Goal: Task Accomplishment & Management: Complete application form

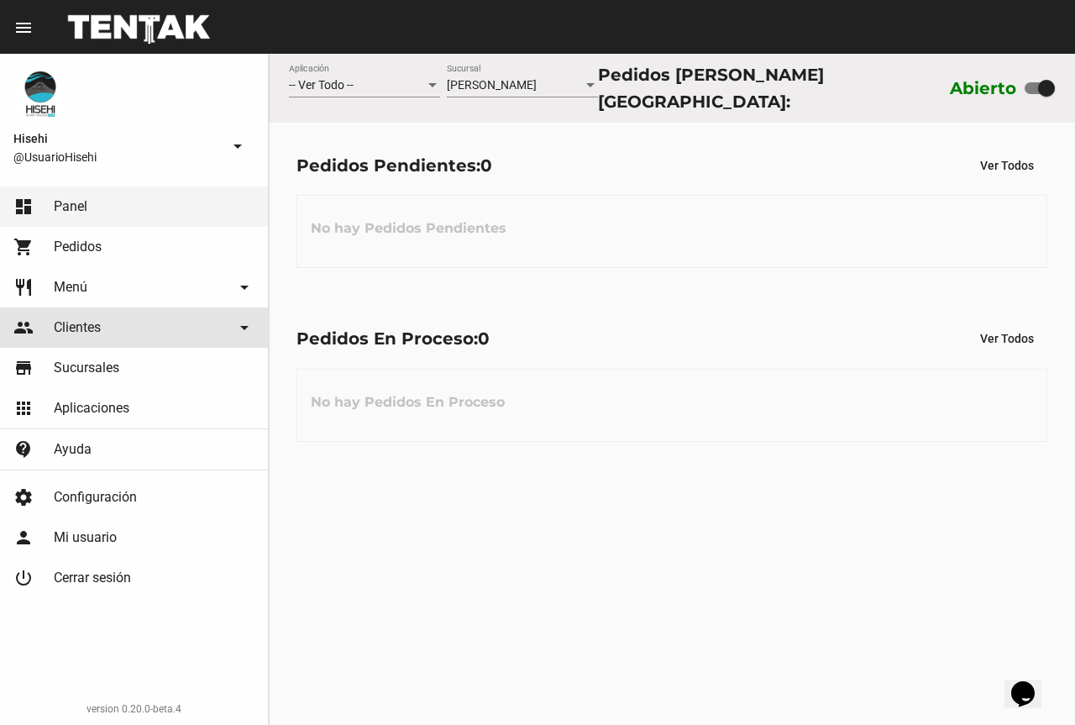
click at [138, 325] on link "people Clientes arrow_drop_down" at bounding box center [134, 327] width 268 height 40
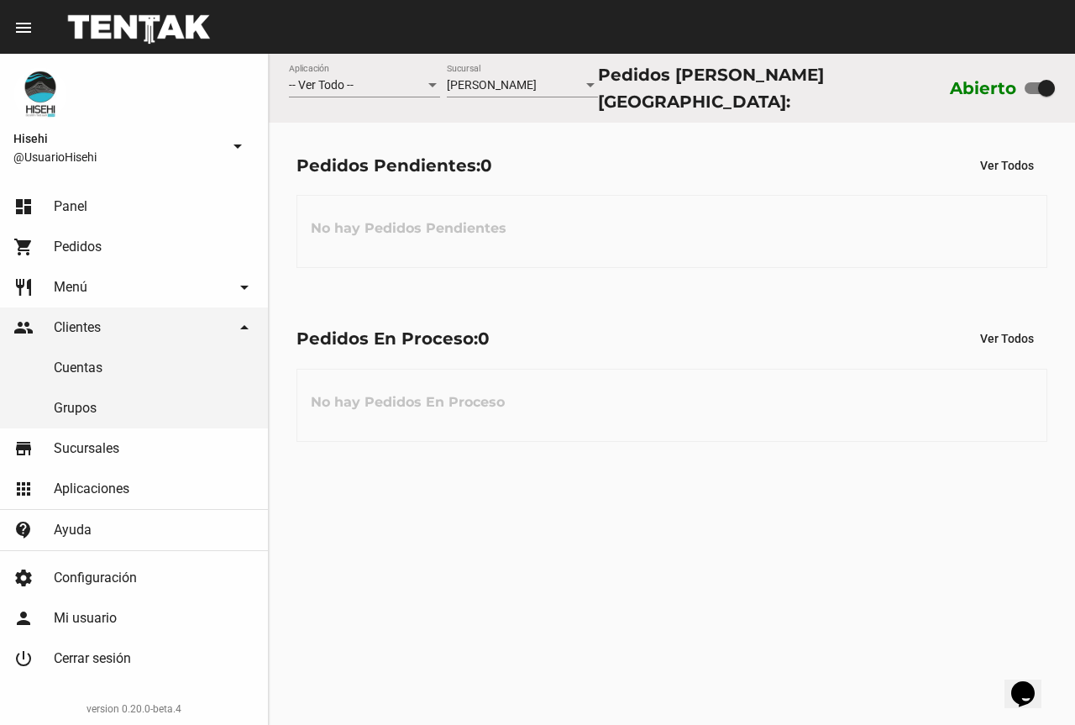
click at [87, 376] on link "Cuentas" at bounding box center [134, 368] width 268 height 40
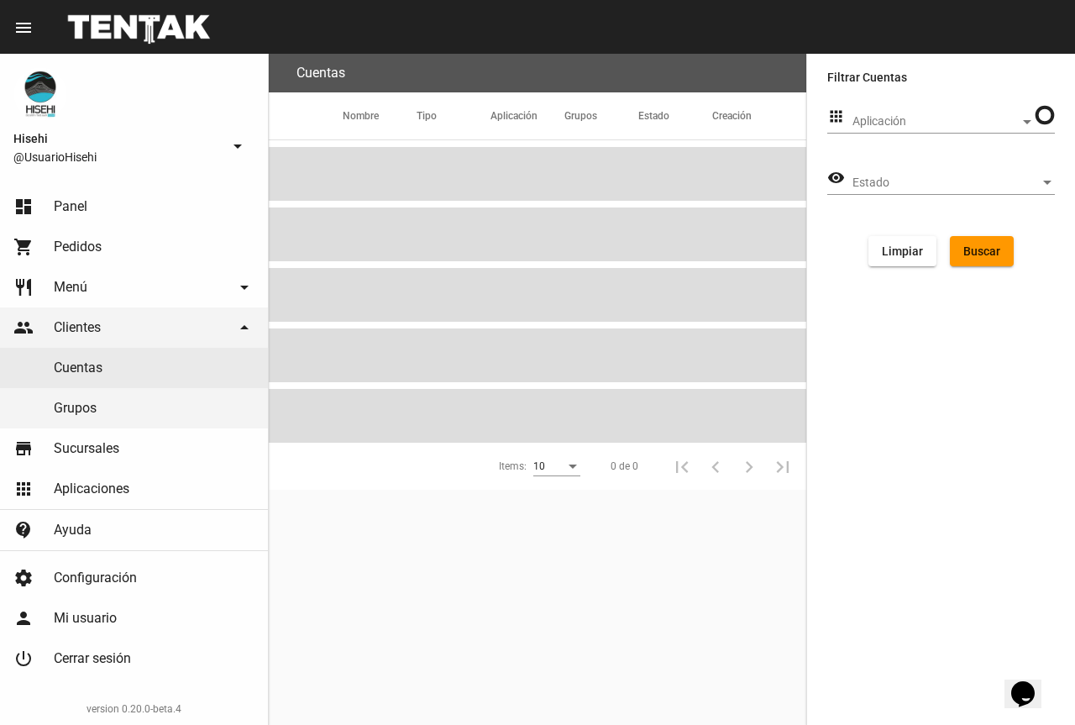
click at [87, 329] on span "Clientes" at bounding box center [77, 327] width 47 height 17
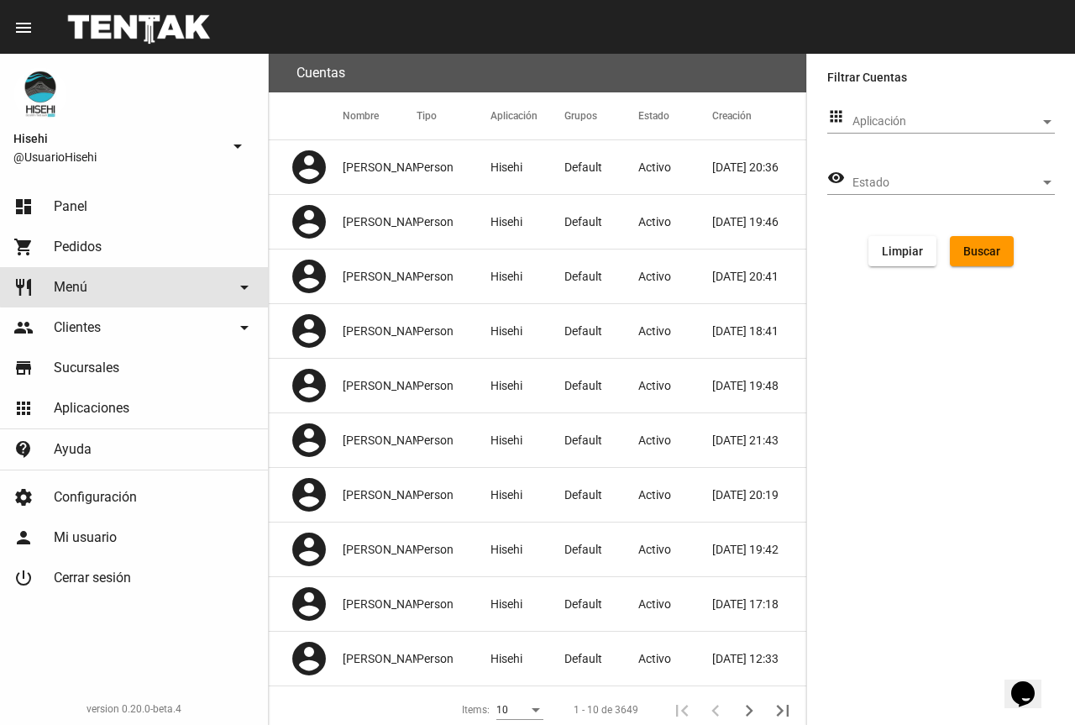
click at [148, 279] on link "restaurant Menú arrow_drop_down" at bounding box center [134, 287] width 268 height 40
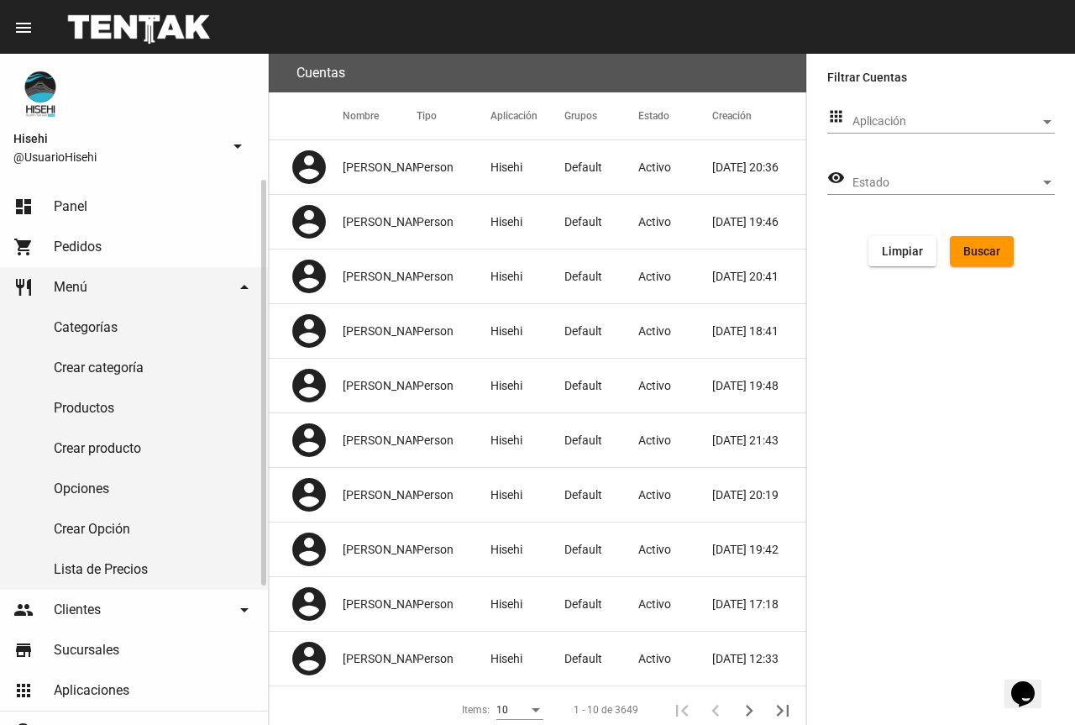
click at [112, 406] on link "Productos" at bounding box center [134, 408] width 268 height 40
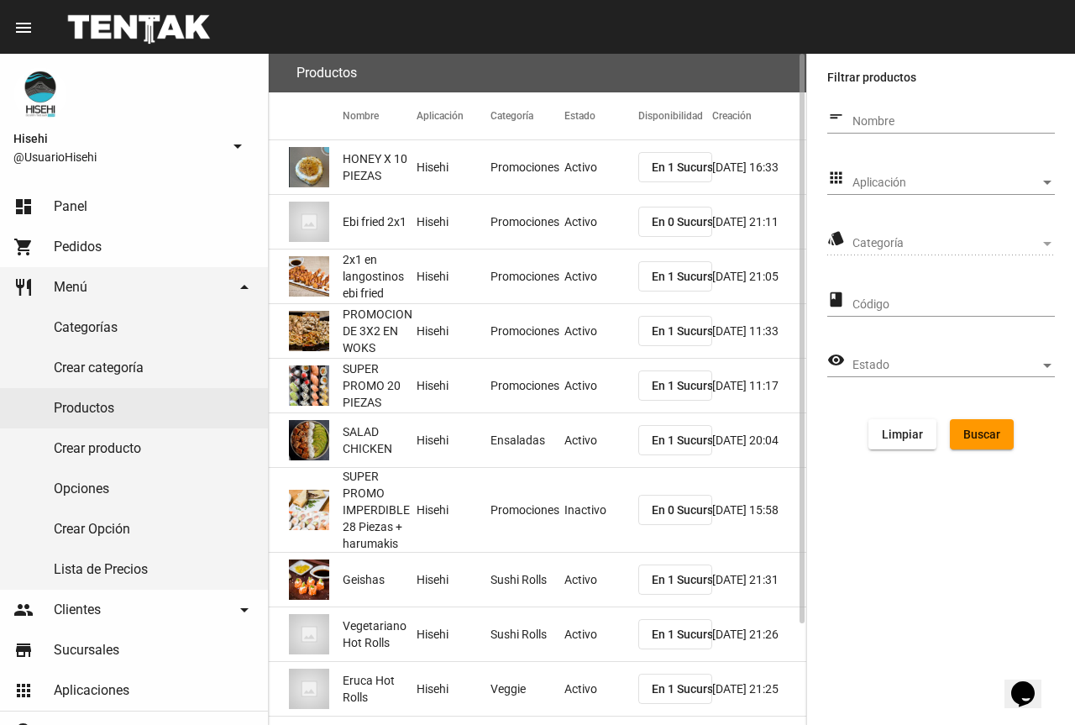
scroll to position [119, 0]
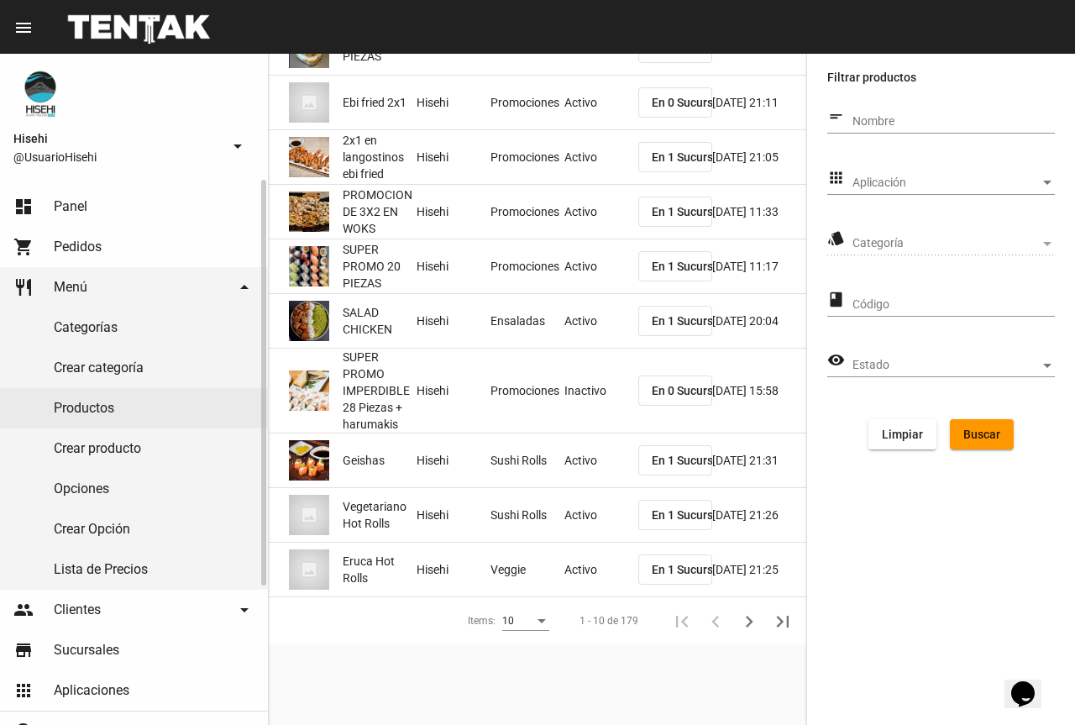
click at [130, 448] on link "Crear producto" at bounding box center [134, 448] width 268 height 40
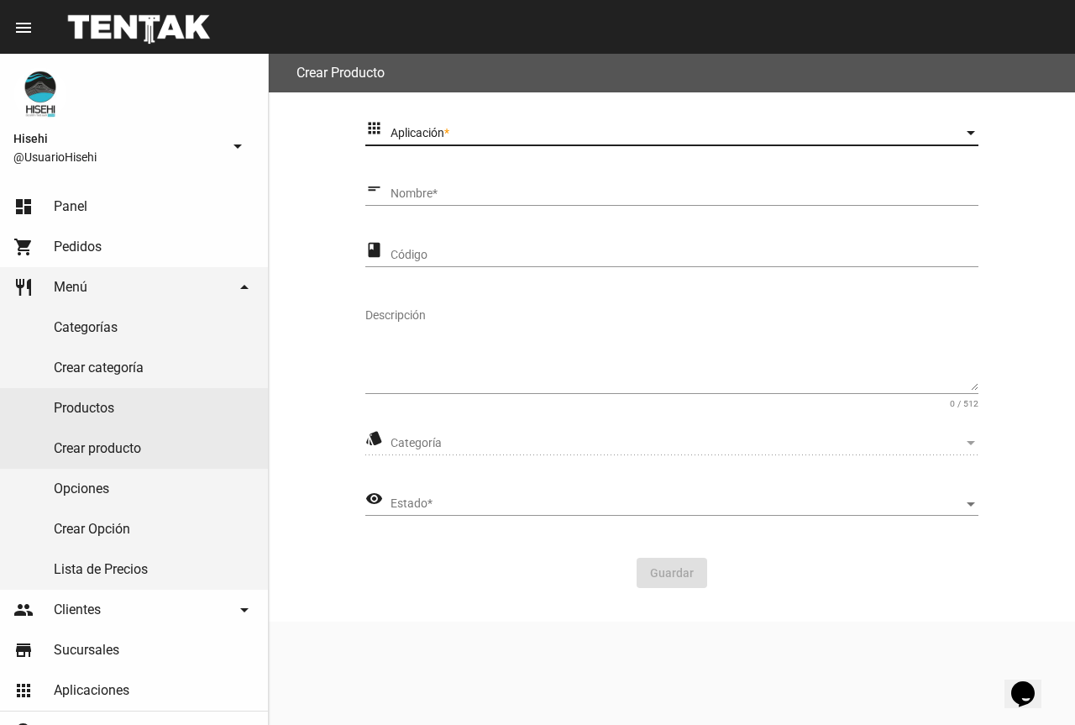
click at [465, 136] on span "Aplicación" at bounding box center [677, 133] width 573 height 13
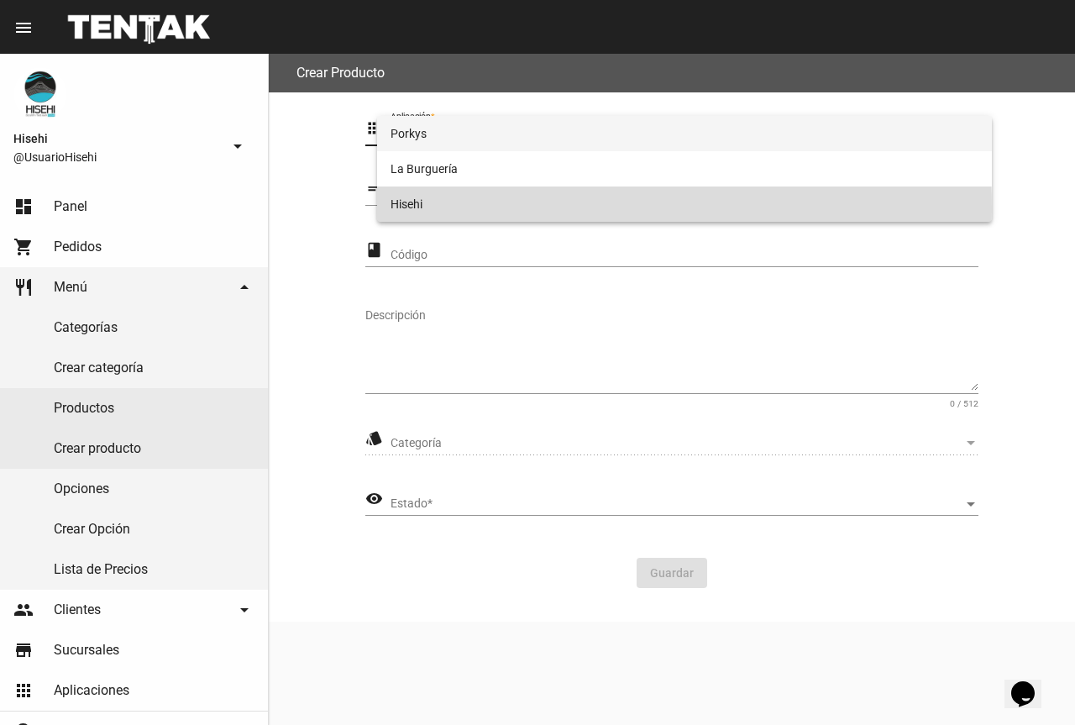
click at [424, 207] on span "Hisehi" at bounding box center [685, 203] width 588 height 35
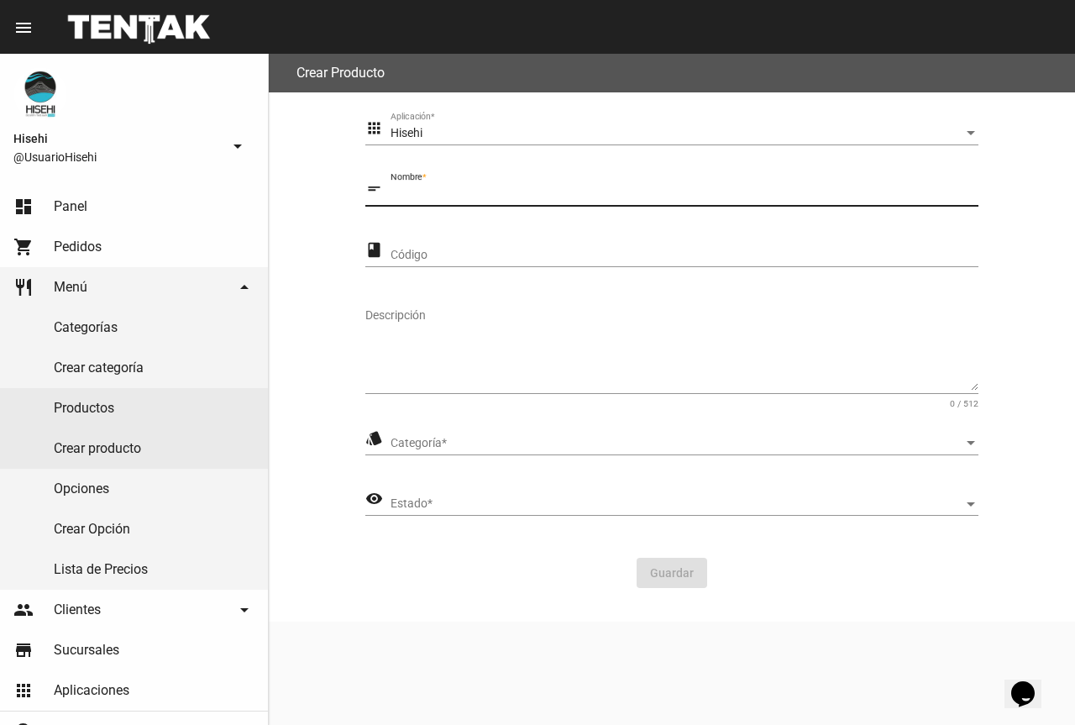
click at [454, 197] on input "Nombre *" at bounding box center [685, 193] width 588 height 13
type input "t"
type input "NUEVA TABLA FRESH x15"
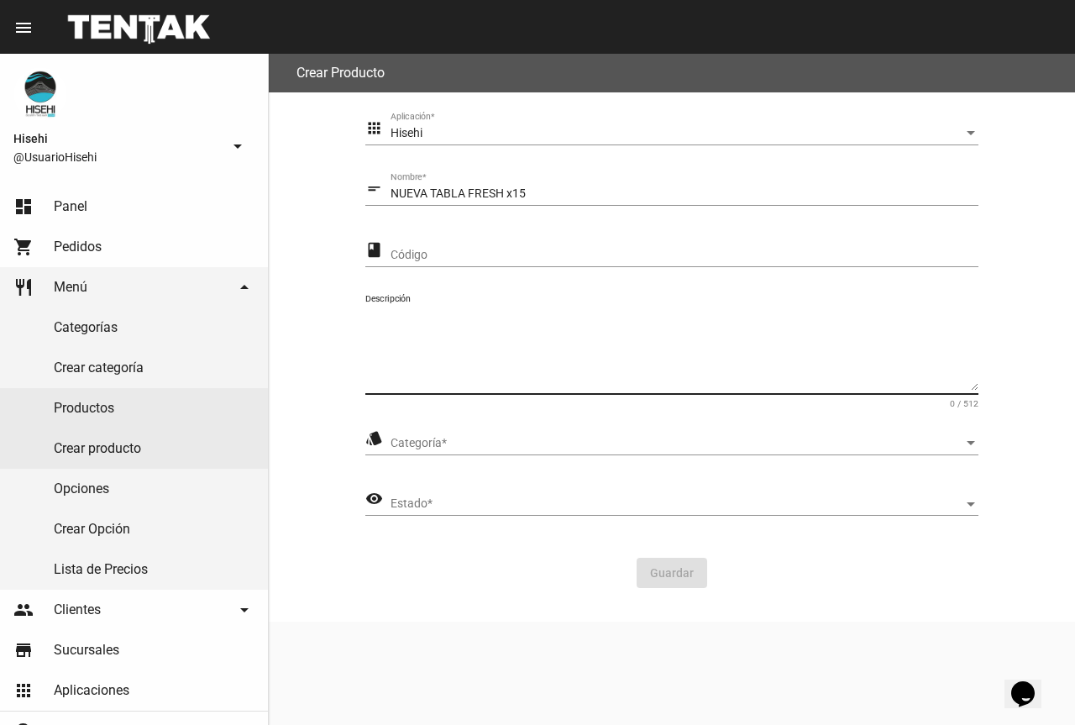
click at [451, 384] on textarea "Descripción" at bounding box center [671, 348] width 613 height 83
type textarea "I"
type textarea "i"
type textarea "exquisita tabla por 15 piezas"
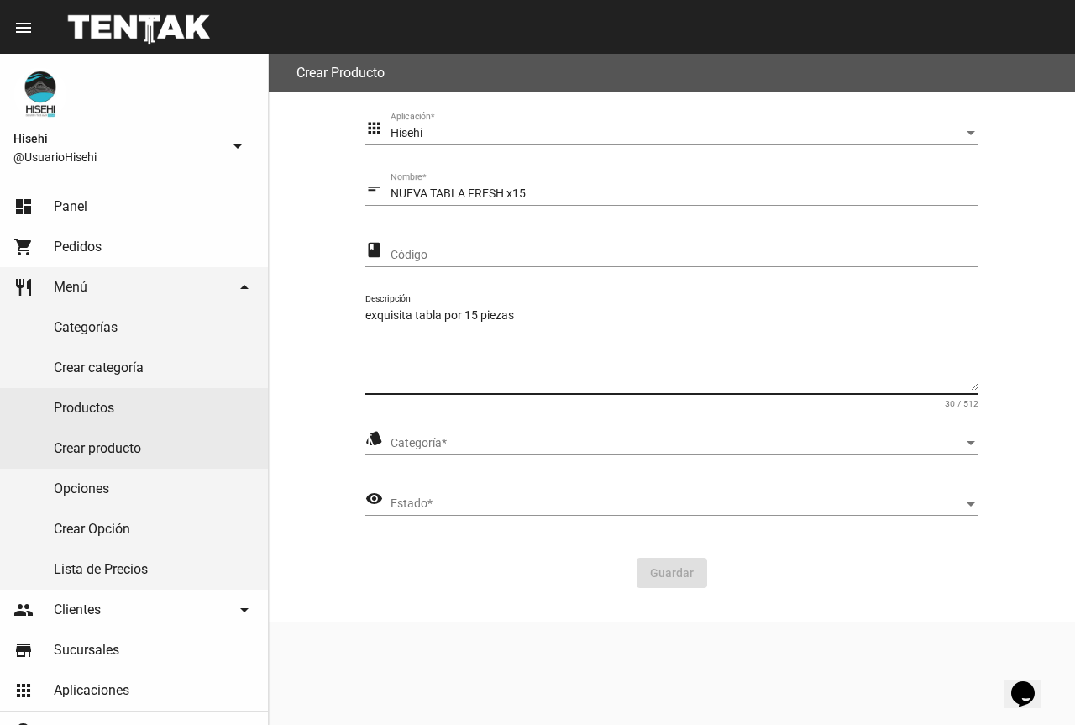
drag, startPoint x: 502, startPoint y: 190, endPoint x: 519, endPoint y: 189, distance: 16.8
click at [502, 190] on input "NUEVA TABLA FRESH x15" at bounding box center [685, 193] width 588 height 13
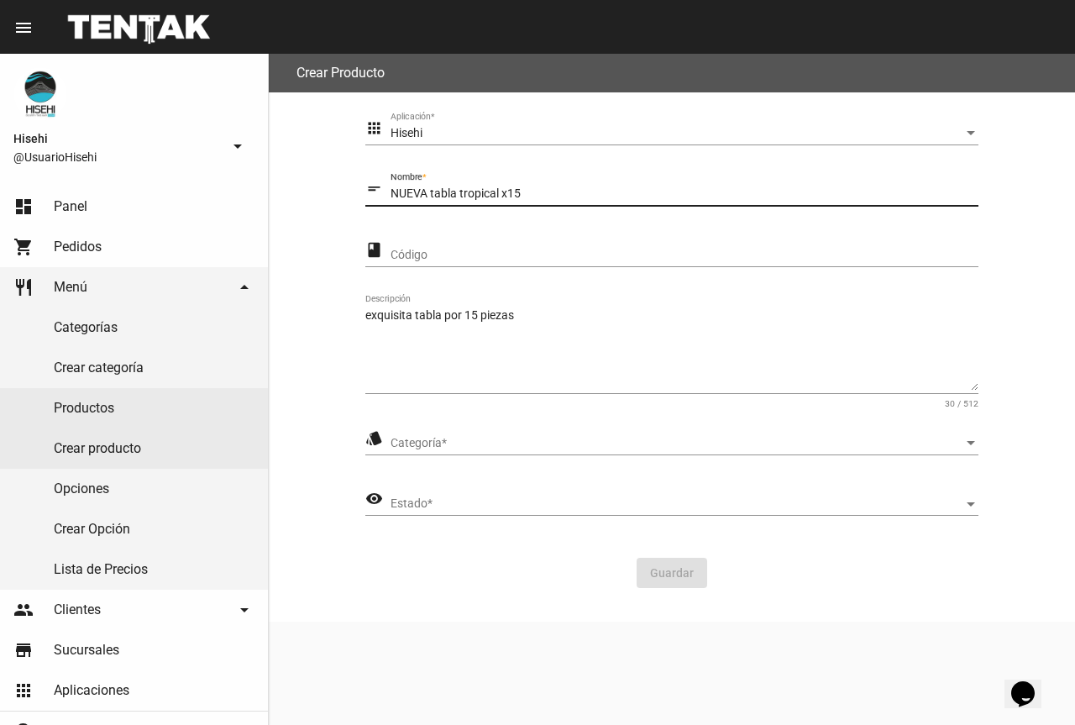
type input "NUEVA tabla tropical x15"
click at [549, 313] on textarea "exquisita tabla por 15 piezas" at bounding box center [671, 348] width 613 height 83
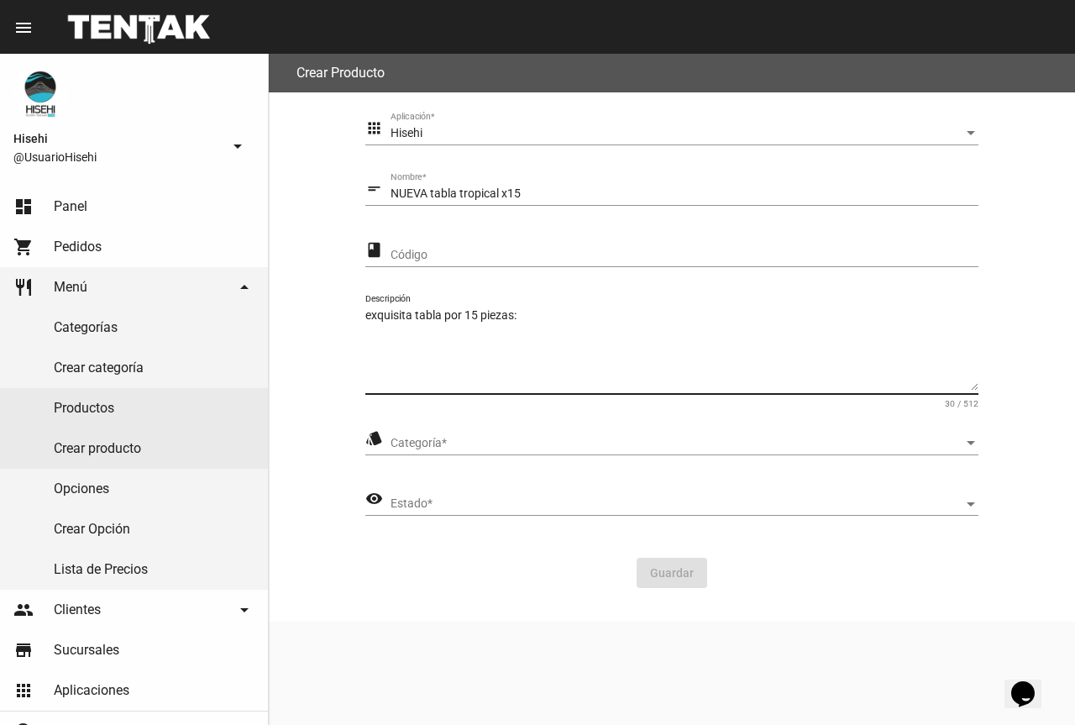
type textarea "exquisita tabla por 15 piezas:"
click at [82, 214] on span "Panel" at bounding box center [71, 206] width 34 height 17
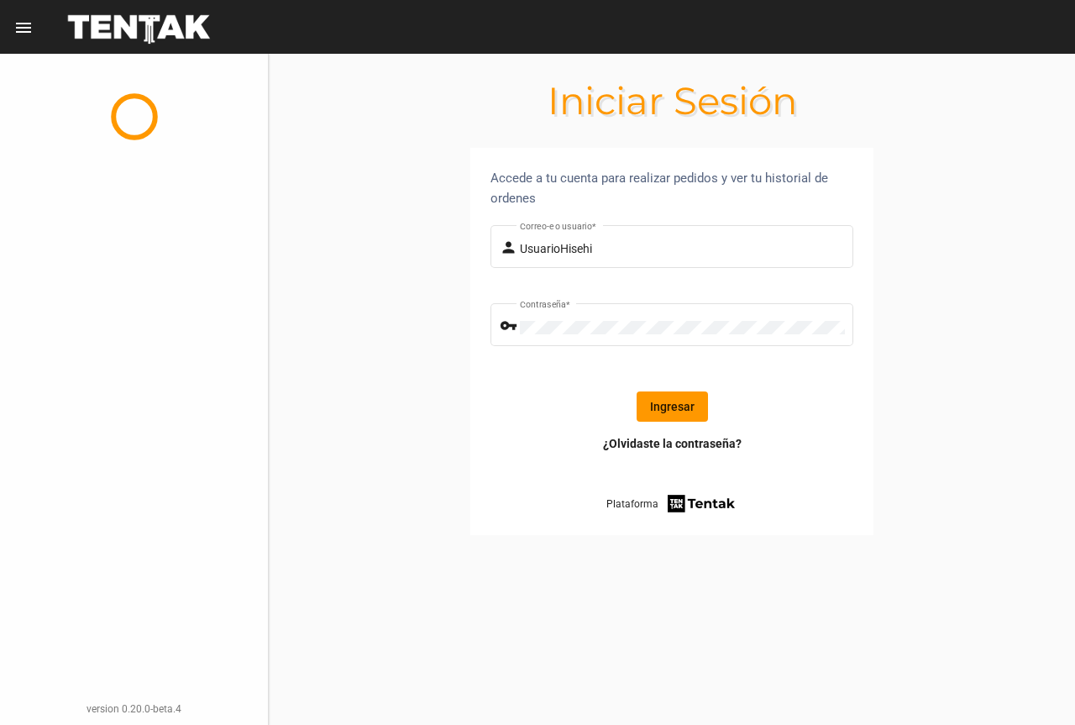
click at [657, 397] on button "Ingresar" at bounding box center [672, 406] width 71 height 30
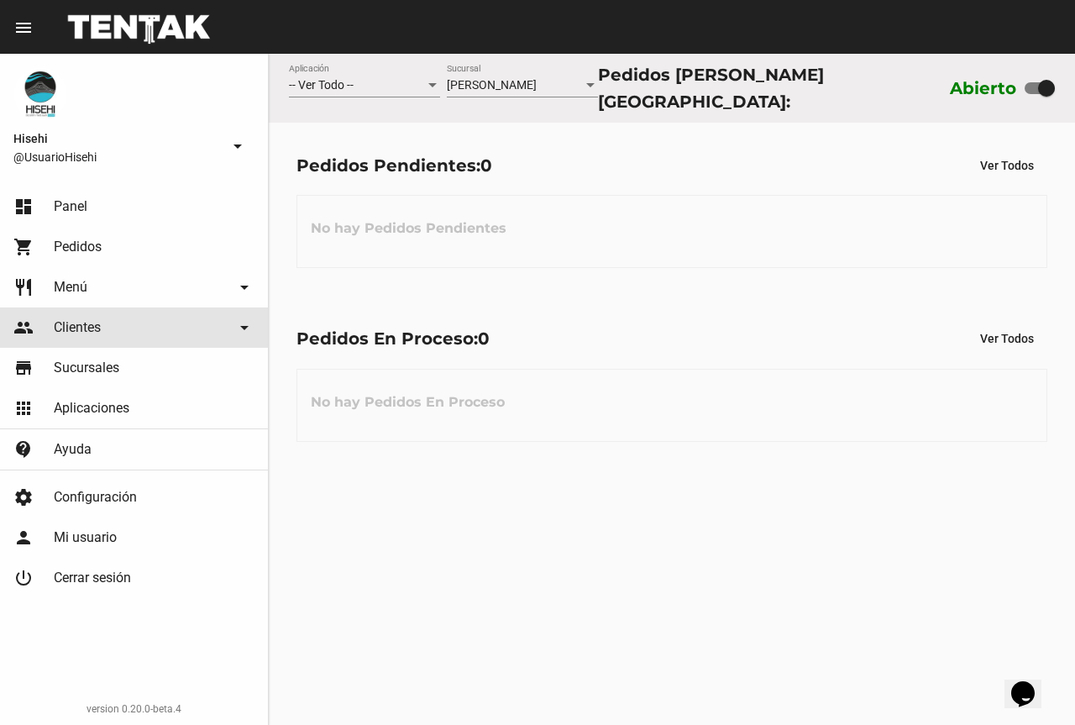
click at [125, 333] on link "people Clientes arrow_drop_down" at bounding box center [134, 327] width 268 height 40
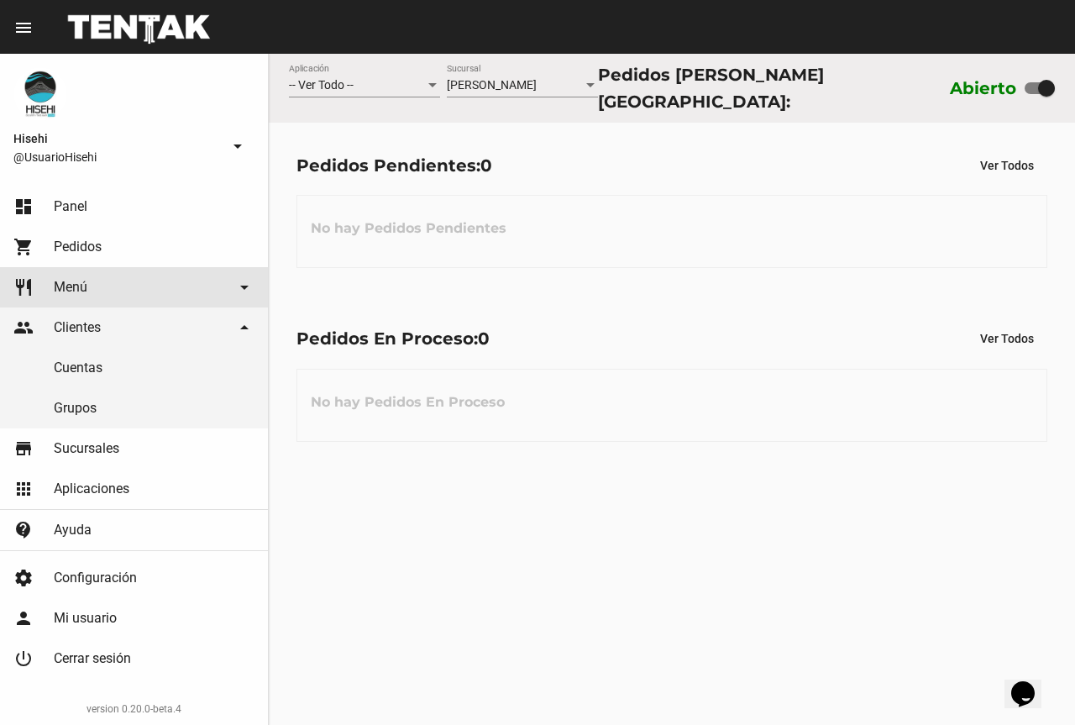
click at [118, 298] on link "restaurant Menú arrow_drop_down" at bounding box center [134, 287] width 268 height 40
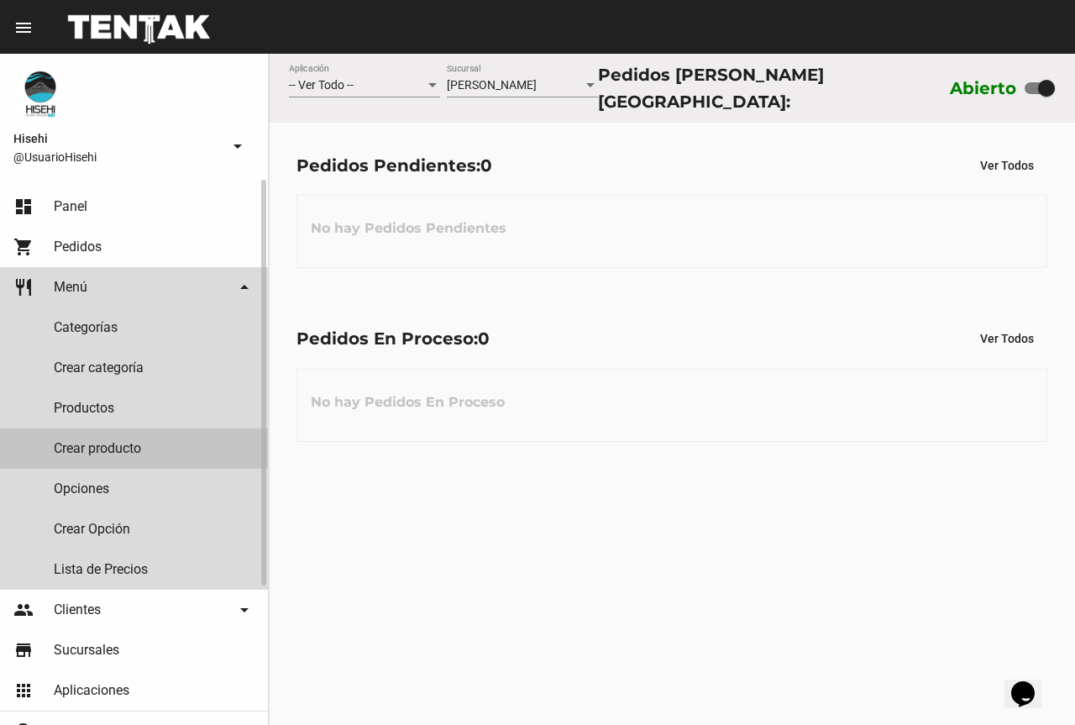
click at [108, 444] on link "Crear producto" at bounding box center [134, 448] width 268 height 40
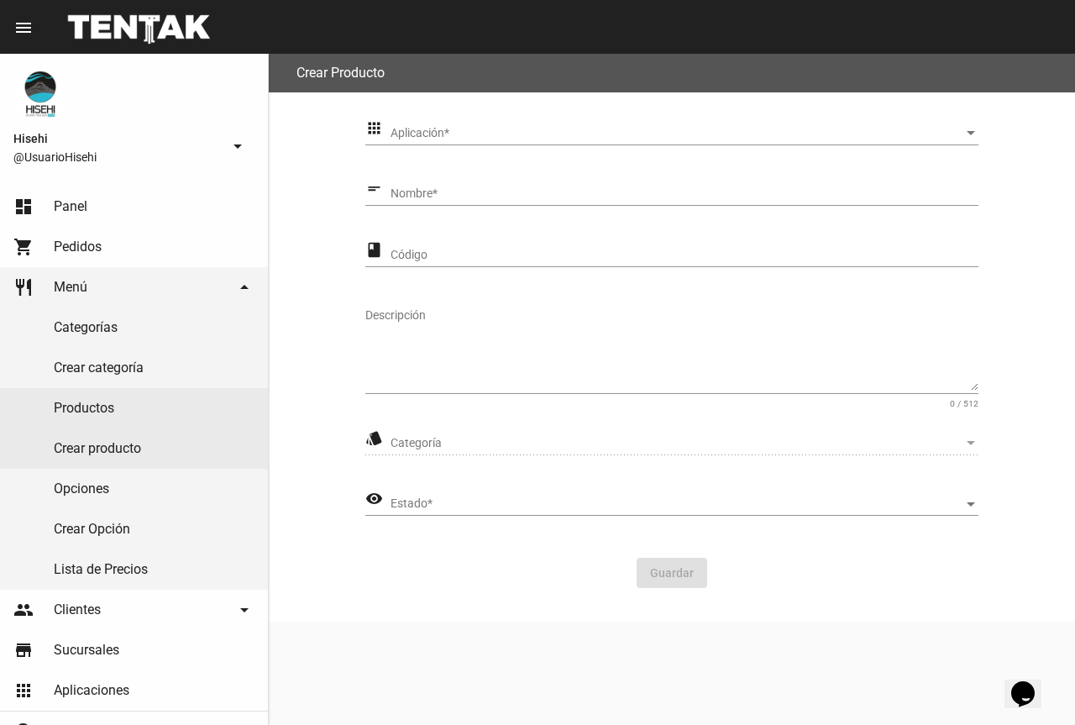
click at [507, 120] on div "Aplicación Aplicación *" at bounding box center [685, 129] width 588 height 33
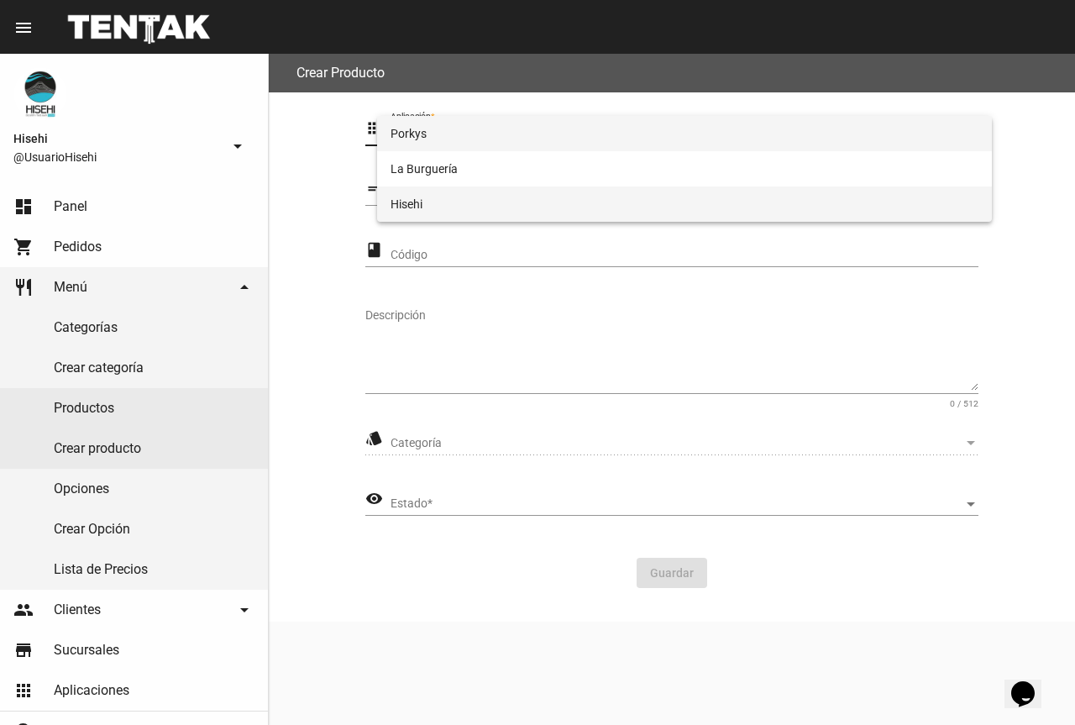
click at [422, 202] on span "Hisehi" at bounding box center [685, 203] width 588 height 35
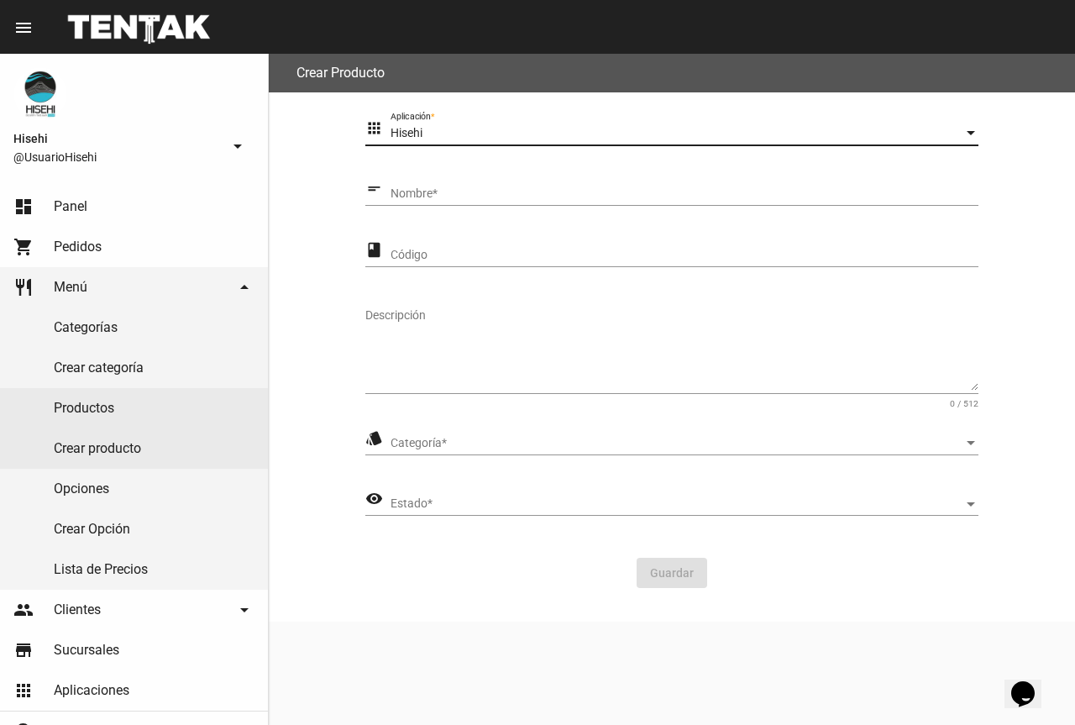
click at [475, 440] on span "Categoría" at bounding box center [677, 443] width 573 height 13
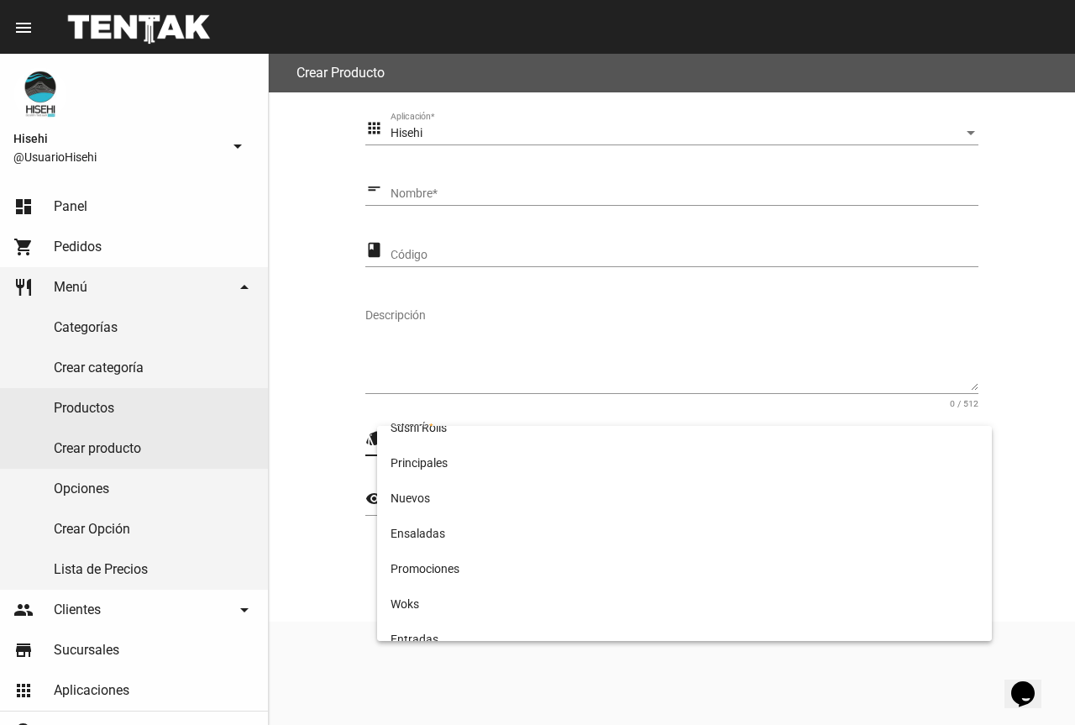
scroll to position [102, 0]
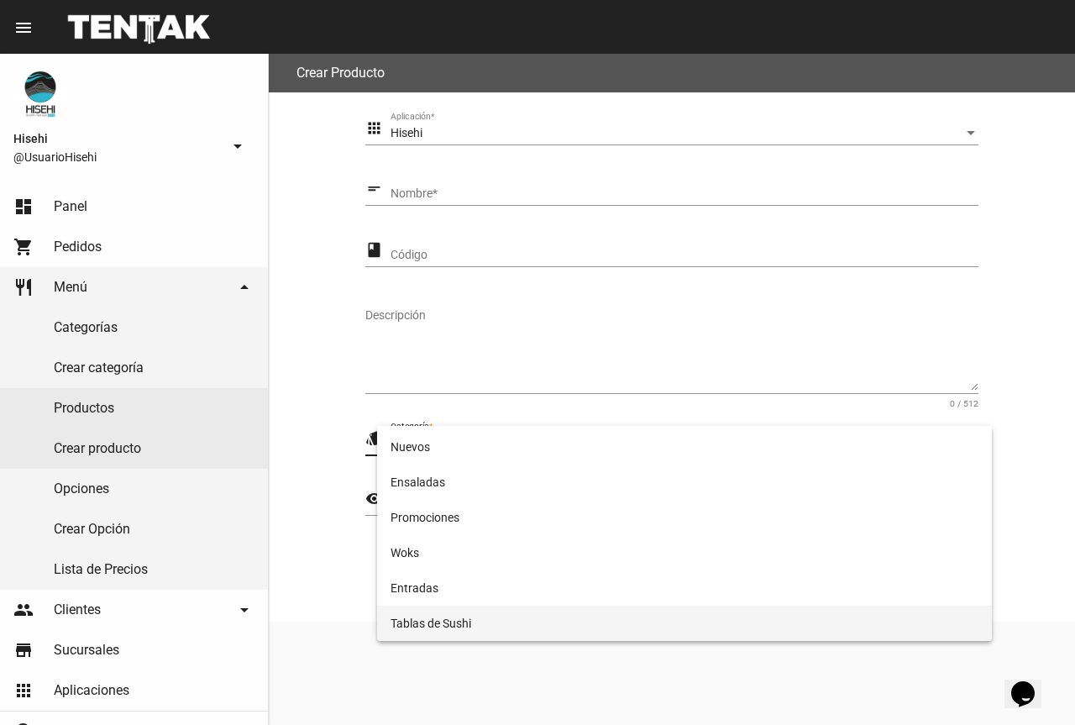
click at [483, 621] on span "Tablas de Sushi" at bounding box center [685, 623] width 588 height 35
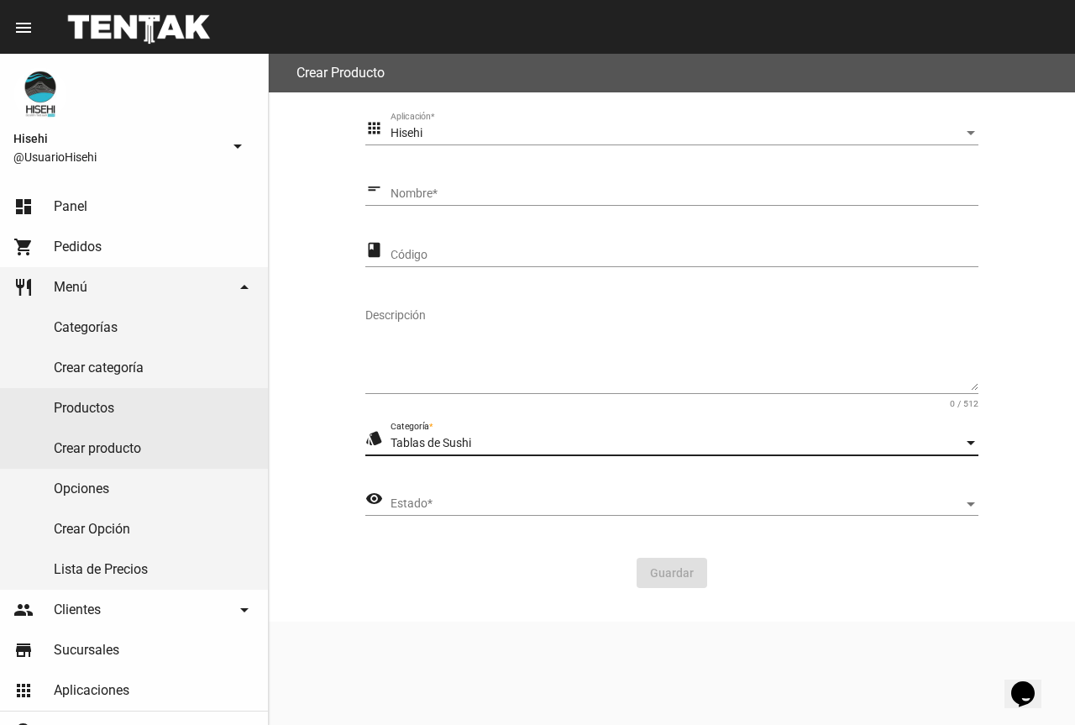
click at [463, 431] on div "Tablas de Sushi Categoría *" at bounding box center [685, 439] width 588 height 33
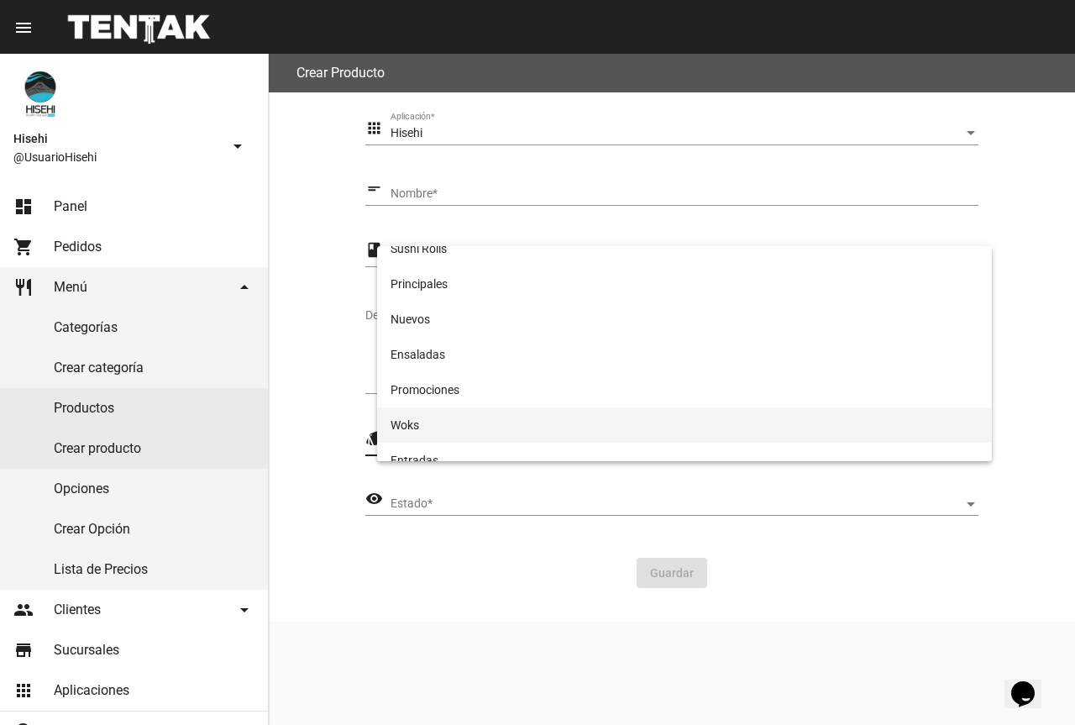
scroll to position [0, 0]
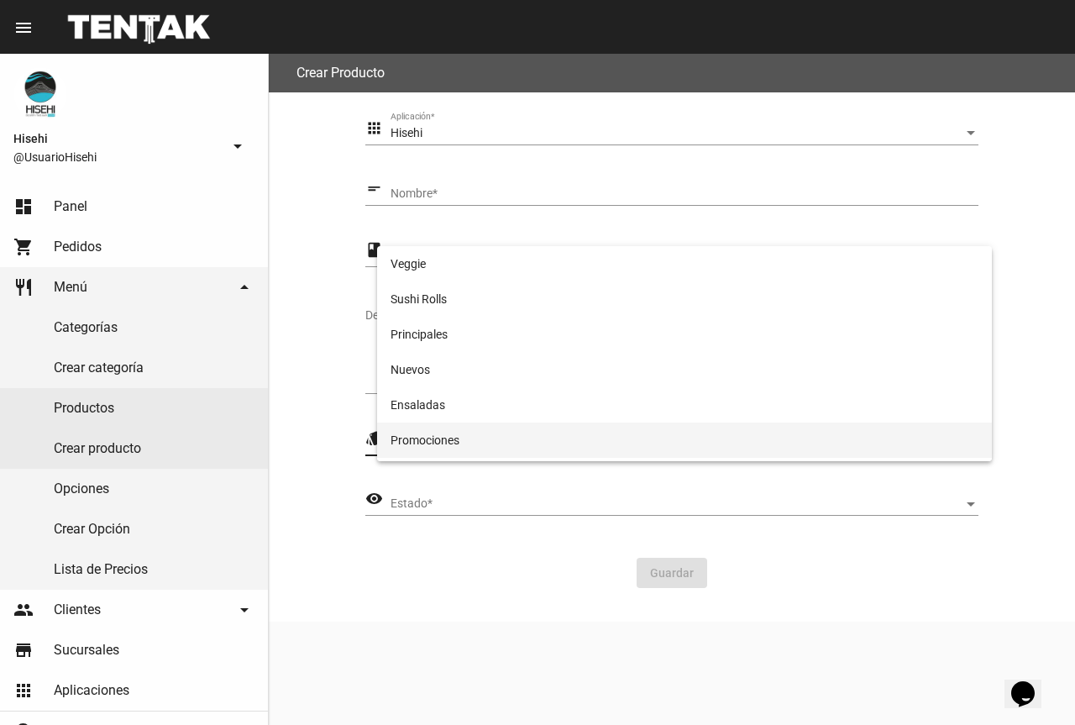
click at [469, 424] on span "Promociones" at bounding box center [685, 440] width 588 height 35
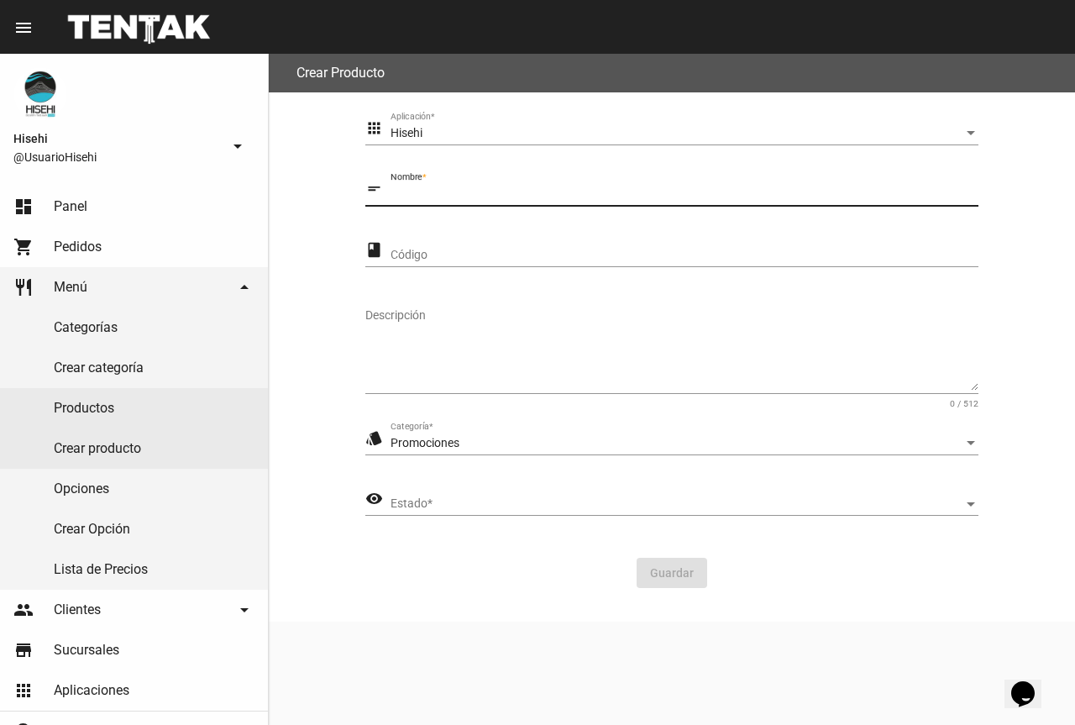
click at [437, 194] on input "Nombre *" at bounding box center [685, 193] width 588 height 13
type input "T"
type input "TABLA TROPICAL X15 PIEZAS"
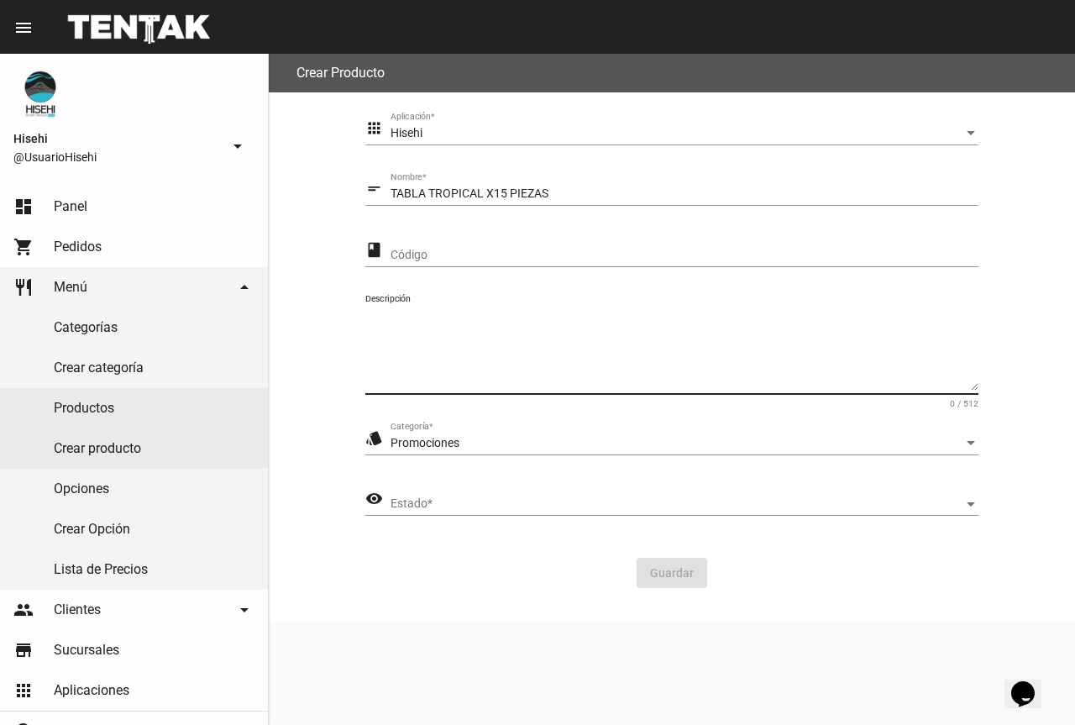
click at [452, 365] on textarea "Descripción" at bounding box center [671, 348] width 613 height 83
type textarea "t"
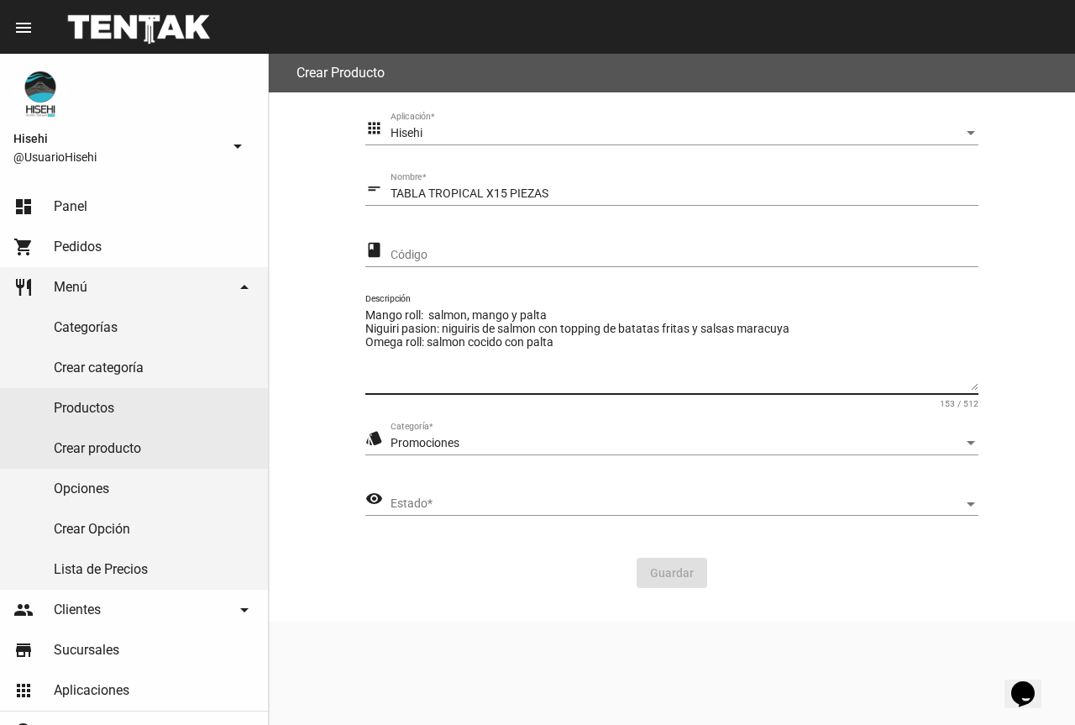
type textarea "Mango roll: salmon, mango y palta Niguiri pasion: niguiris de salmon con toppin…"
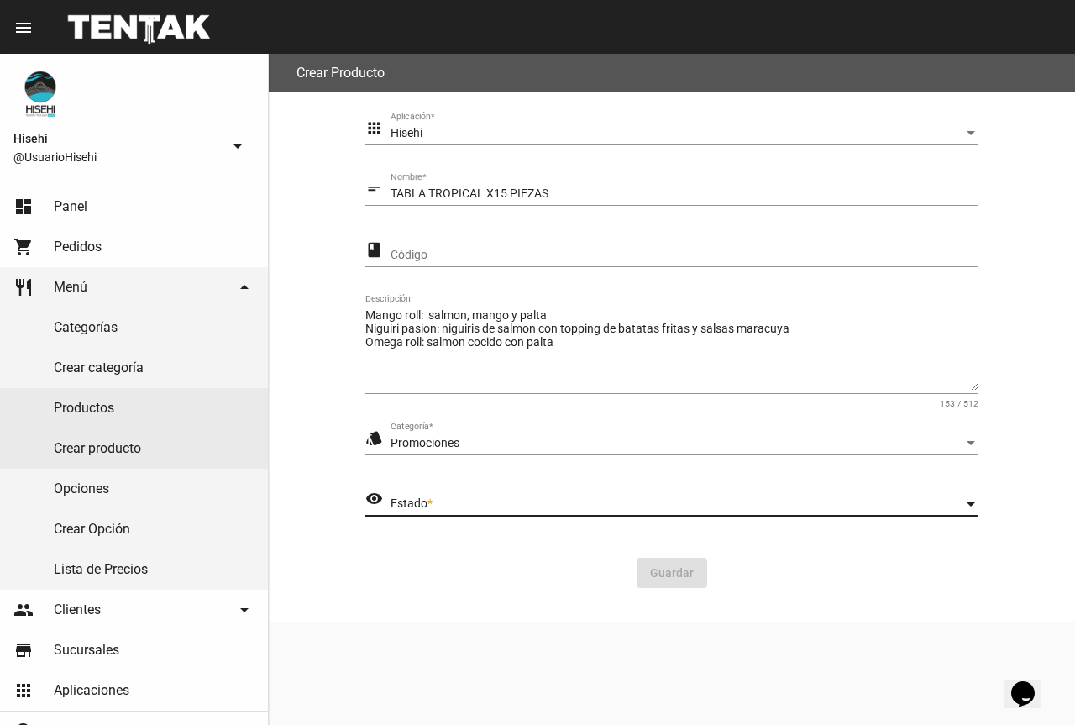
click at [514, 498] on span "Estado" at bounding box center [677, 503] width 573 height 13
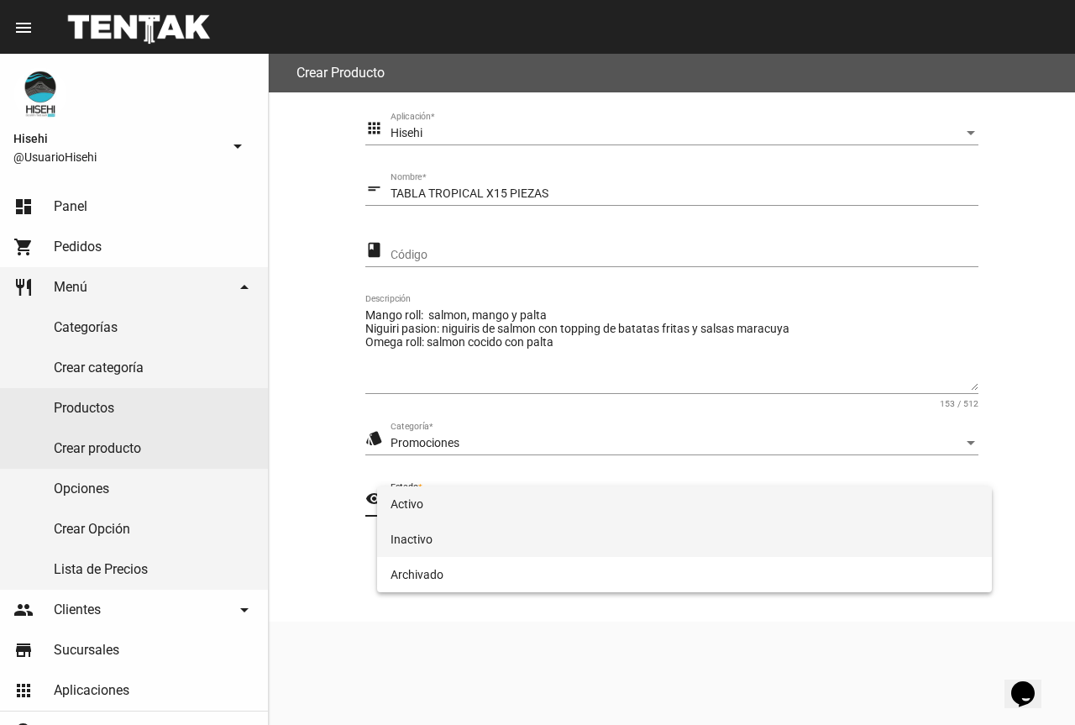
click at [496, 533] on span "Inactivo" at bounding box center [685, 539] width 588 height 35
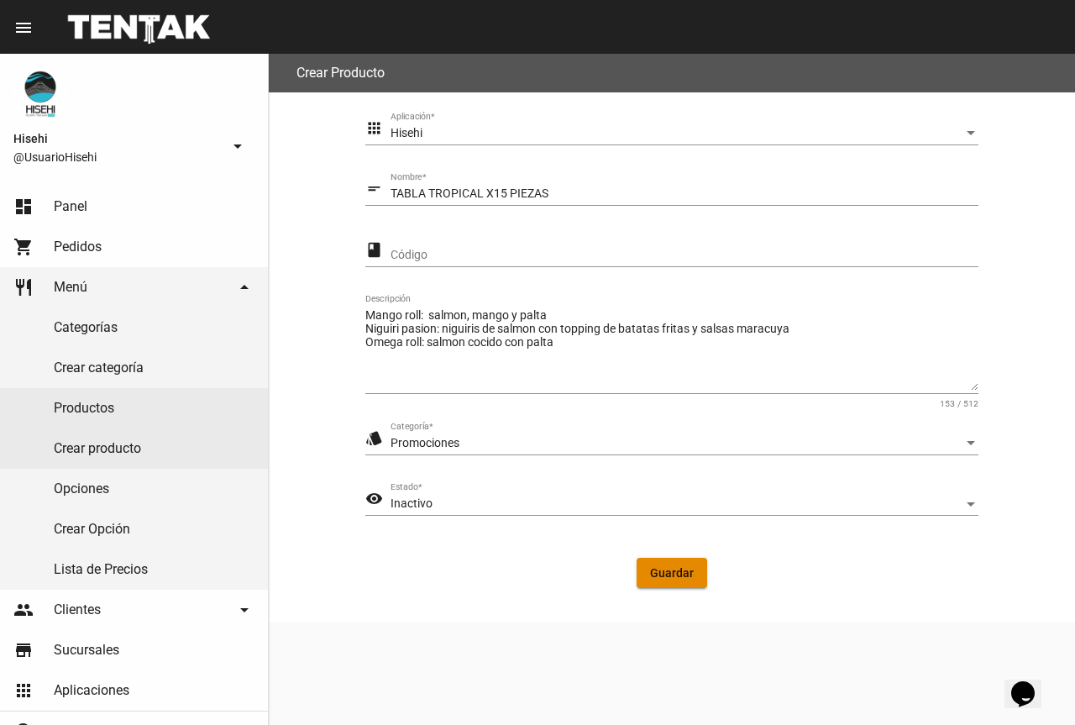
click at [688, 573] on span "Guardar" at bounding box center [672, 572] width 44 height 13
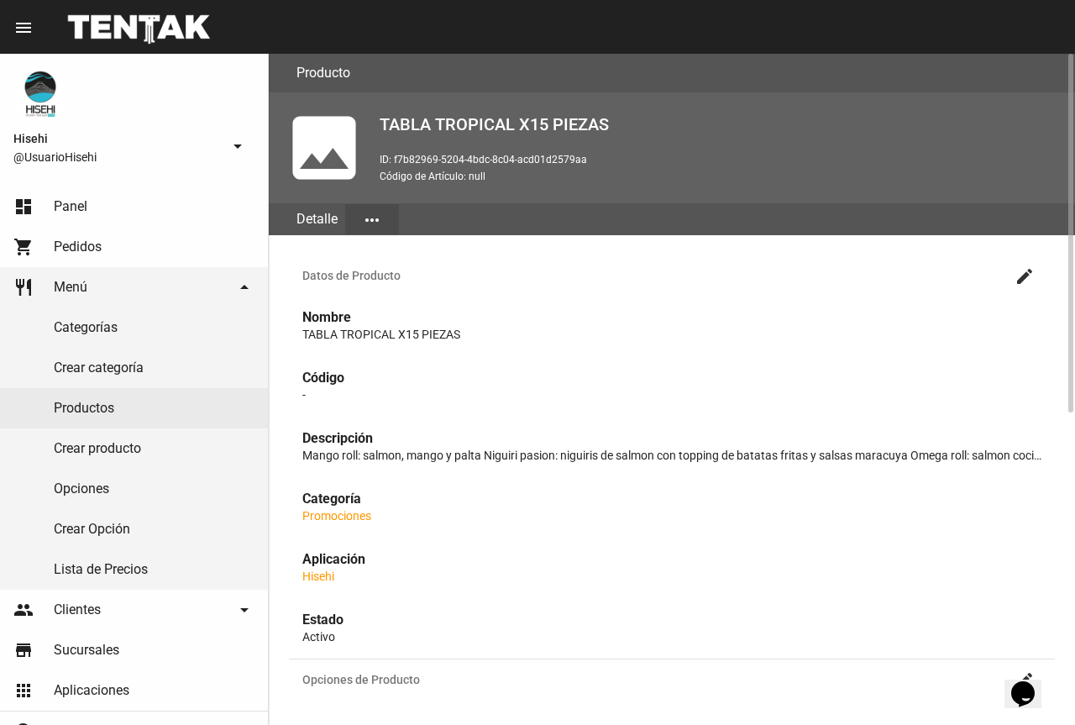
click at [341, 159] on mat-icon "photo" at bounding box center [324, 148] width 84 height 84
click at [365, 214] on mat-icon "more_horiz" at bounding box center [372, 220] width 20 height 20
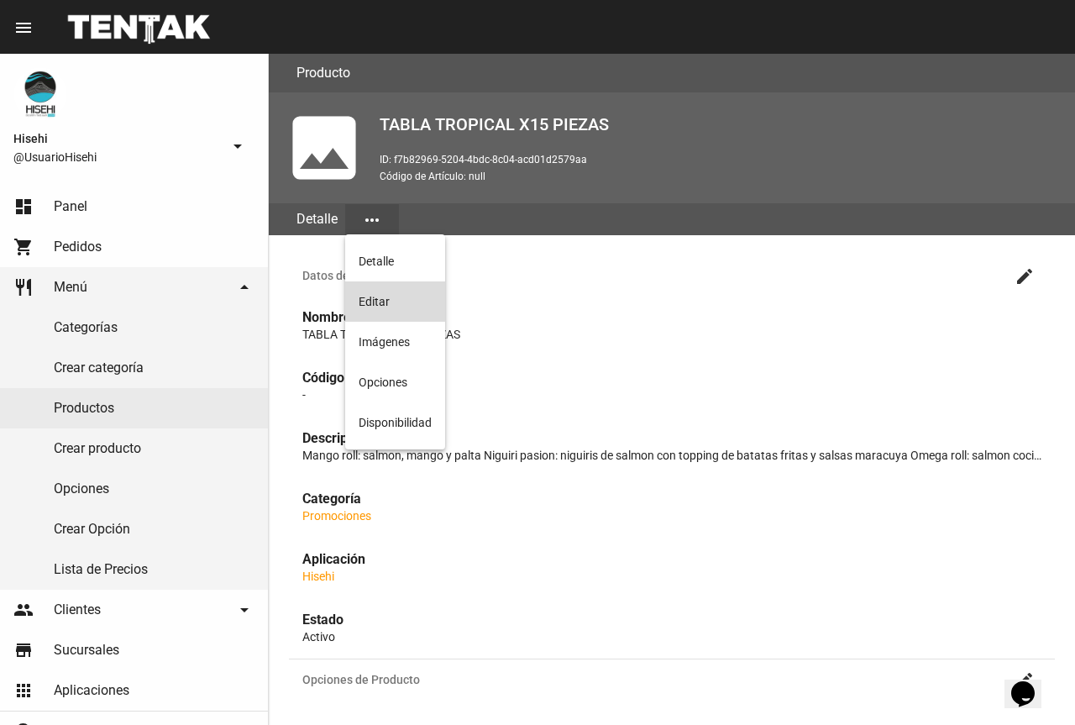
click at [387, 284] on button "Editar" at bounding box center [395, 301] width 100 height 40
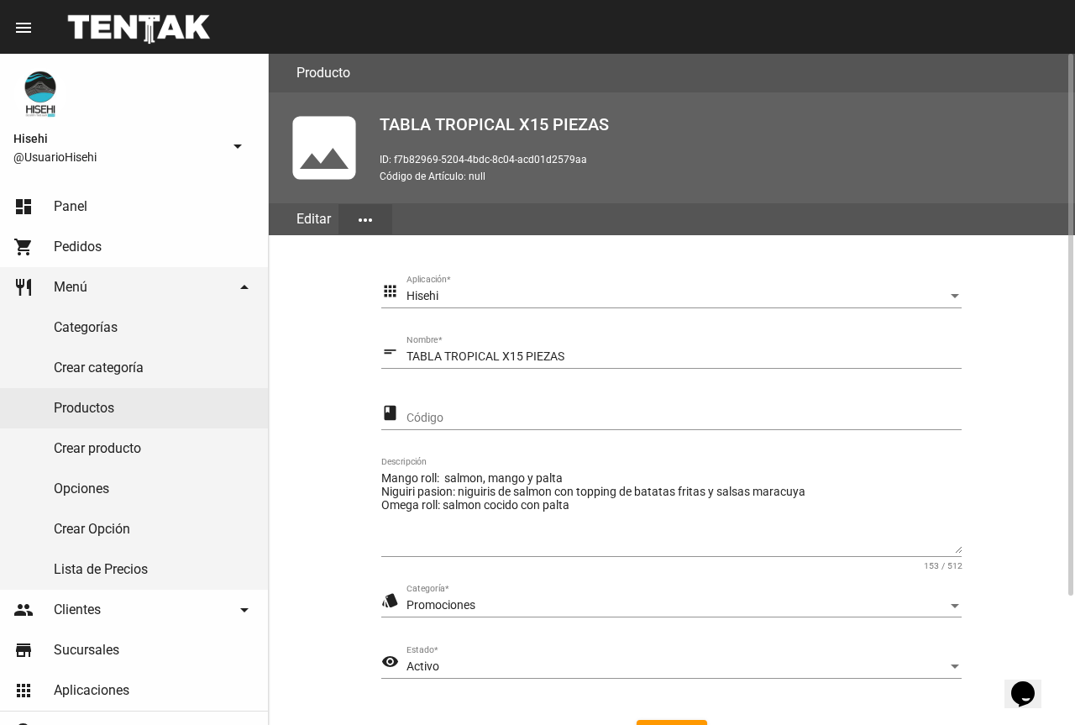
click at [361, 205] on button "more_horiz" at bounding box center [366, 219] width 54 height 30
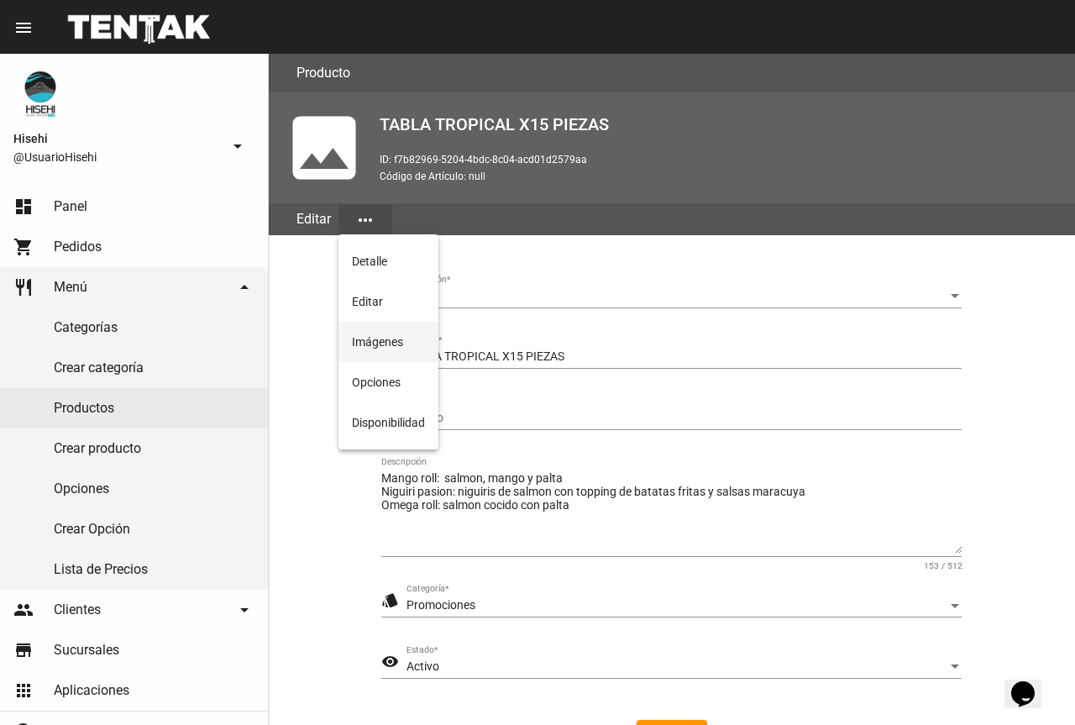
click at [401, 333] on button "Imágenes" at bounding box center [389, 342] width 100 height 40
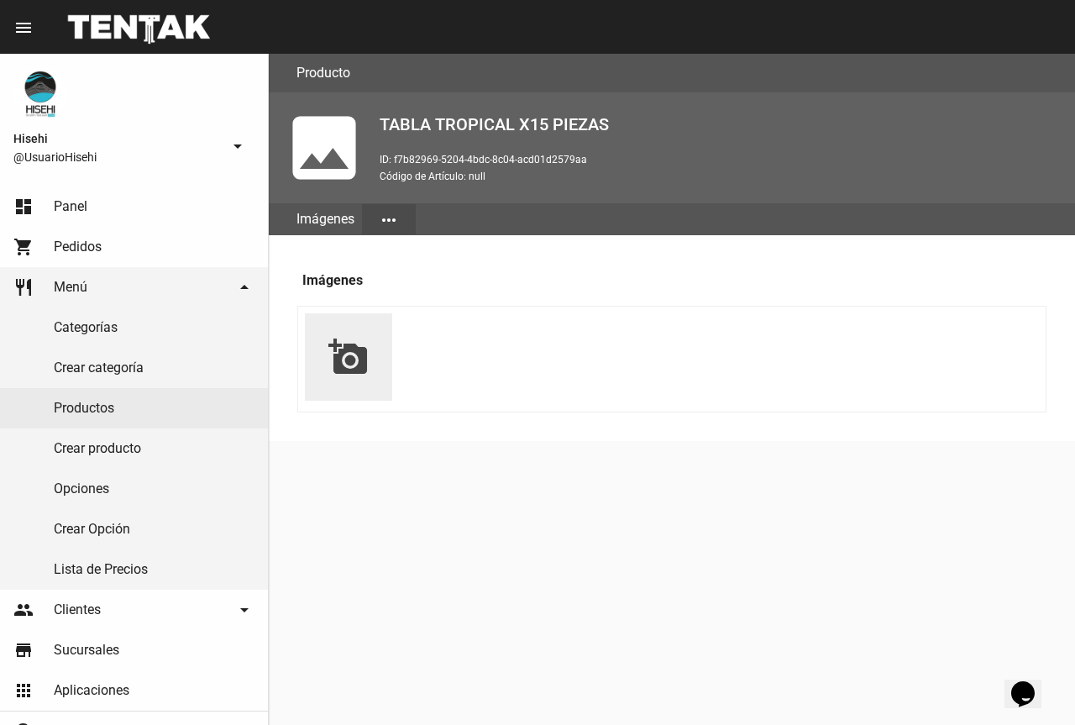
click at [344, 354] on mat-icon "add_a_photo" at bounding box center [348, 357] width 40 height 40
type input "C:\fakepath\WhatsApp Image [DATE] 5.20.35 PM.jpeg"
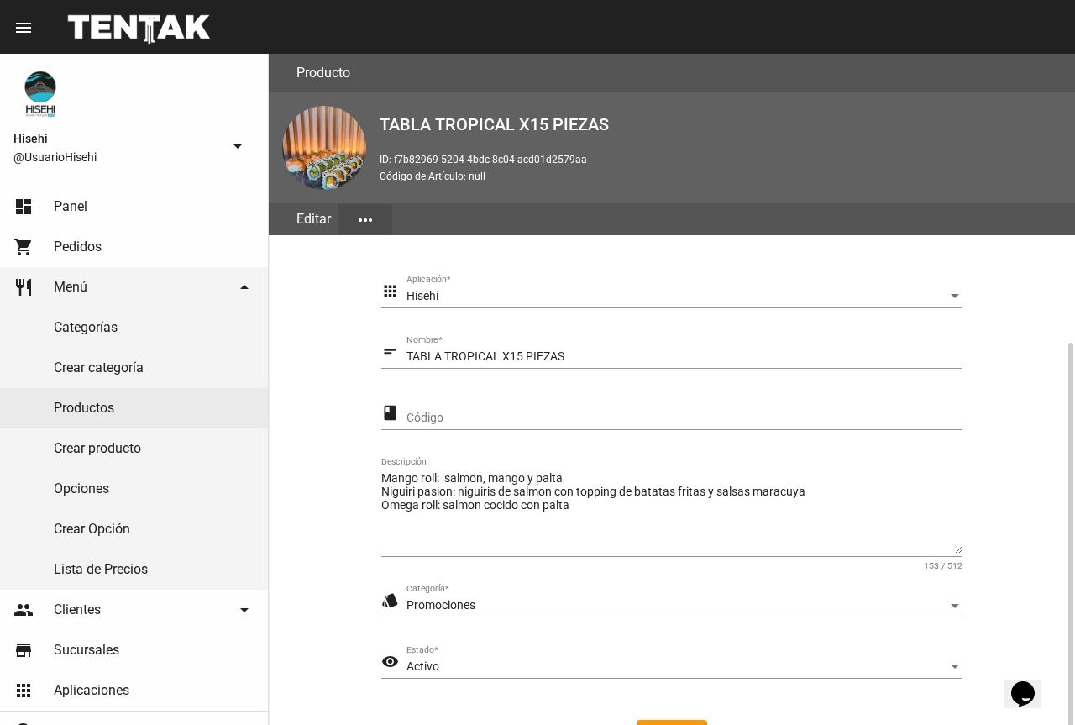
scroll to position [160, 0]
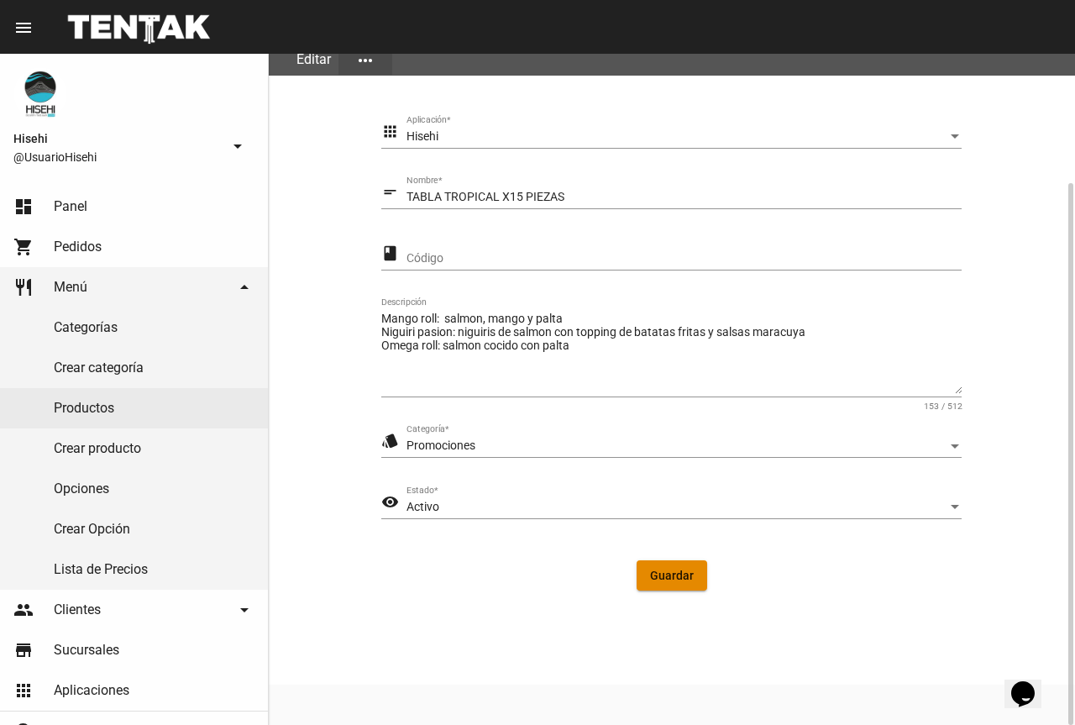
click at [685, 579] on span "Guardar" at bounding box center [672, 575] width 44 height 13
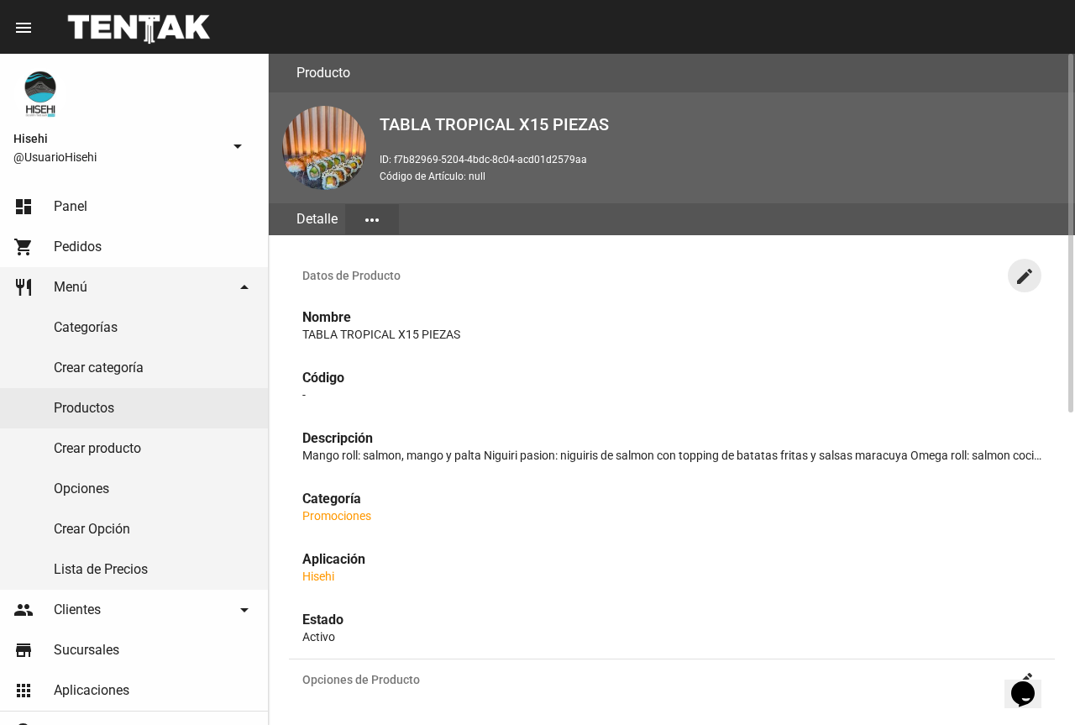
click at [1027, 275] on mat-icon "create" at bounding box center [1025, 276] width 20 height 20
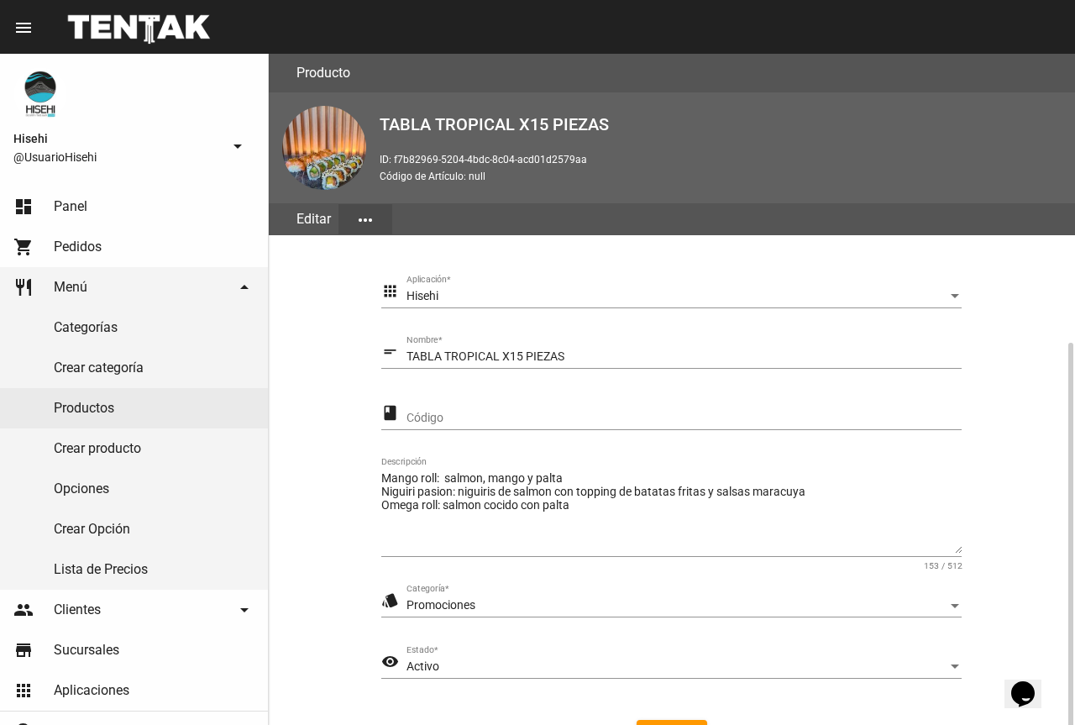
scroll to position [160, 0]
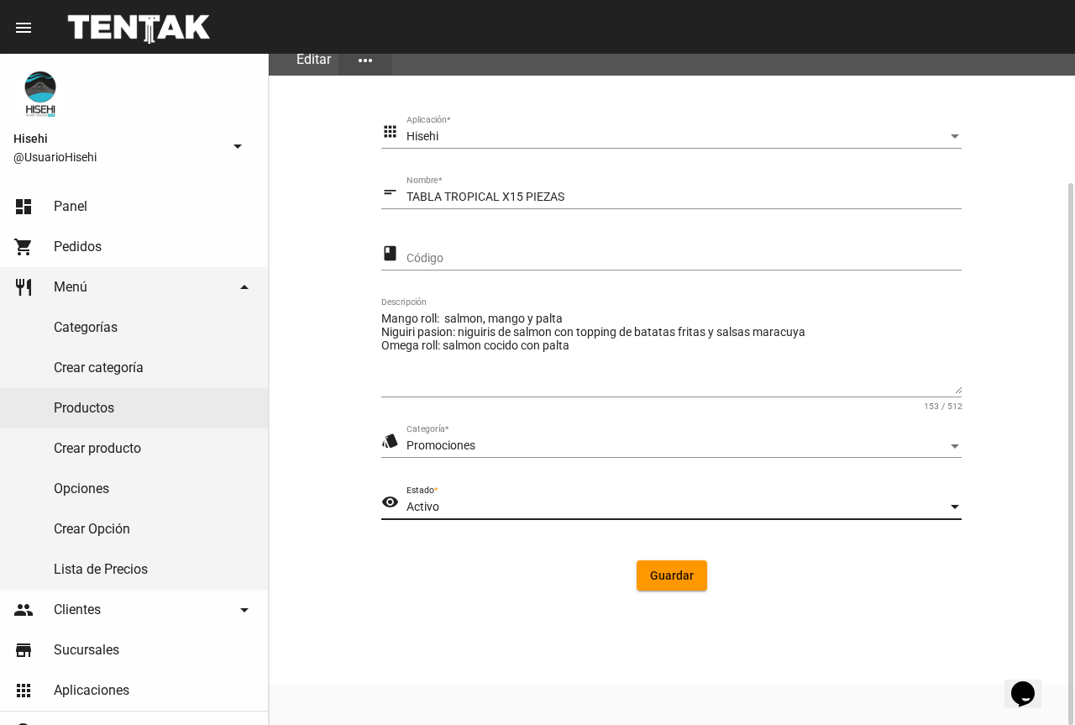
click at [641, 507] on div "Activo" at bounding box center [677, 507] width 540 height 13
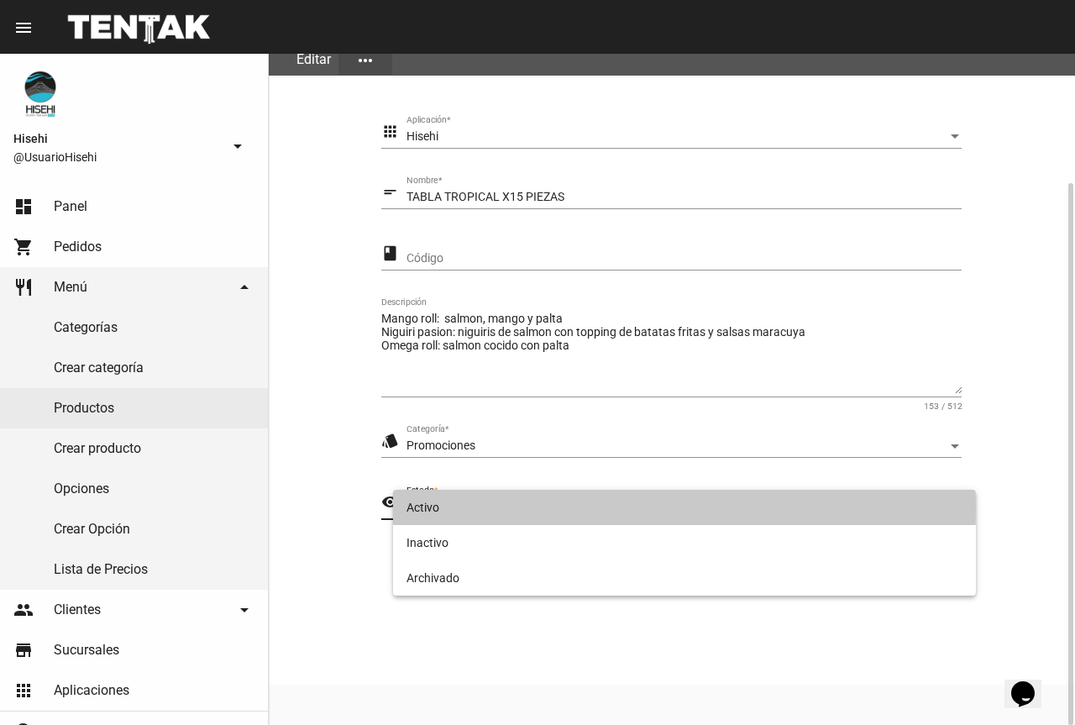
click at [641, 507] on span "Activo" at bounding box center [684, 507] width 555 height 35
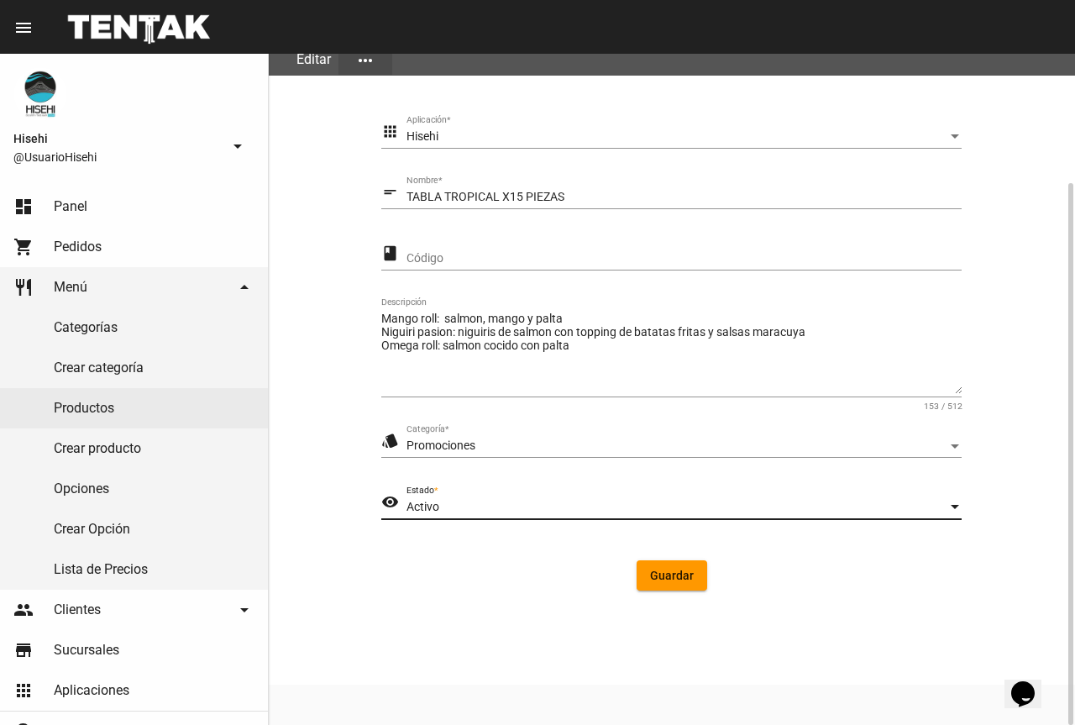
click at [664, 569] on span "Guardar" at bounding box center [672, 575] width 44 height 13
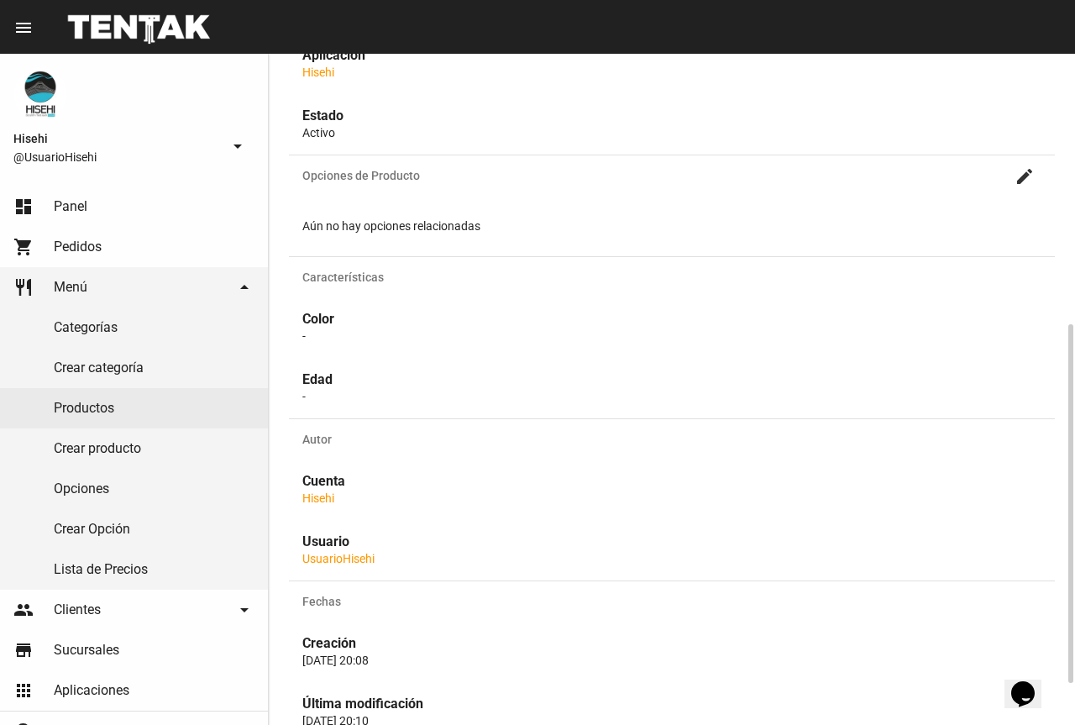
scroll to position [168, 0]
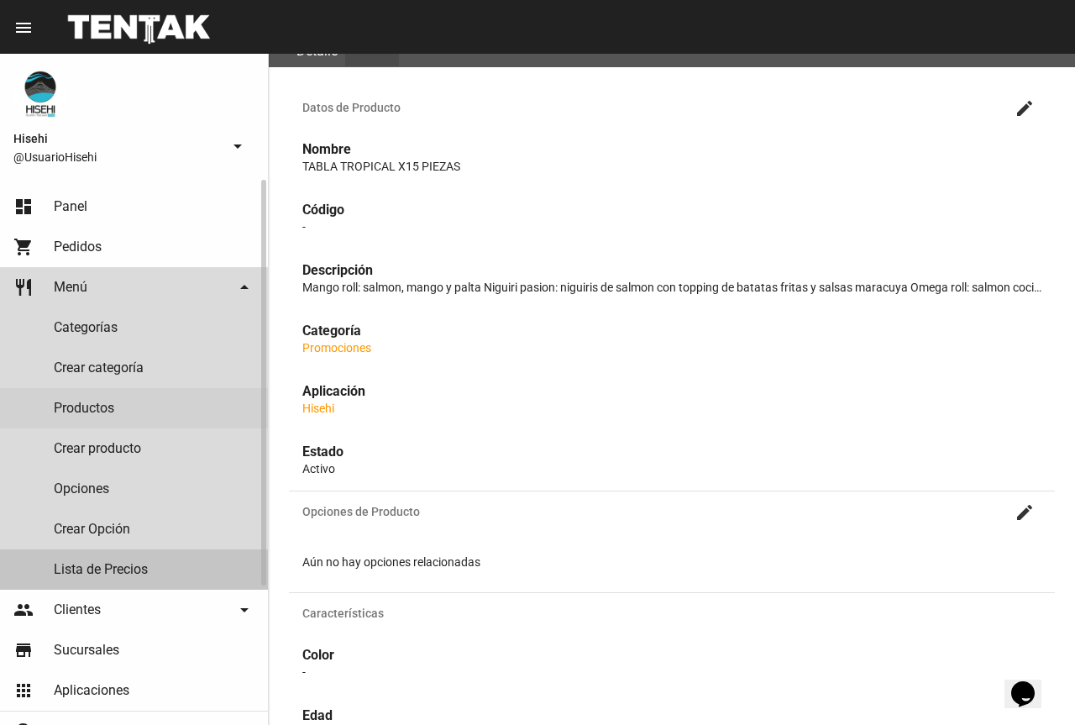
click at [124, 571] on link "Lista de Precios" at bounding box center [134, 569] width 268 height 40
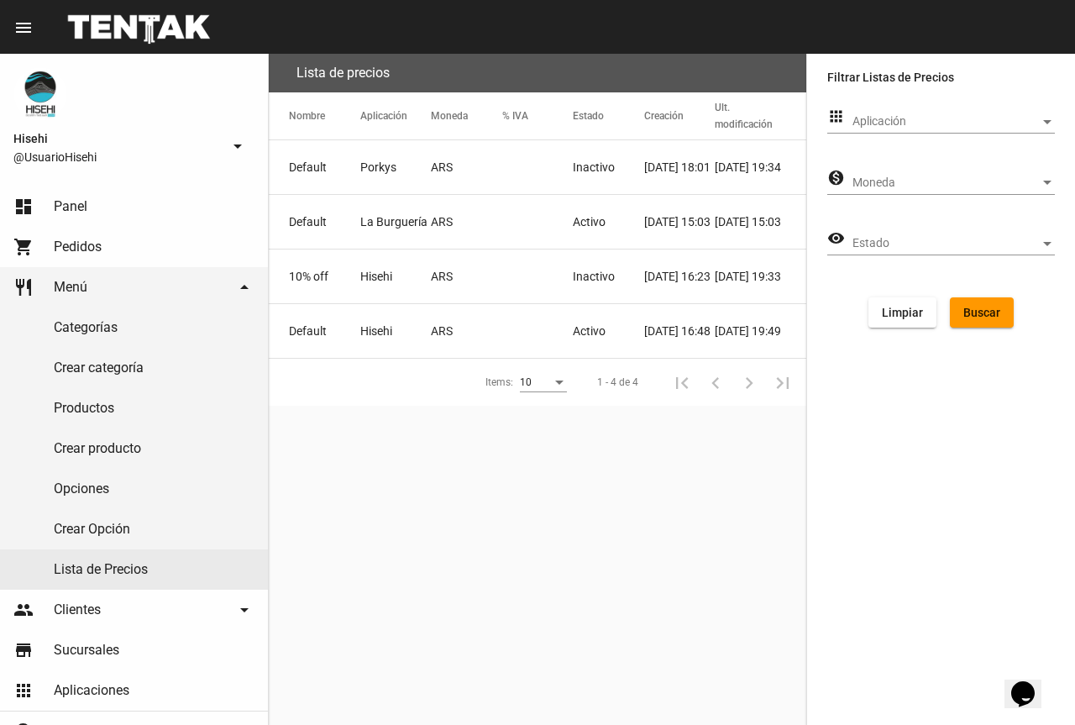
click at [453, 327] on mat-cell "ARS" at bounding box center [466, 331] width 71 height 54
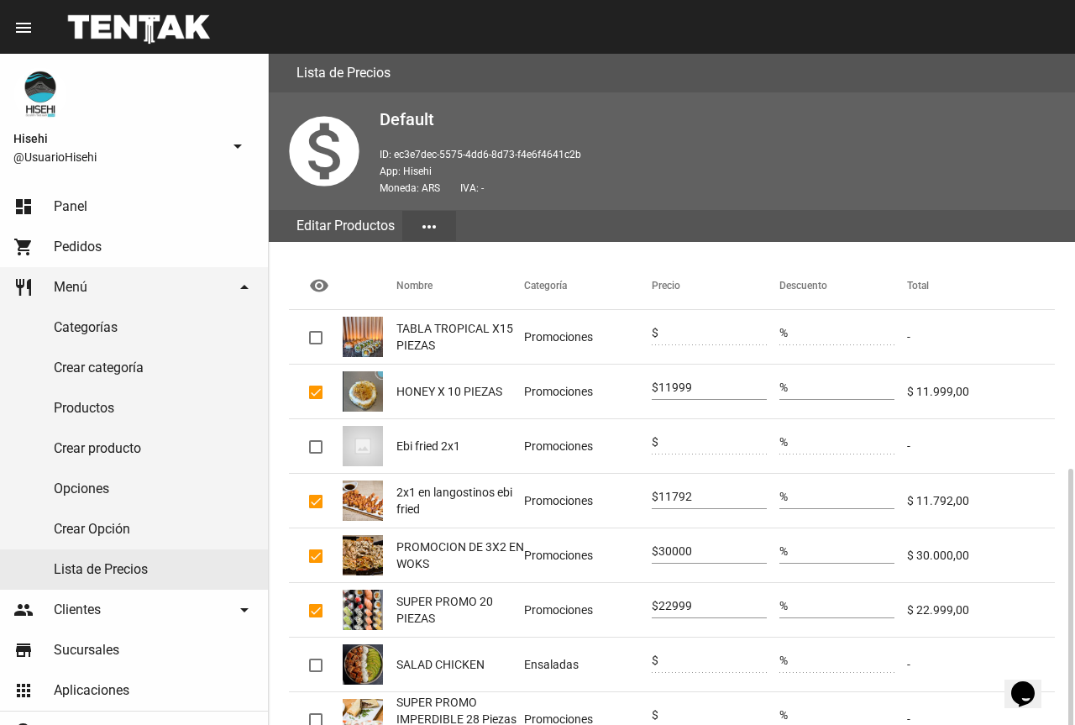
scroll to position [239, 0]
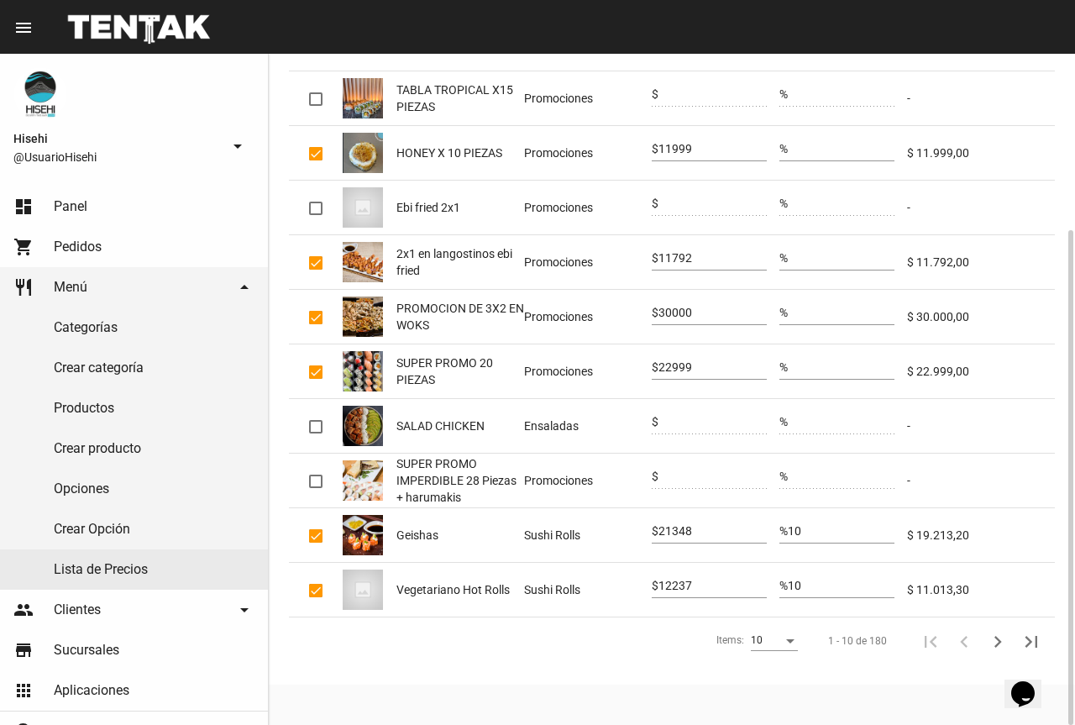
click at [776, 643] on div "10" at bounding box center [767, 641] width 32 height 12
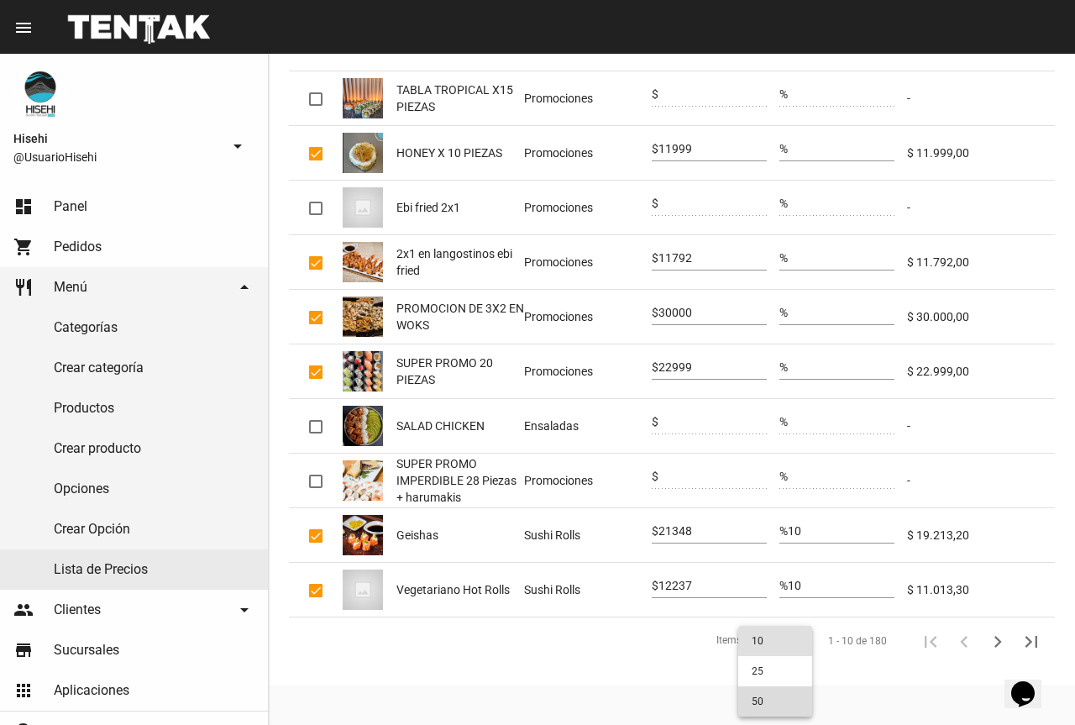
click at [772, 701] on span "50" at bounding box center [775, 701] width 47 height 30
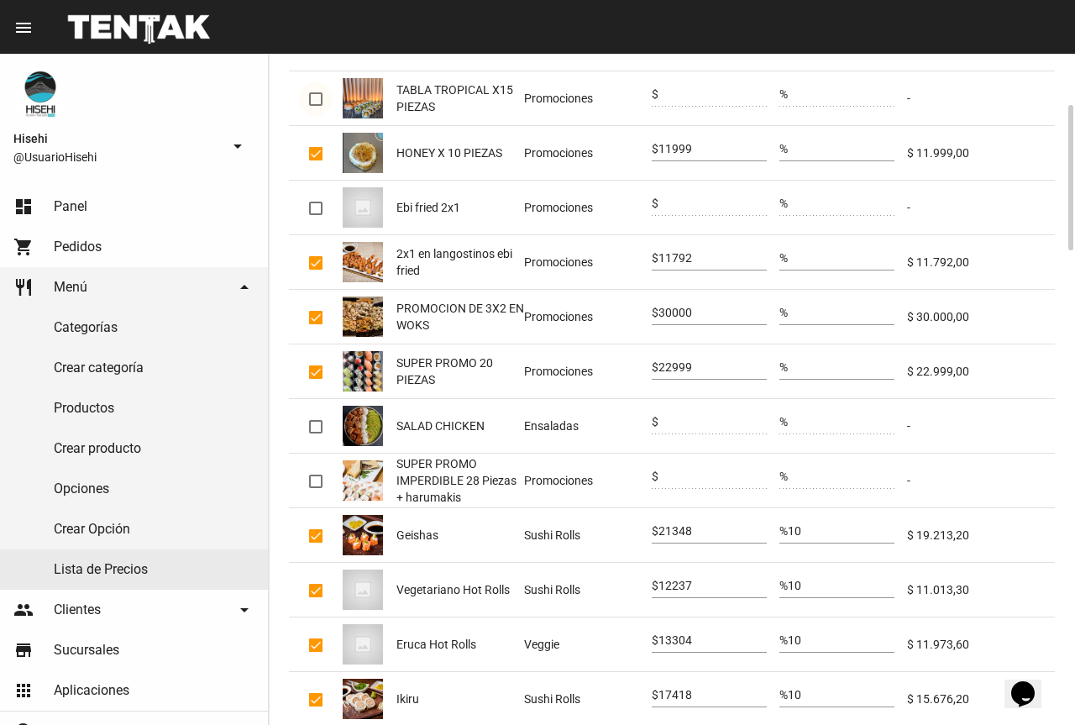
click at [314, 100] on div at bounding box center [315, 98] width 13 height 13
click at [315, 106] on input "checkbox" at bounding box center [315, 106] width 1 height 1
checkbox input "true"
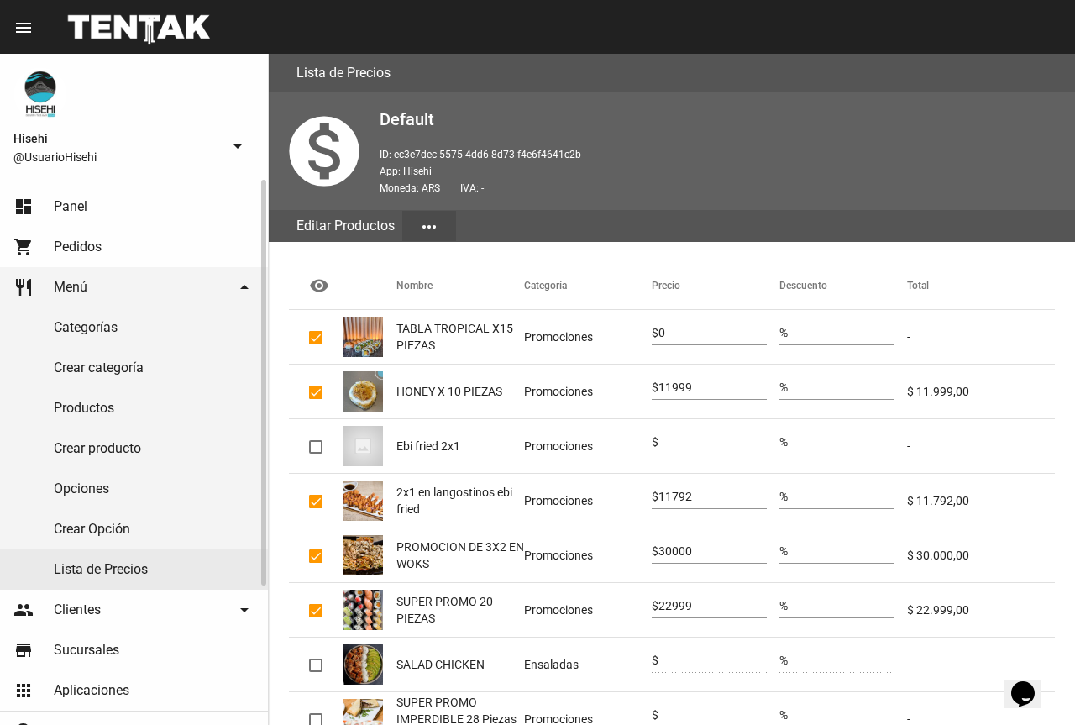
click at [110, 414] on link "Productos" at bounding box center [134, 408] width 268 height 40
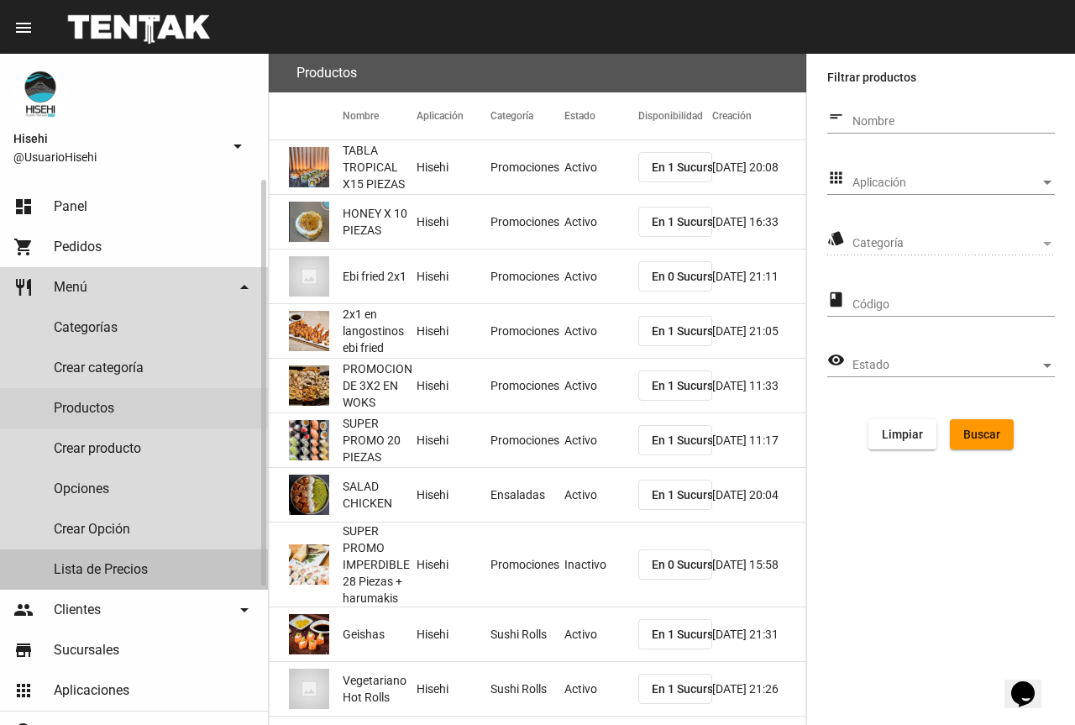
click at [114, 580] on link "Lista de Precios" at bounding box center [134, 569] width 268 height 40
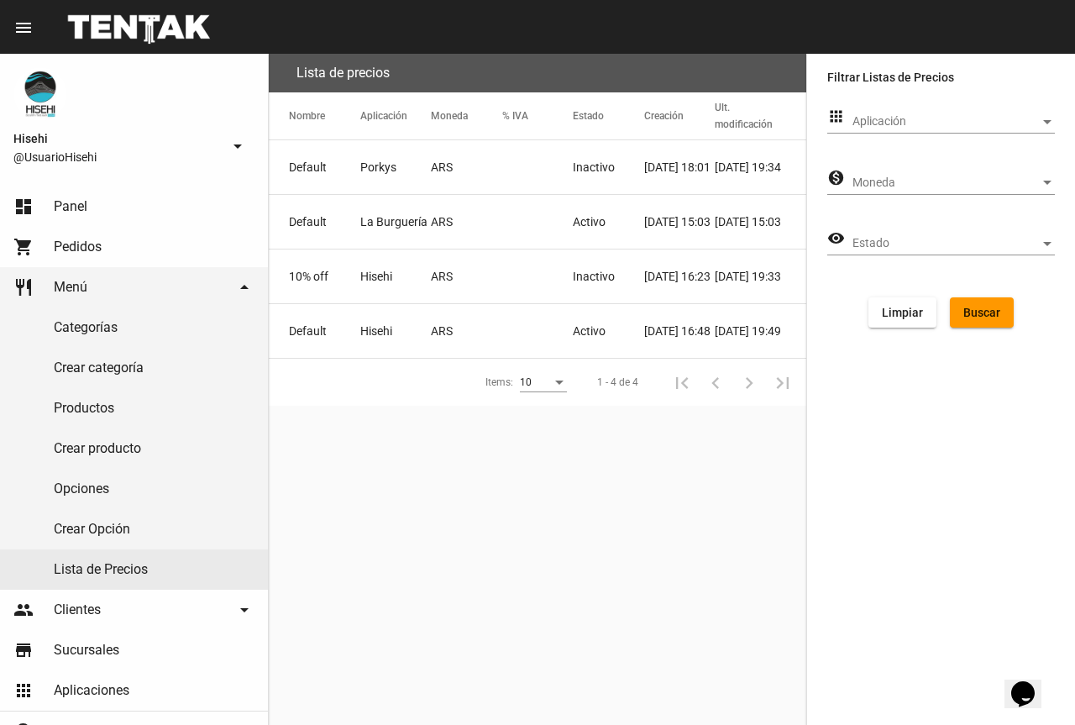
click at [418, 345] on mat-cell "Hisehi" at bounding box center [395, 331] width 71 height 54
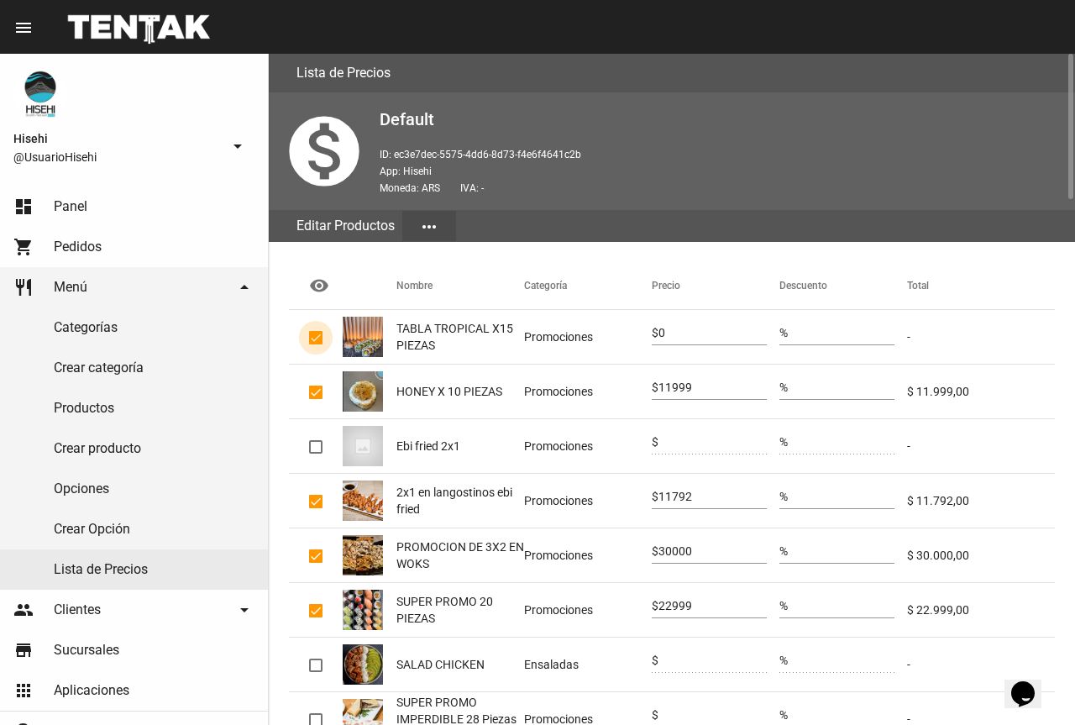
click at [319, 335] on div at bounding box center [315, 337] width 13 height 13
click at [316, 344] on input "checkbox" at bounding box center [315, 344] width 1 height 1
checkbox input "false"
click at [84, 402] on link "Productos" at bounding box center [134, 408] width 268 height 40
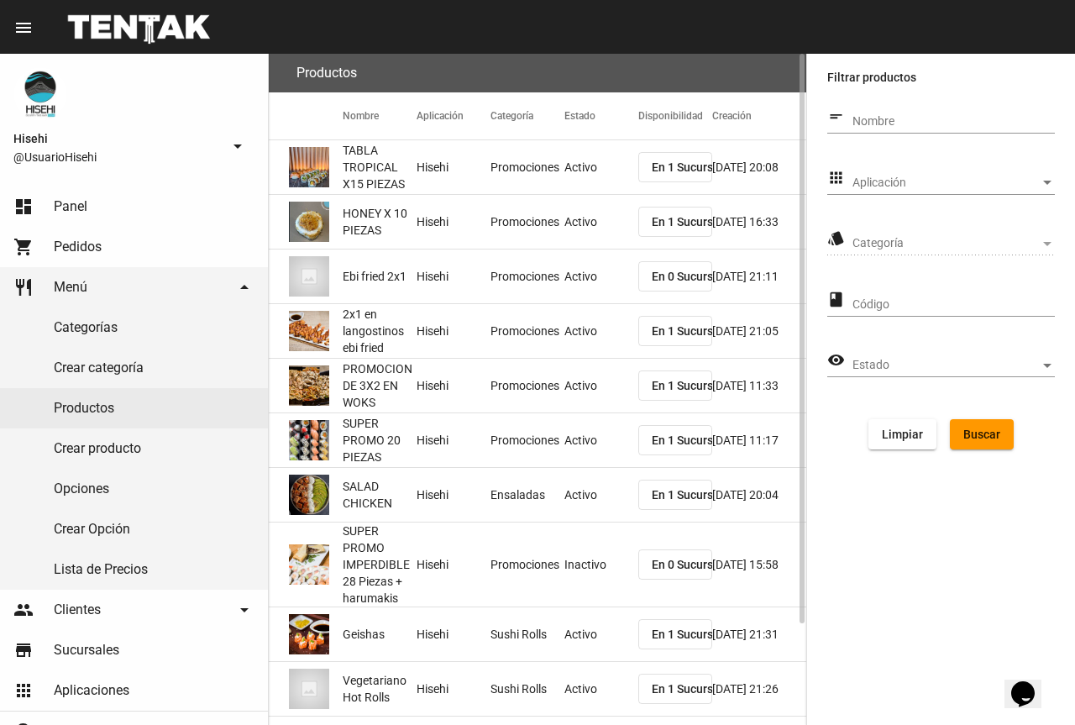
click at [398, 213] on span "HONEY X 10 PIEZAS" at bounding box center [380, 222] width 74 height 34
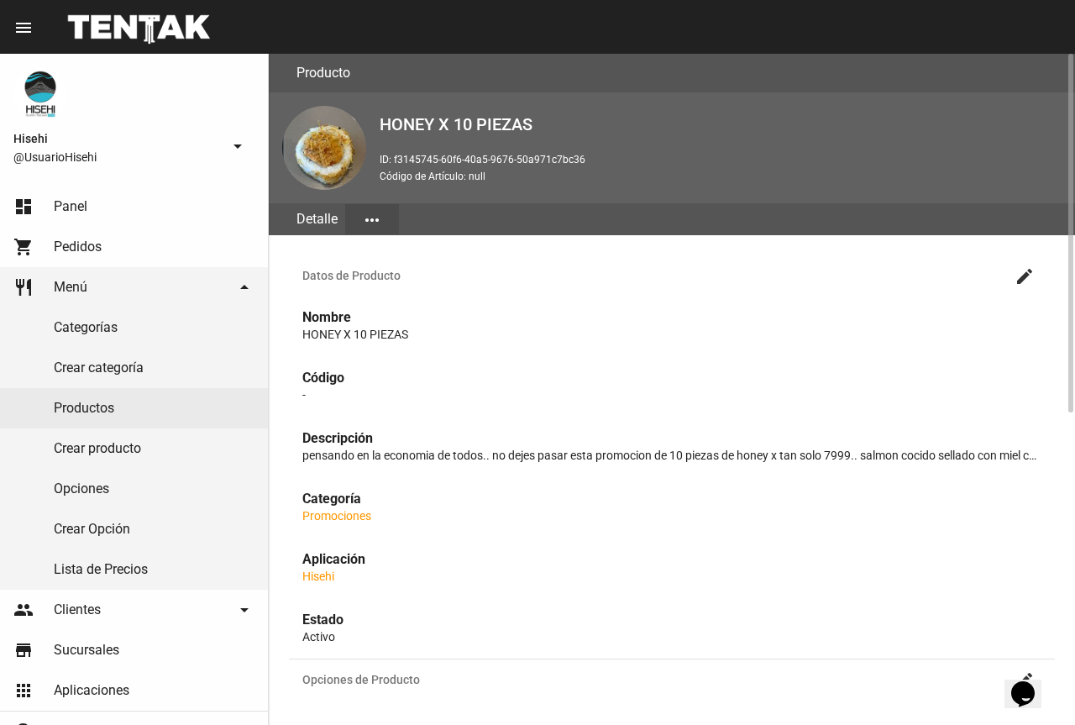
click at [1023, 277] on mat-icon "create" at bounding box center [1025, 276] width 20 height 20
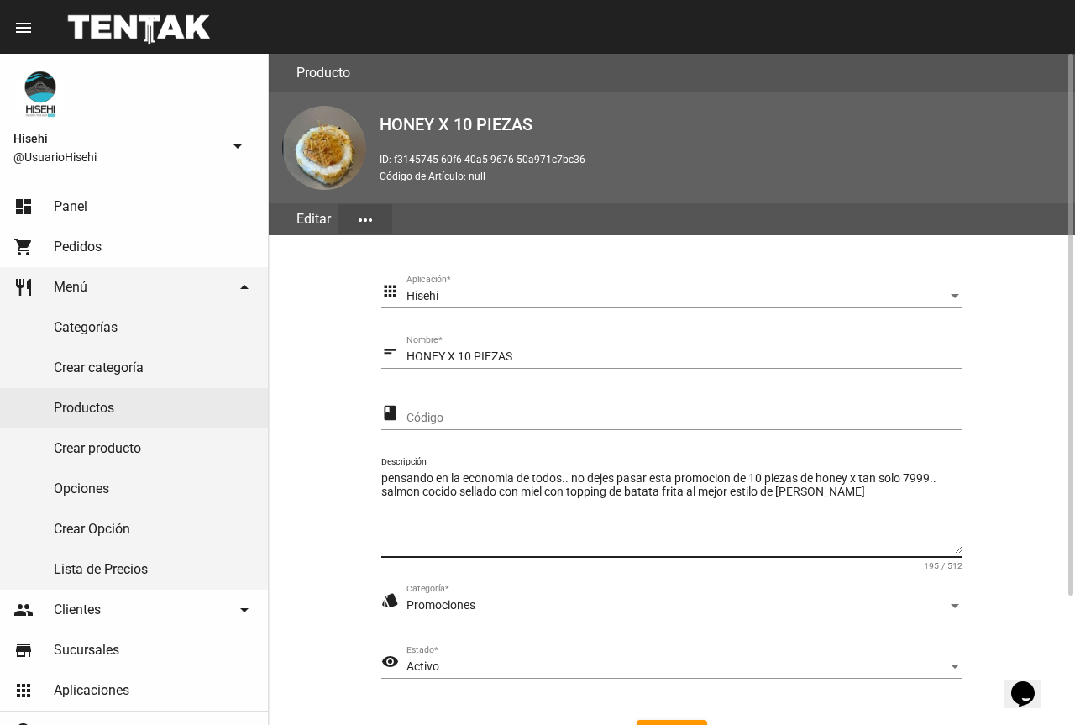
drag, startPoint x: 858, startPoint y: 491, endPoint x: 277, endPoint y: 472, distance: 580.8
click at [277, 472] on div "apps Hisehi Aplicación * short_text HONEY X 10 PIEZAS Nombre * class Código pen…" at bounding box center [672, 540] width 806 height 610
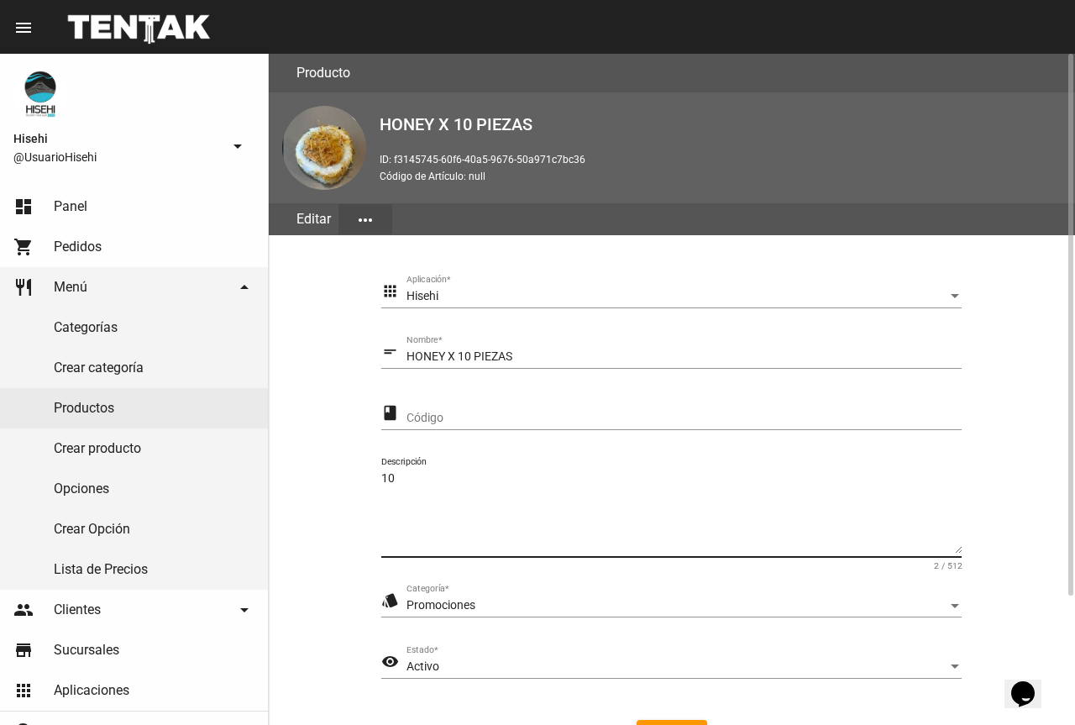
type textarea "1"
drag, startPoint x: 458, startPoint y: 351, endPoint x: 469, endPoint y: 349, distance: 11.0
click at [458, 351] on input "HONEY X 10 PIEZAS" at bounding box center [684, 356] width 555 height 13
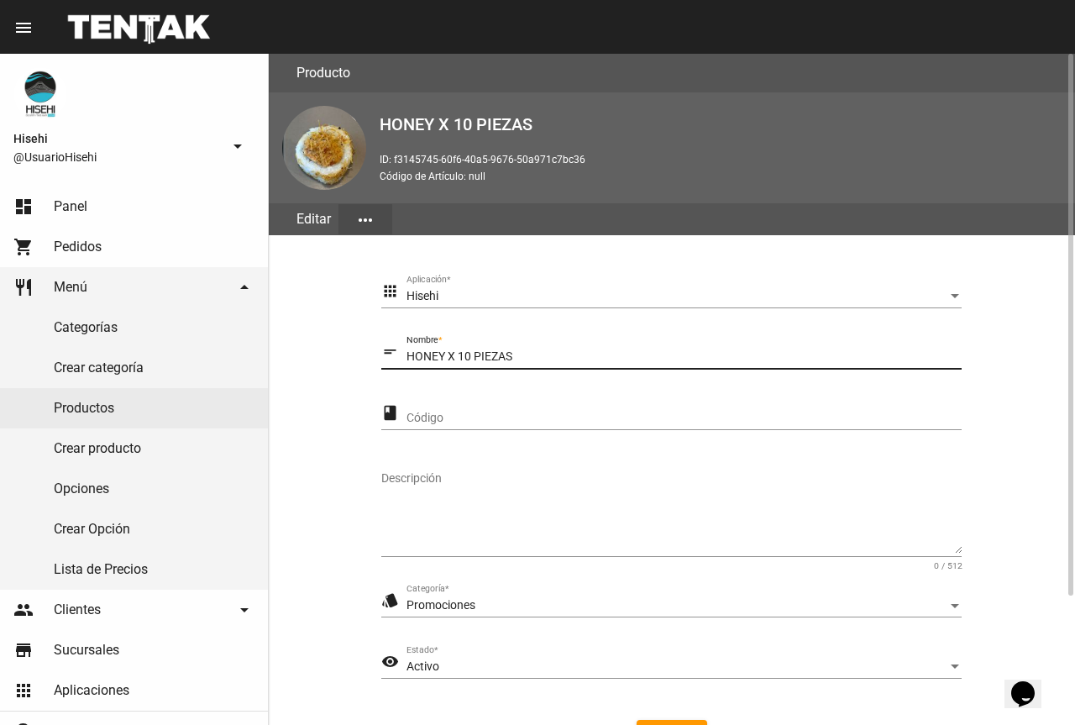
click at [456, 459] on div "Descripción" at bounding box center [671, 507] width 580 height 99
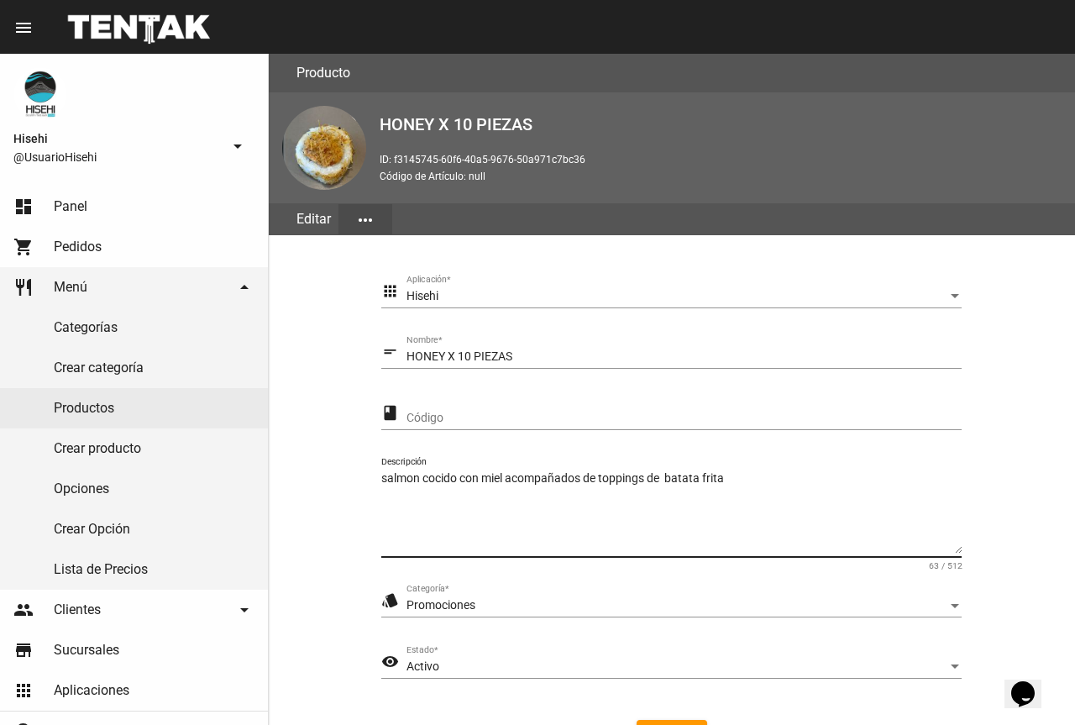
type textarea "salmon cocido con miel acompañados de toppings de batata frita"
click at [116, 402] on link "Productos" at bounding box center [134, 408] width 268 height 40
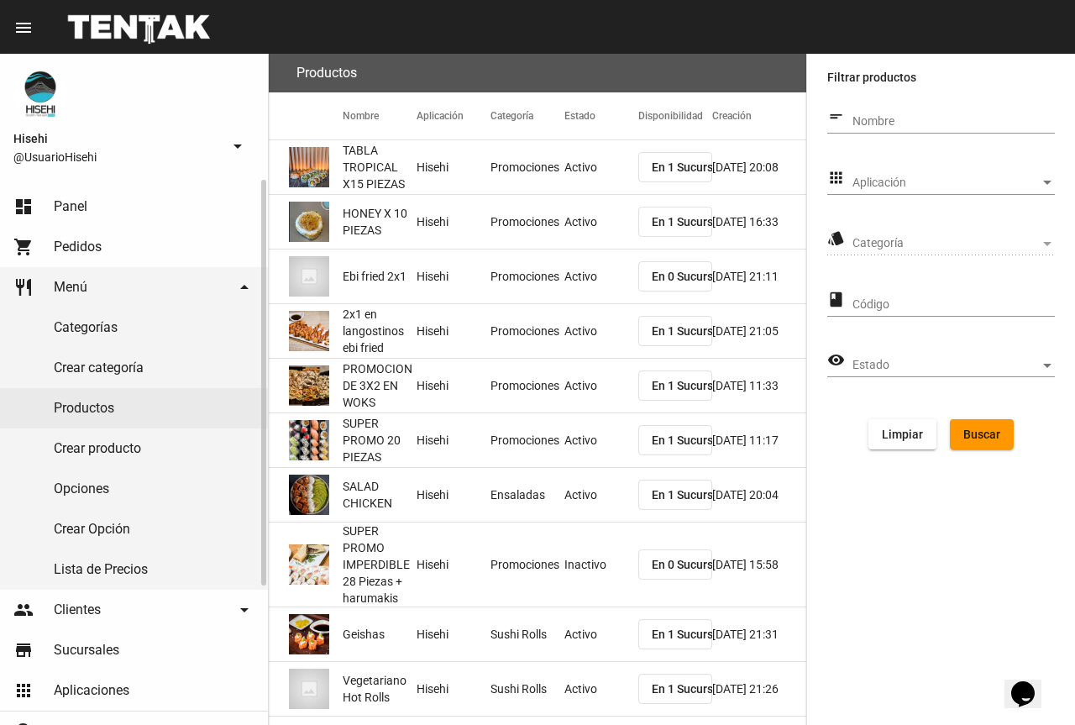
click at [123, 453] on link "Crear producto" at bounding box center [134, 448] width 268 height 40
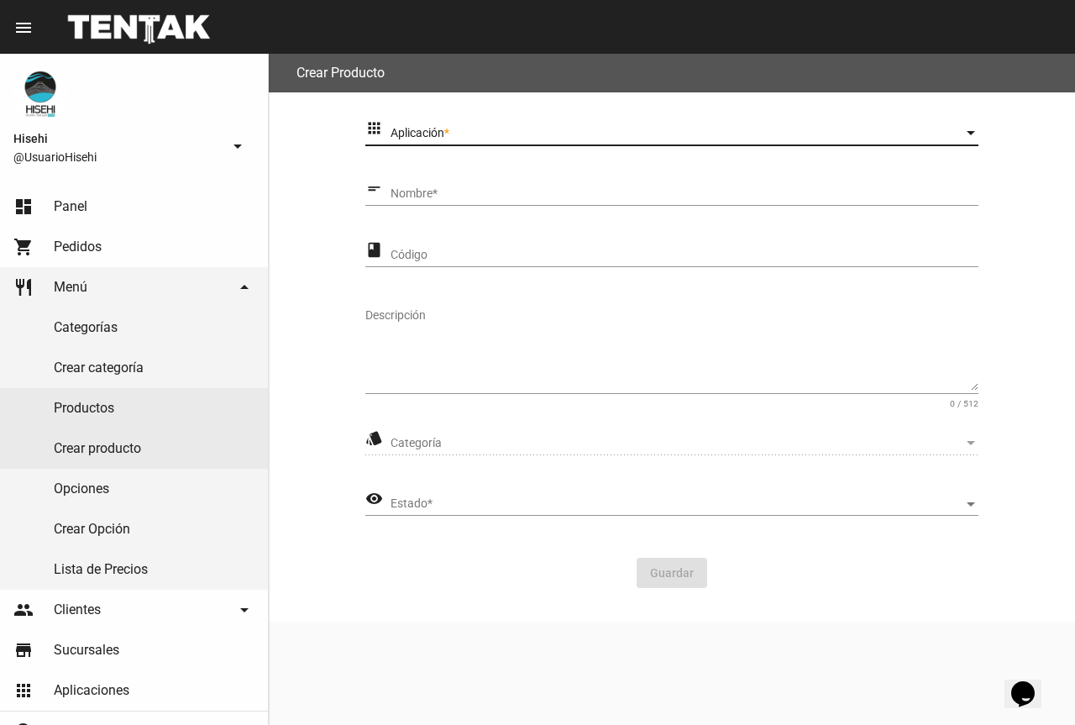
click at [465, 138] on span "Aplicación" at bounding box center [677, 133] width 573 height 13
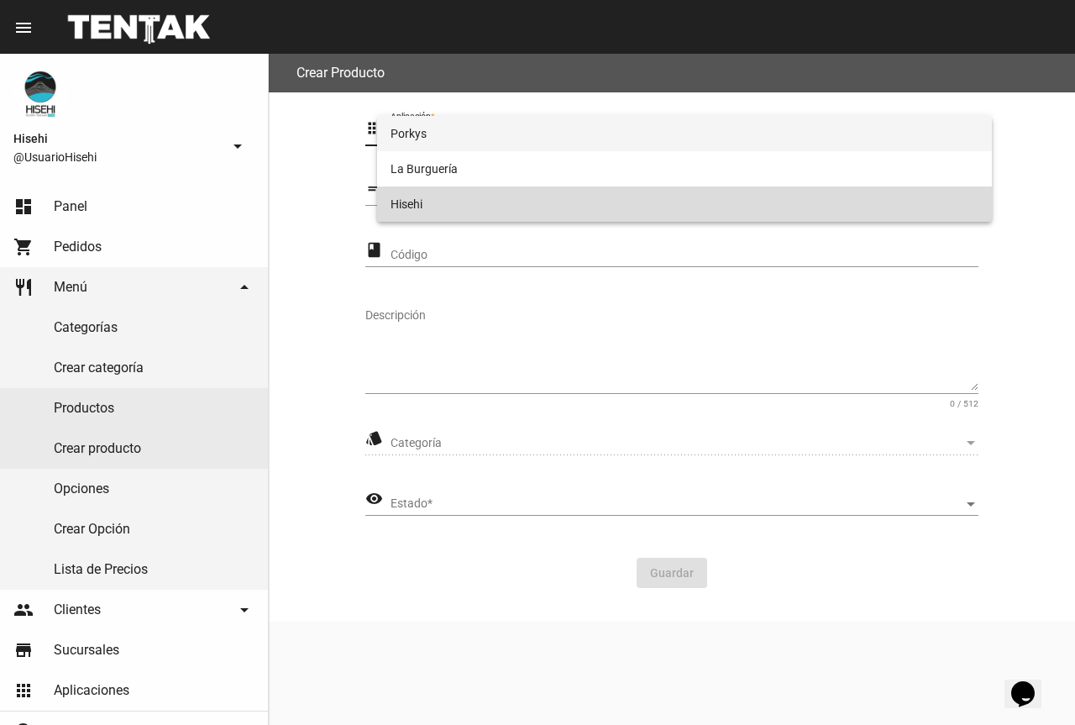
click at [449, 195] on span "Hisehi" at bounding box center [685, 203] width 588 height 35
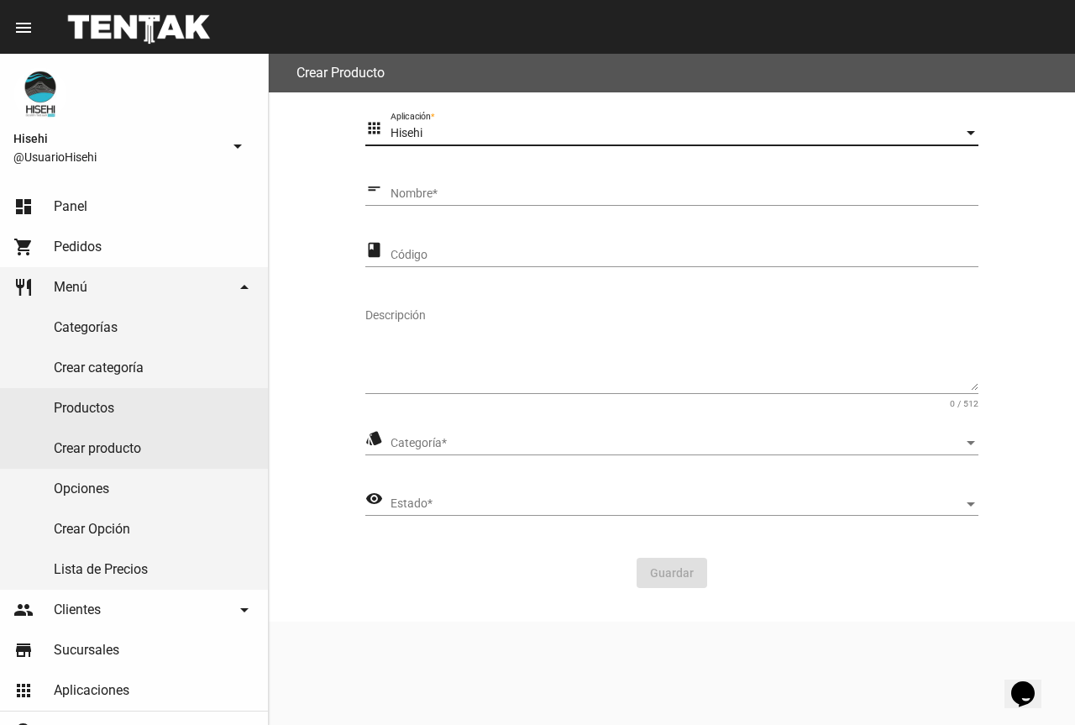
click at [449, 195] on input "Nombre *" at bounding box center [685, 193] width 588 height 13
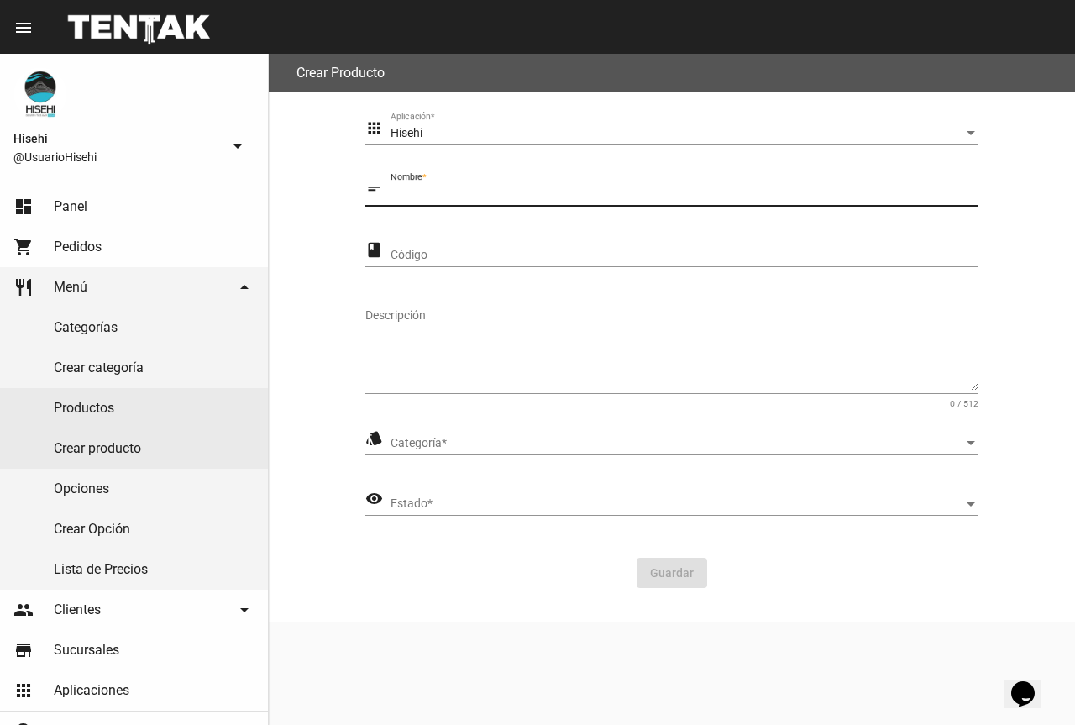
type input "t"
type input "TABLA EXOTIC x15 PIEZAS"
click at [464, 291] on form "apps Hisehi Aplicación * short_text TABLA EXOTIC x15 PIEZAS Nombre * class Códi…" at bounding box center [671, 357] width 613 height 489
click at [453, 307] on textarea "Descripción" at bounding box center [671, 348] width 613 height 83
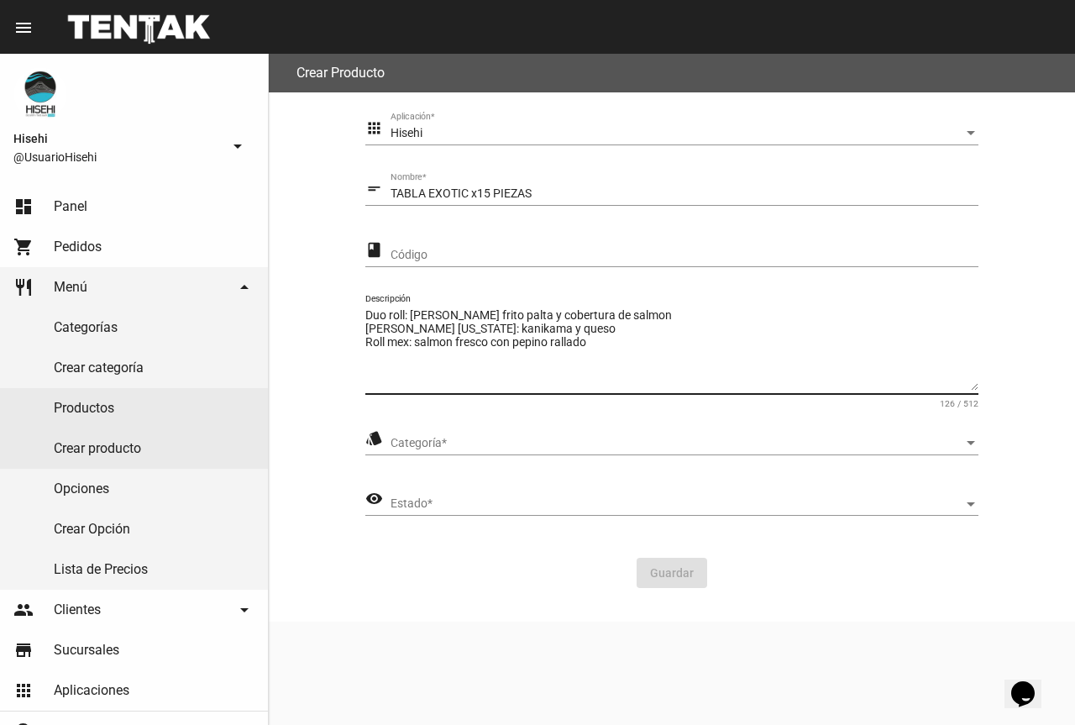
type textarea "Duo roll: [PERSON_NAME] frito palta y cobertura de salmon [PERSON_NAME] [US_STA…"
click at [511, 514] on div "Estado Estado *" at bounding box center [685, 499] width 588 height 33
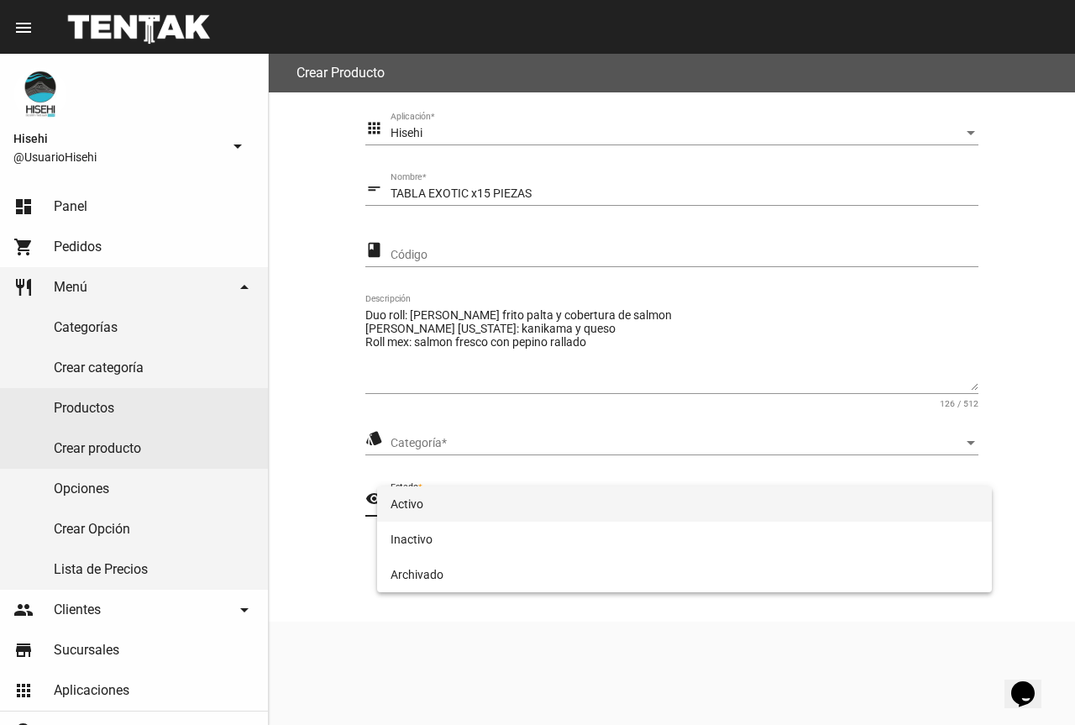
click at [486, 504] on span "Activo" at bounding box center [685, 503] width 588 height 35
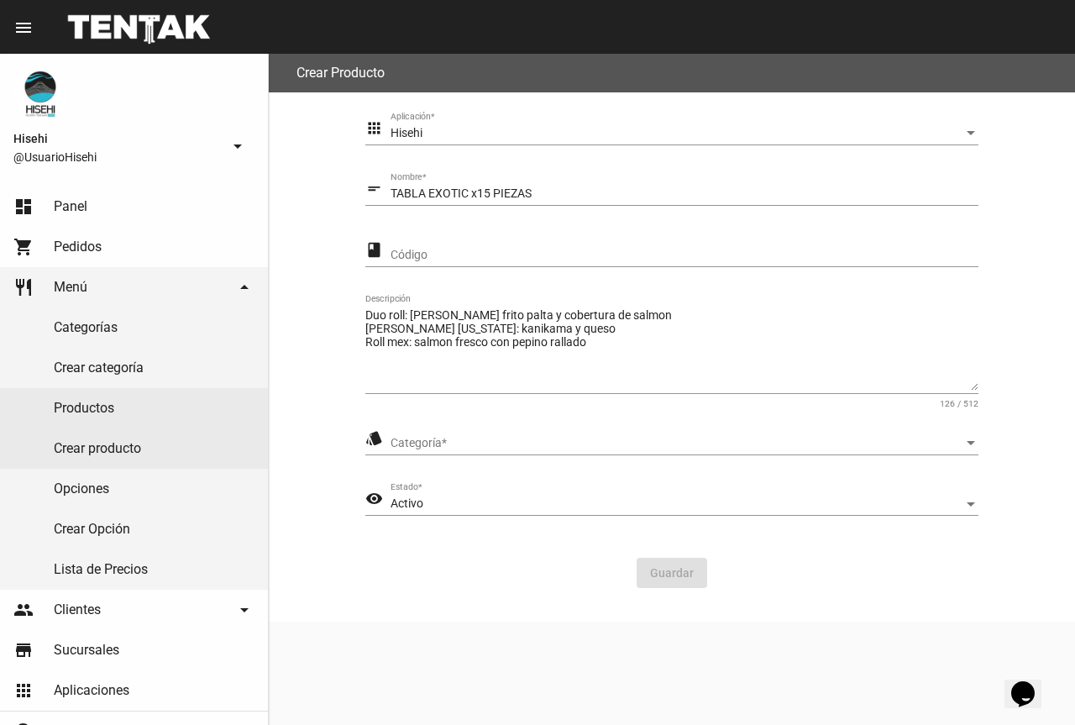
click at [513, 434] on div "Categoría Categoría *" at bounding box center [685, 439] width 588 height 33
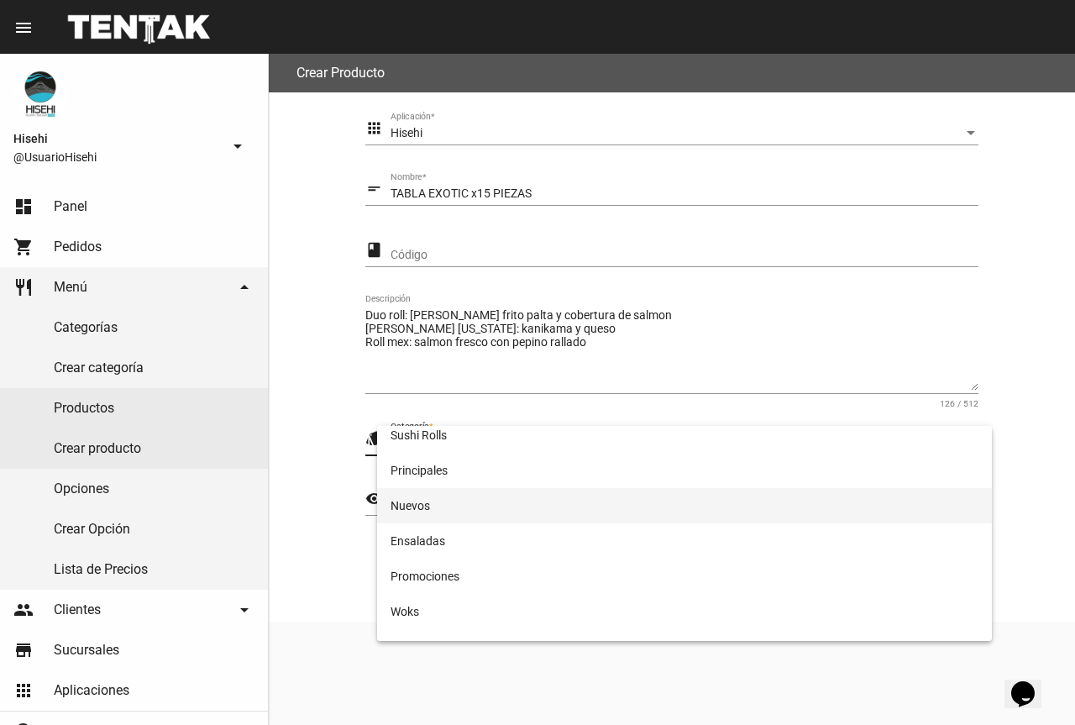
scroll to position [102, 0]
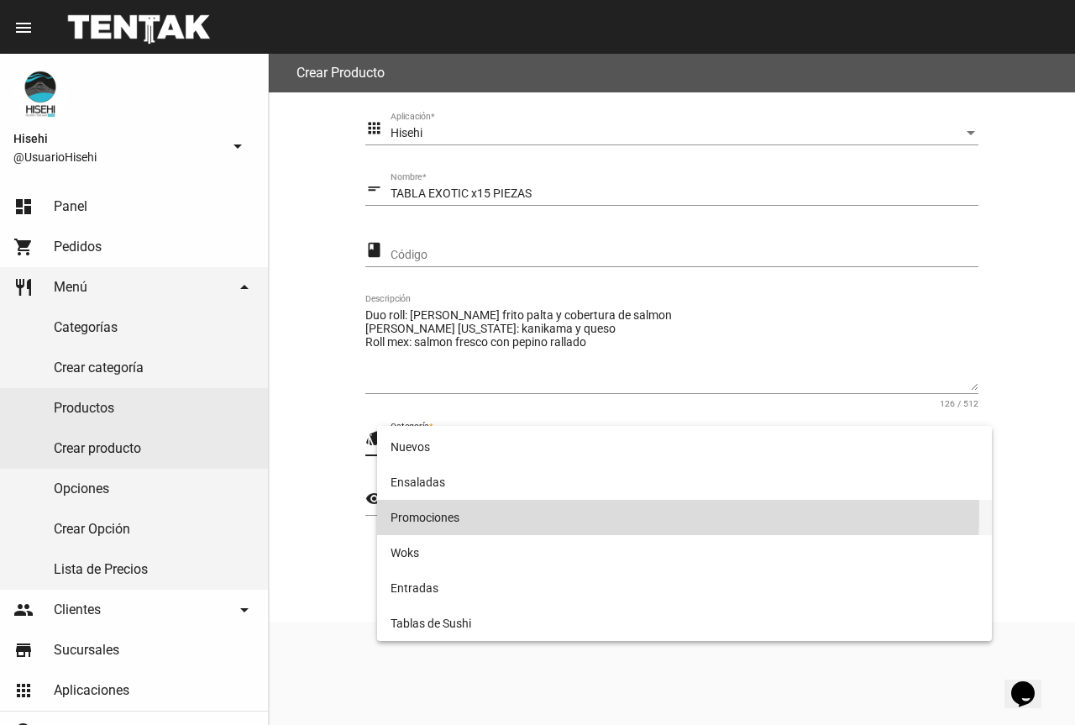
click at [454, 511] on span "Promociones" at bounding box center [685, 517] width 588 height 35
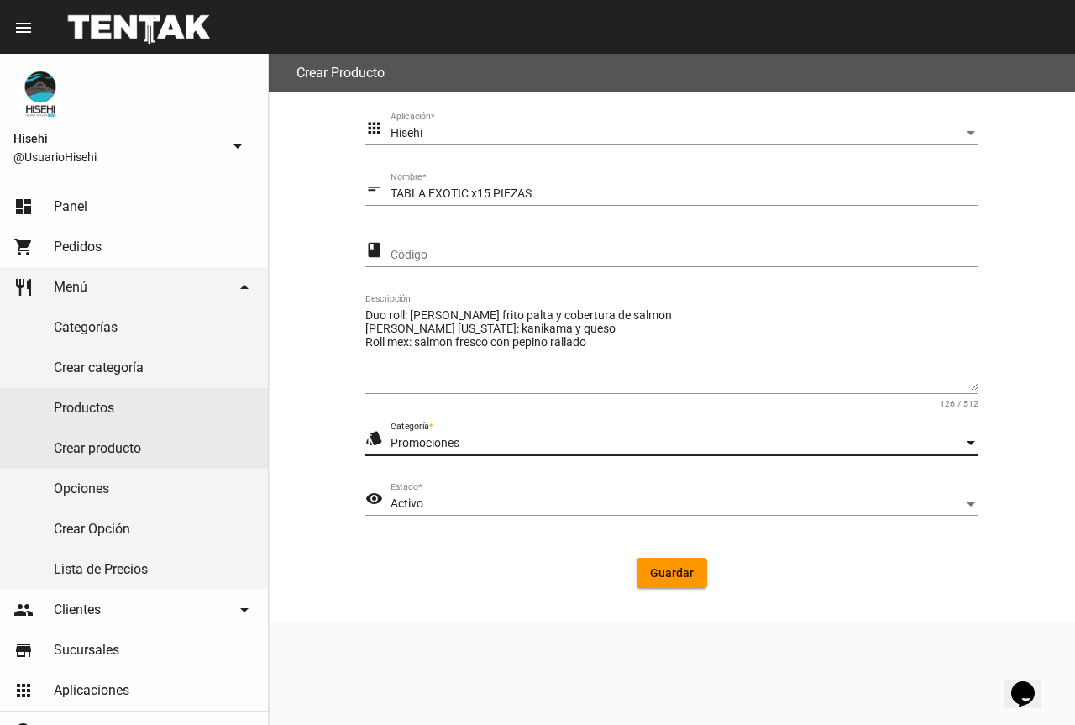
click at [675, 576] on span "Guardar" at bounding box center [672, 572] width 44 height 13
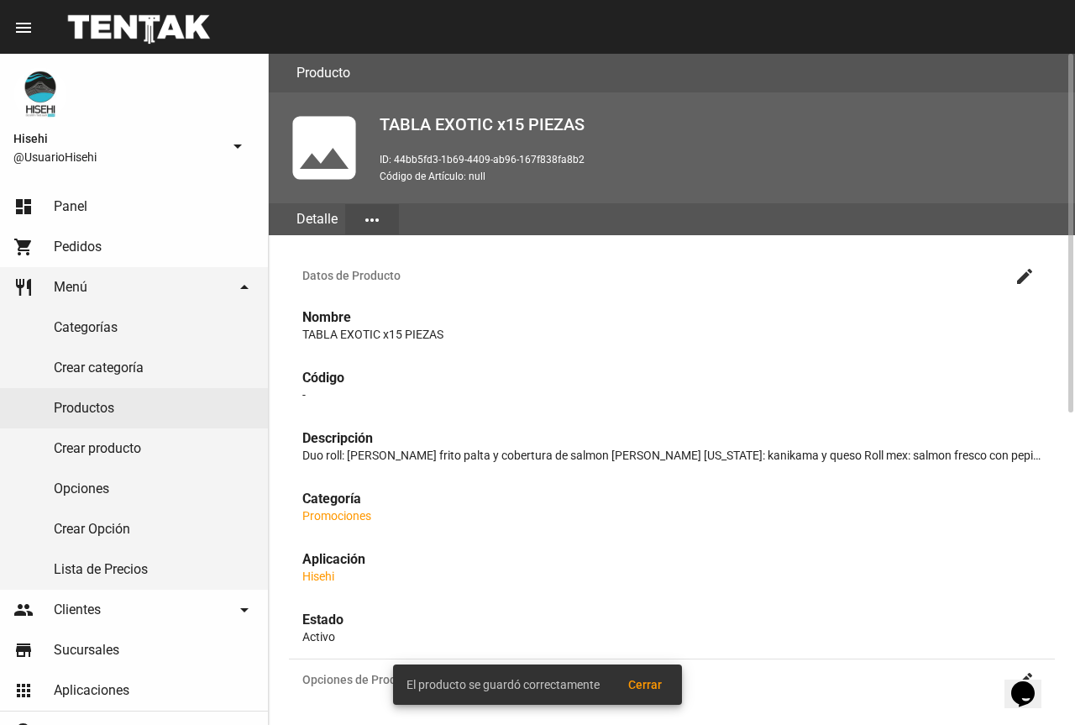
click at [370, 211] on mat-icon "more_horiz" at bounding box center [372, 220] width 20 height 20
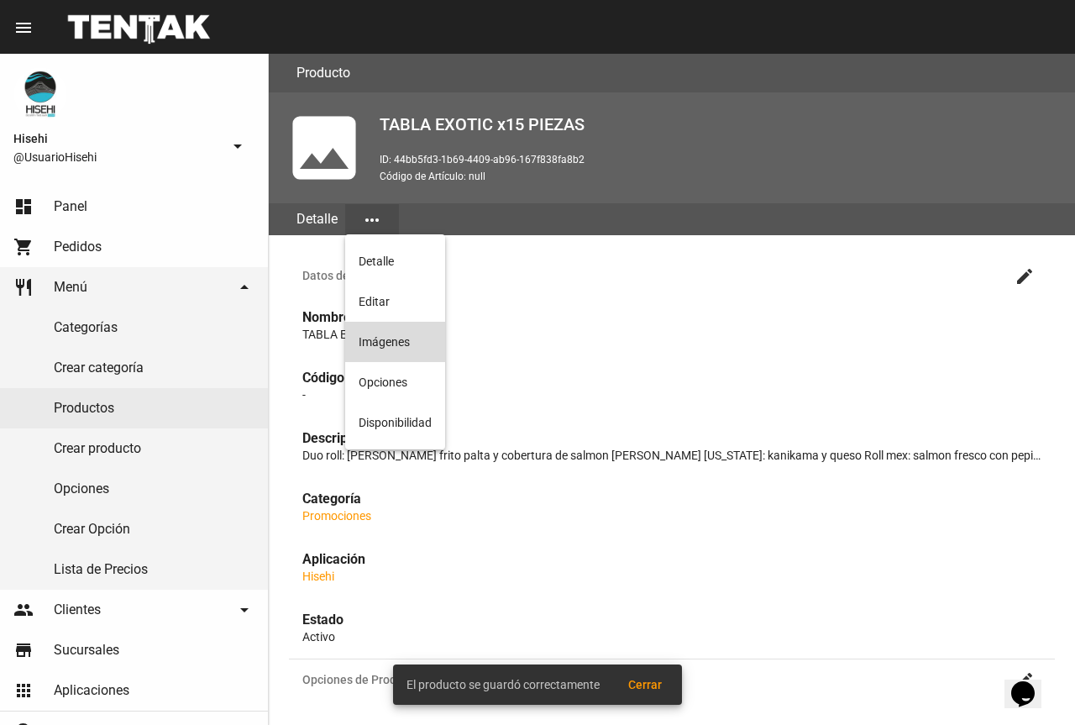
click at [400, 333] on button "Imágenes" at bounding box center [395, 342] width 100 height 40
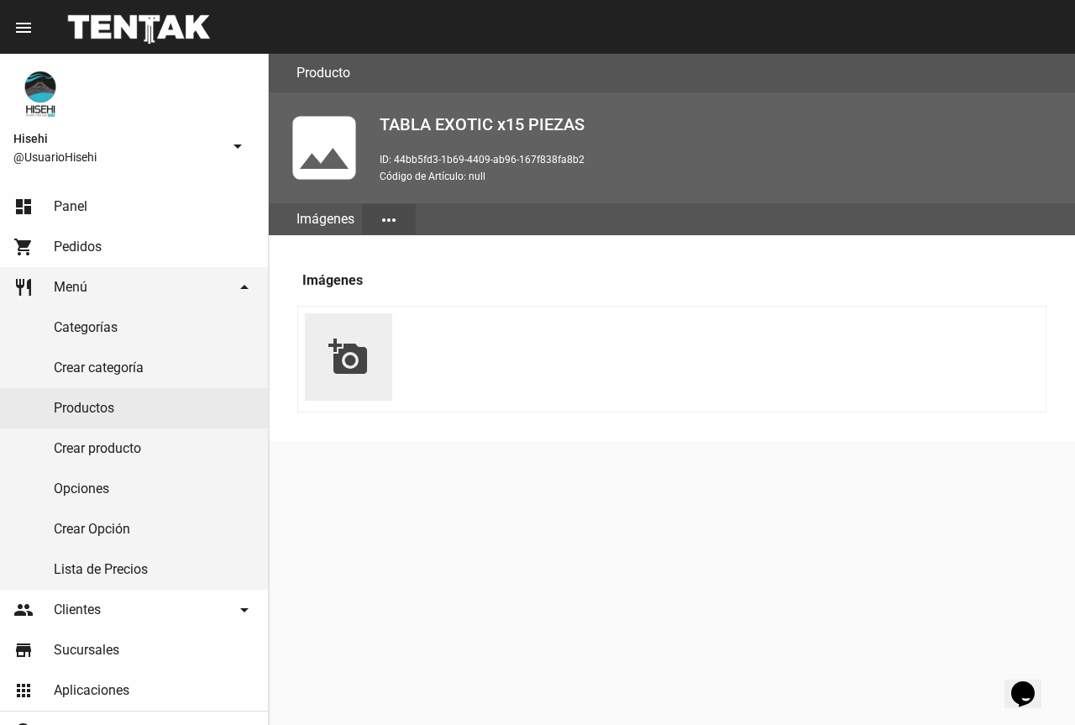
click at [330, 355] on mat-icon "add_a_photo" at bounding box center [348, 357] width 40 height 40
type input "C:\fakepath\WhatsApp Image [DATE] 5.20.34 PM.jpeg"
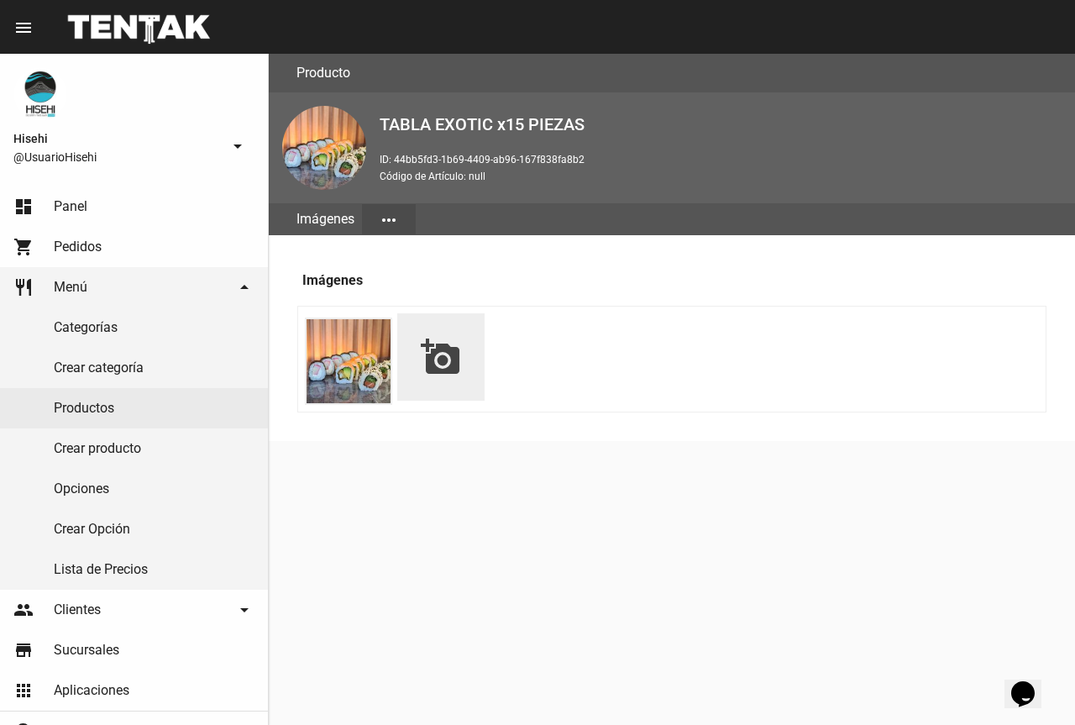
click at [399, 224] on mat-icon "more_horiz" at bounding box center [389, 220] width 20 height 20
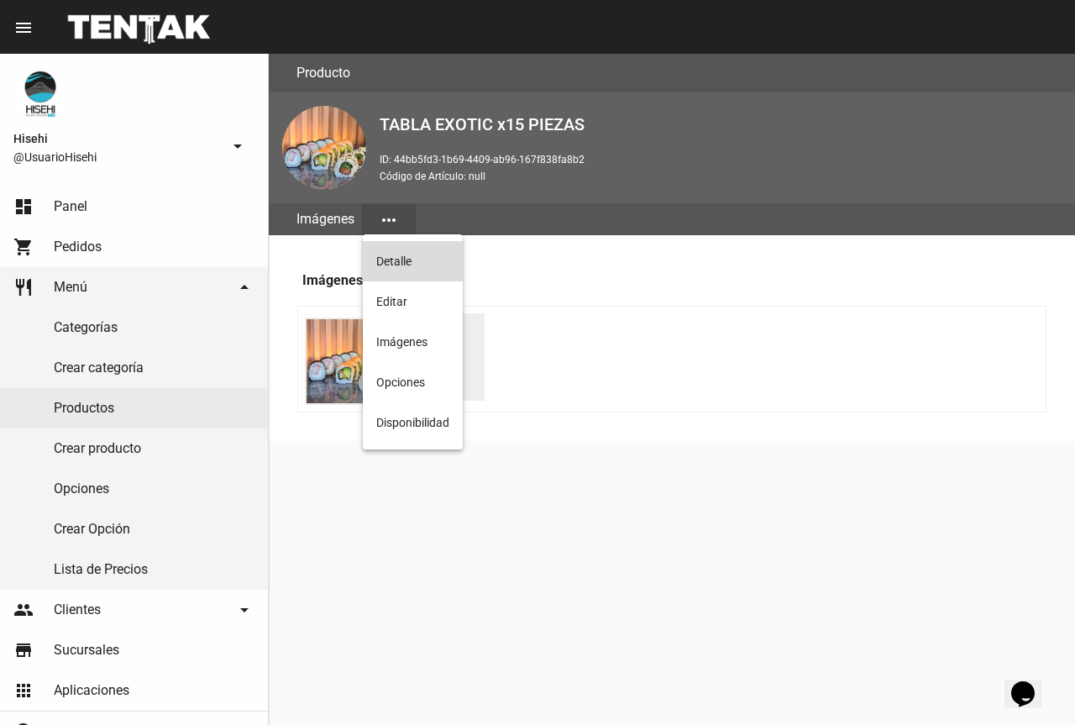
click at [414, 253] on button "Detalle" at bounding box center [413, 261] width 100 height 40
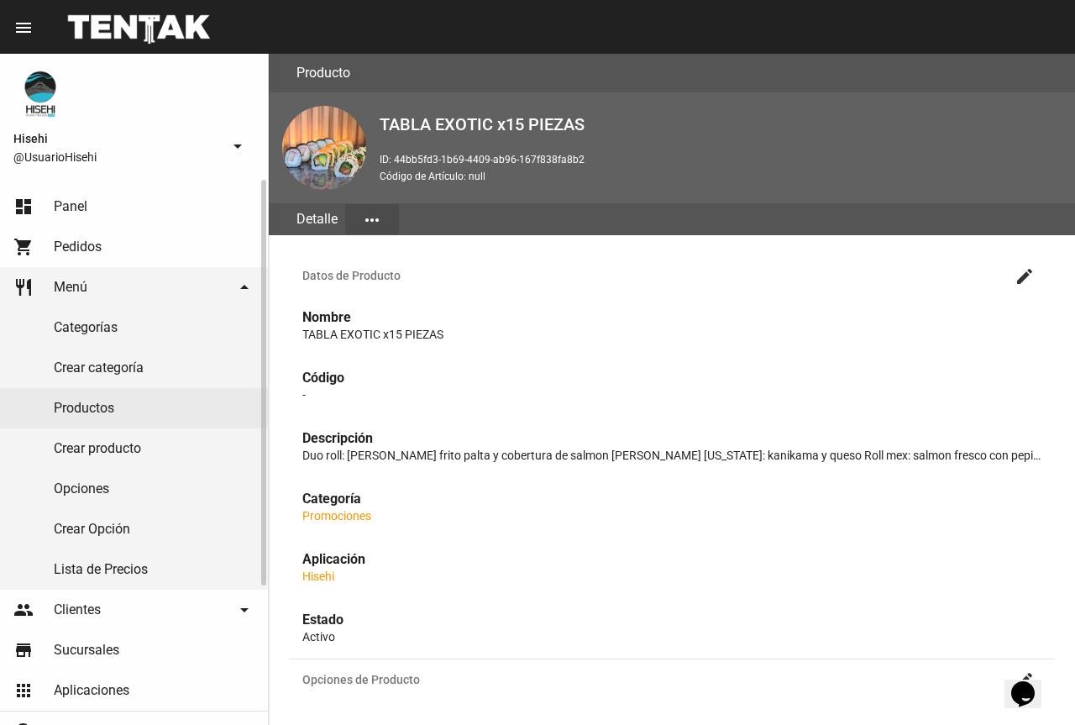
click at [108, 572] on link "Lista de Precios" at bounding box center [134, 569] width 268 height 40
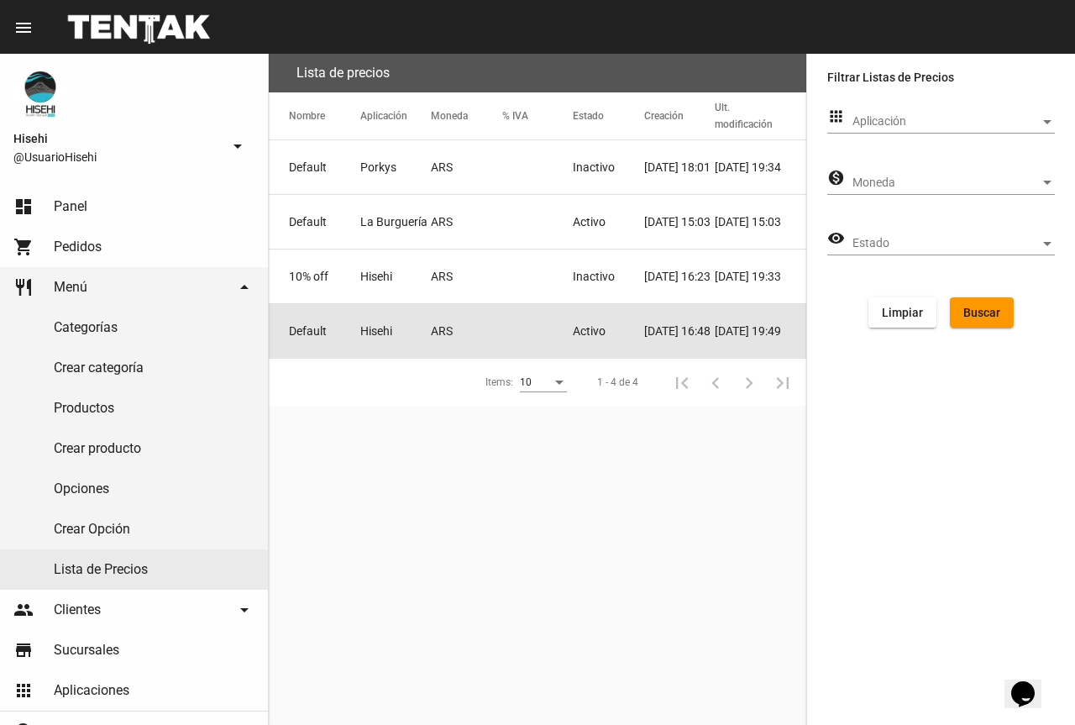
click at [465, 312] on mat-cell "ARS" at bounding box center [466, 331] width 71 height 54
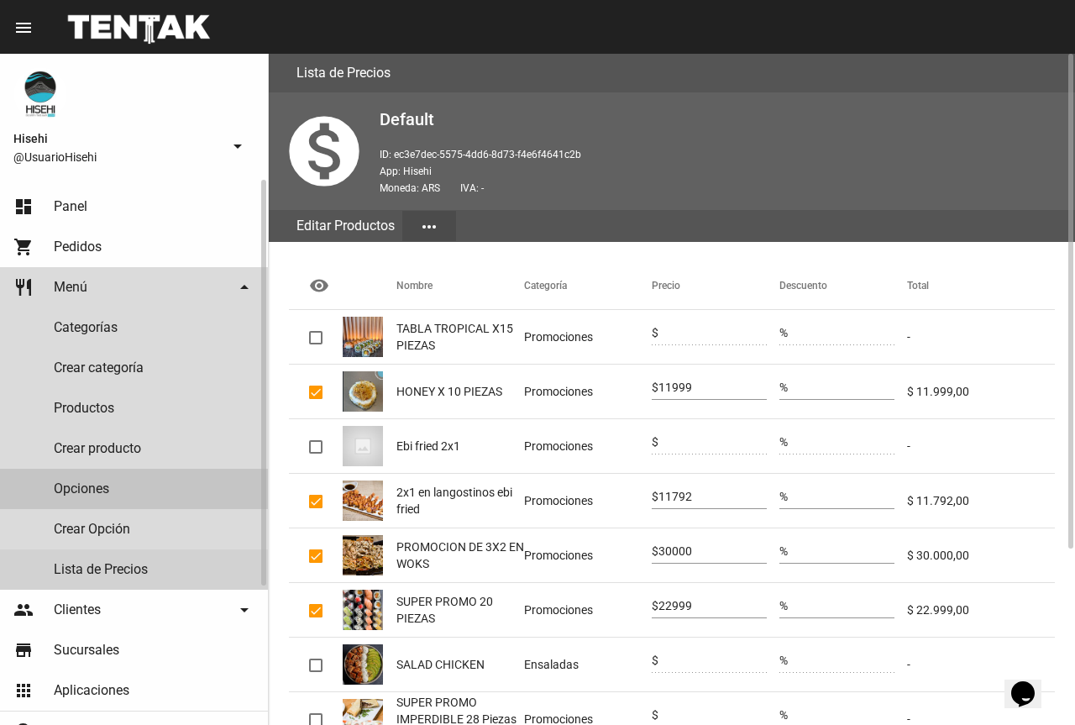
click at [114, 489] on link "Opciones" at bounding box center [134, 489] width 268 height 40
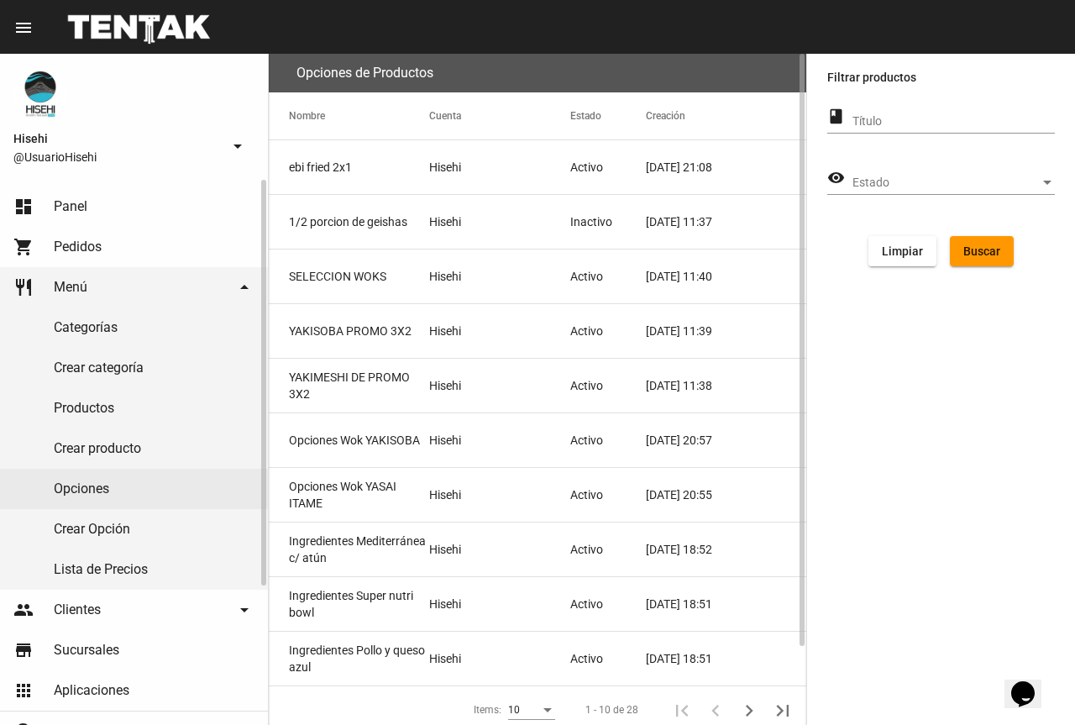
click at [114, 403] on link "Productos" at bounding box center [134, 408] width 268 height 40
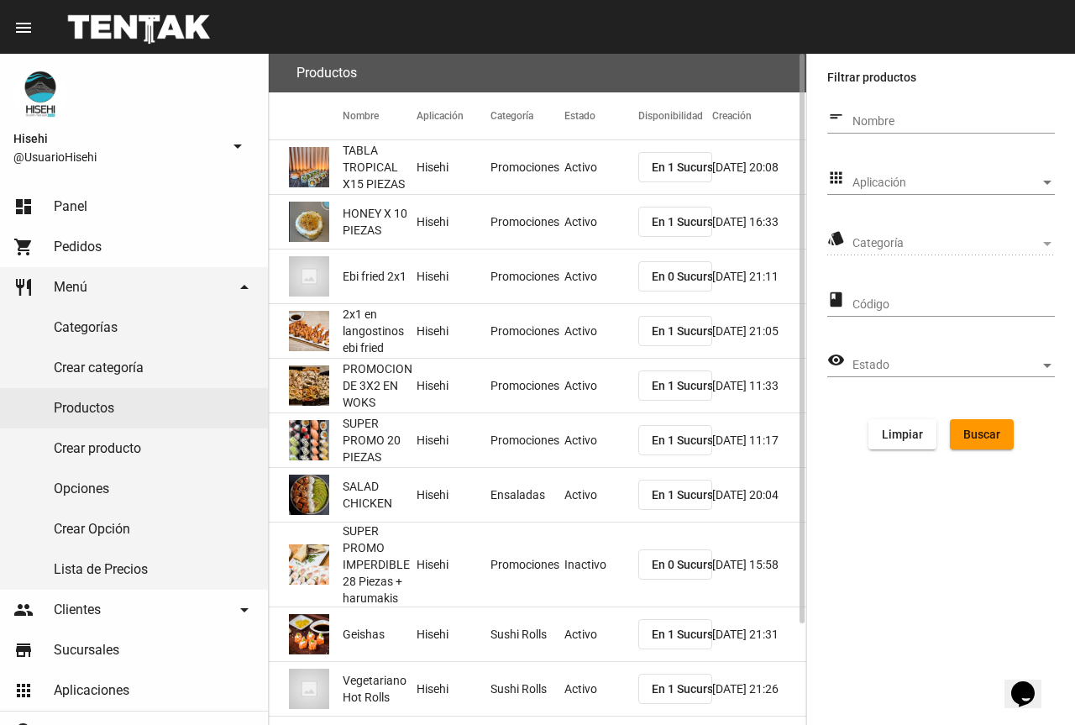
scroll to position [119, 0]
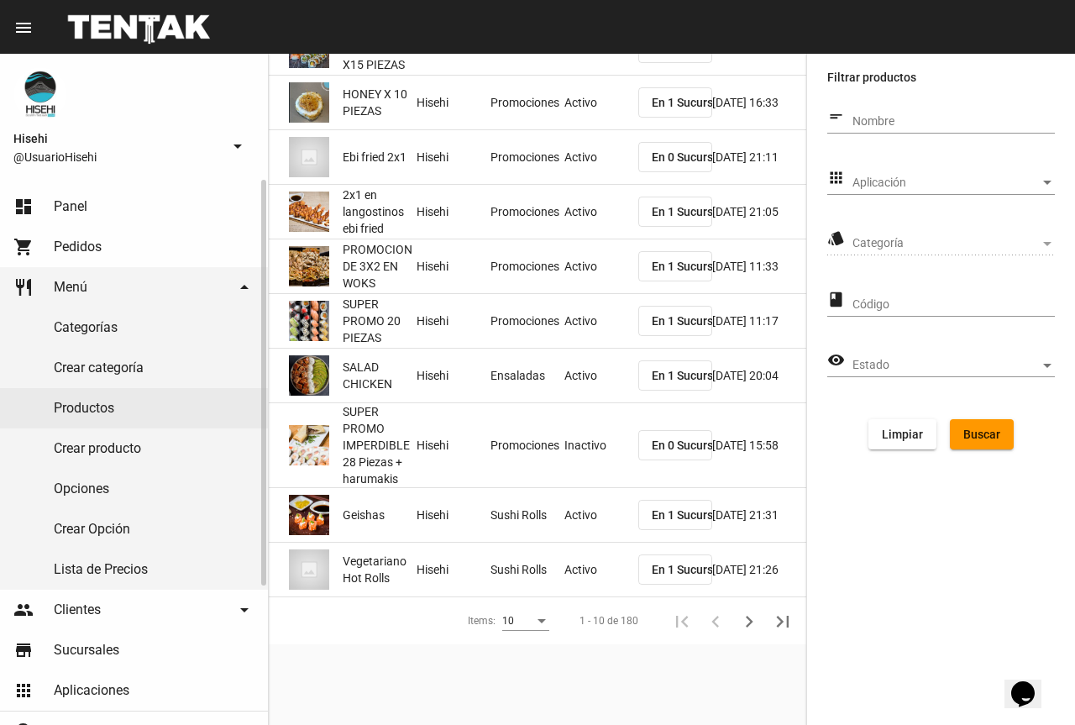
click at [100, 495] on link "Opciones" at bounding box center [134, 489] width 268 height 40
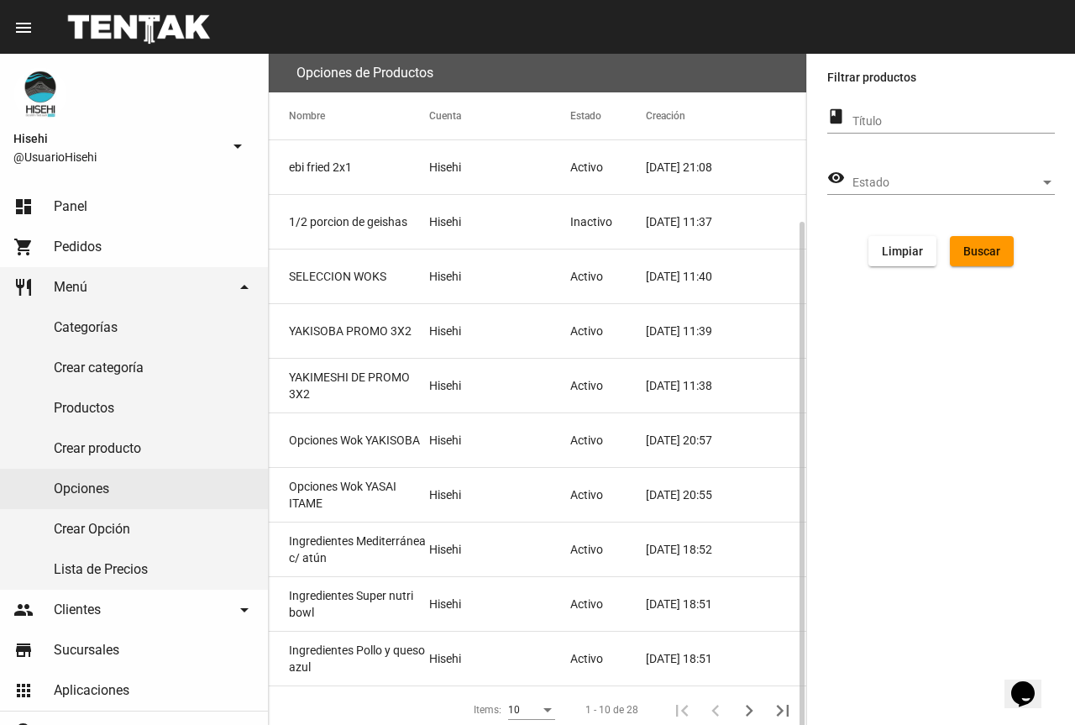
scroll to position [89, 0]
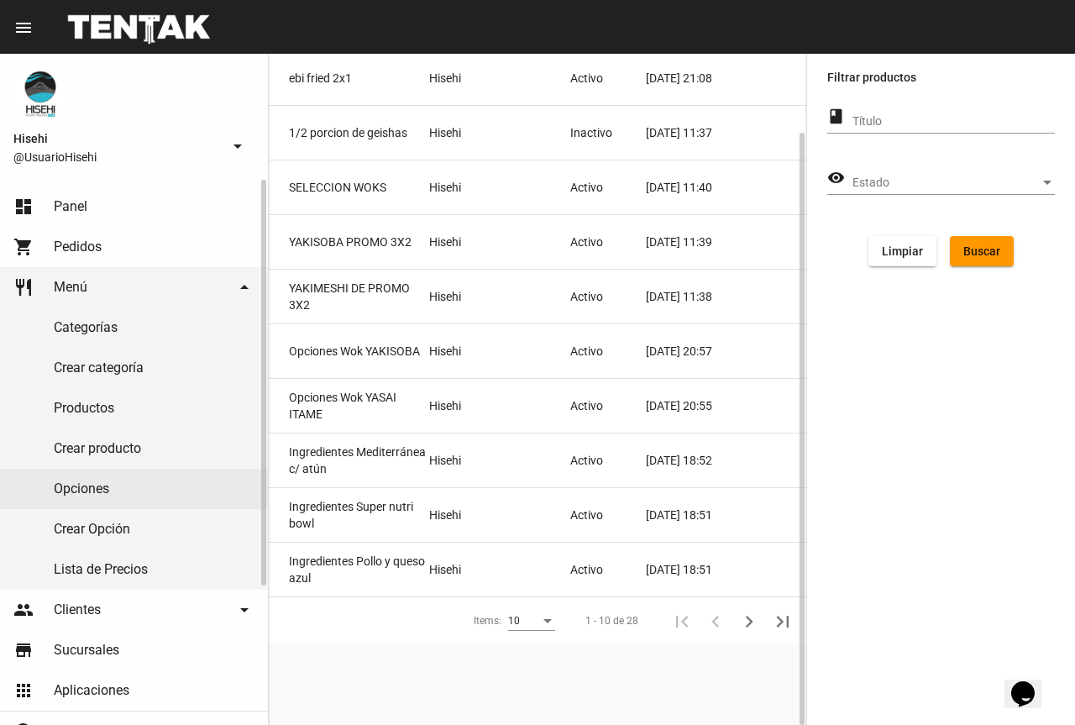
click at [129, 551] on link "Lista de Precios" at bounding box center [134, 569] width 268 height 40
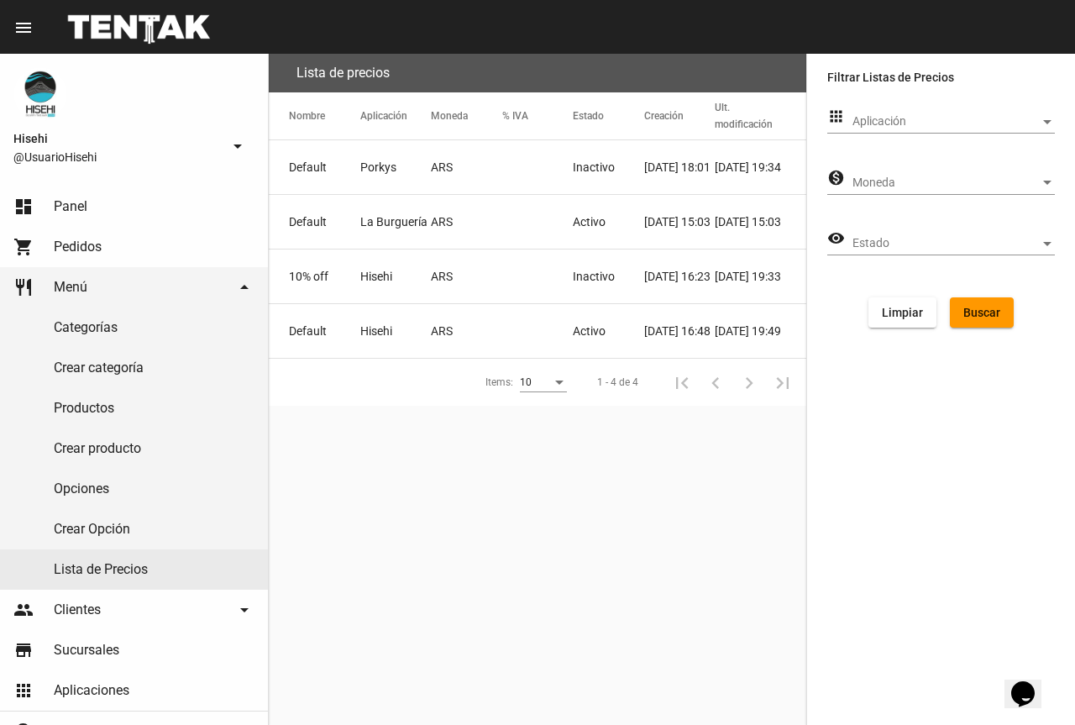
click at [556, 337] on mat-cell at bounding box center [537, 331] width 71 height 54
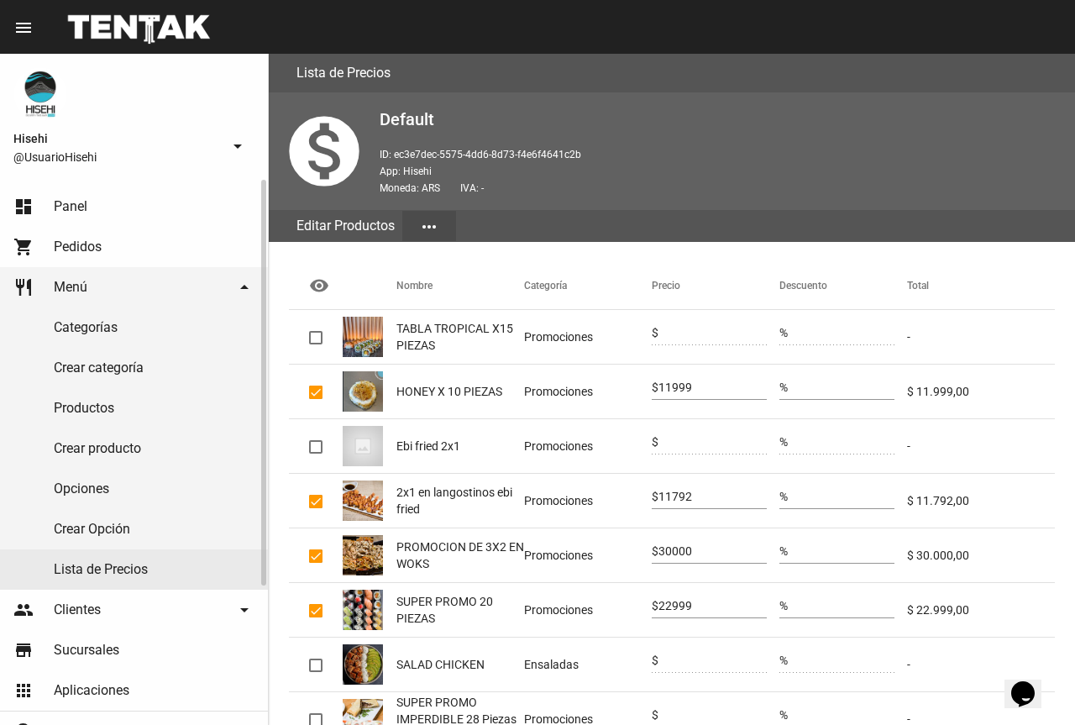
click at [123, 409] on link "Productos" at bounding box center [134, 408] width 268 height 40
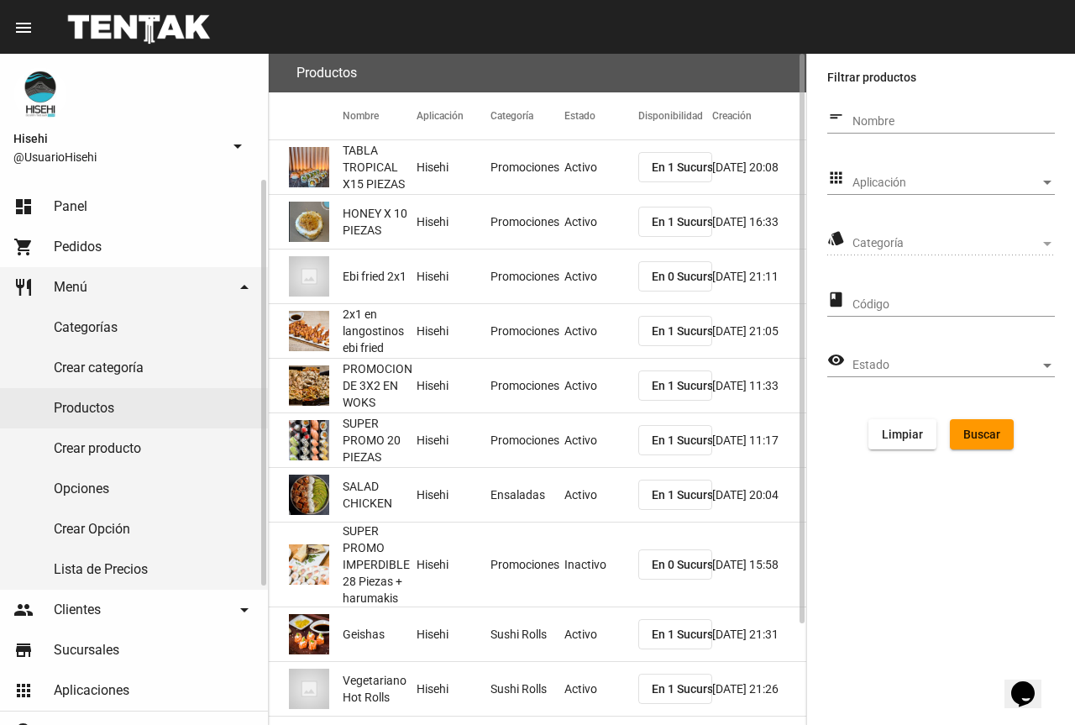
click at [132, 445] on link "Crear producto" at bounding box center [134, 448] width 268 height 40
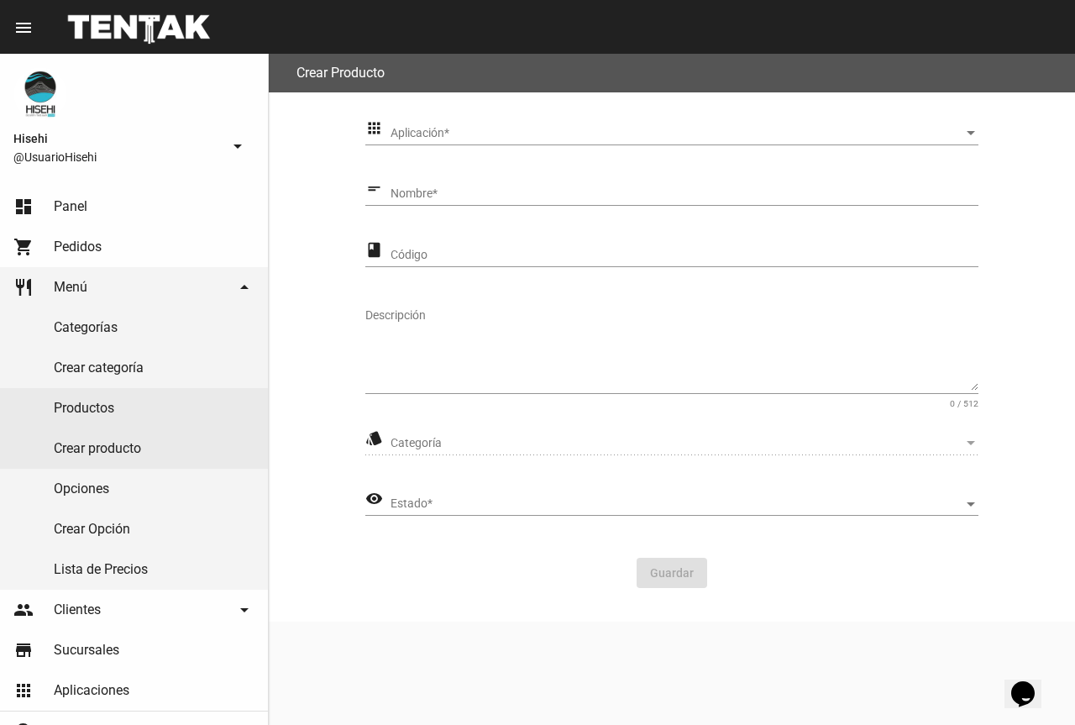
click at [475, 133] on span "Aplicación" at bounding box center [677, 133] width 573 height 13
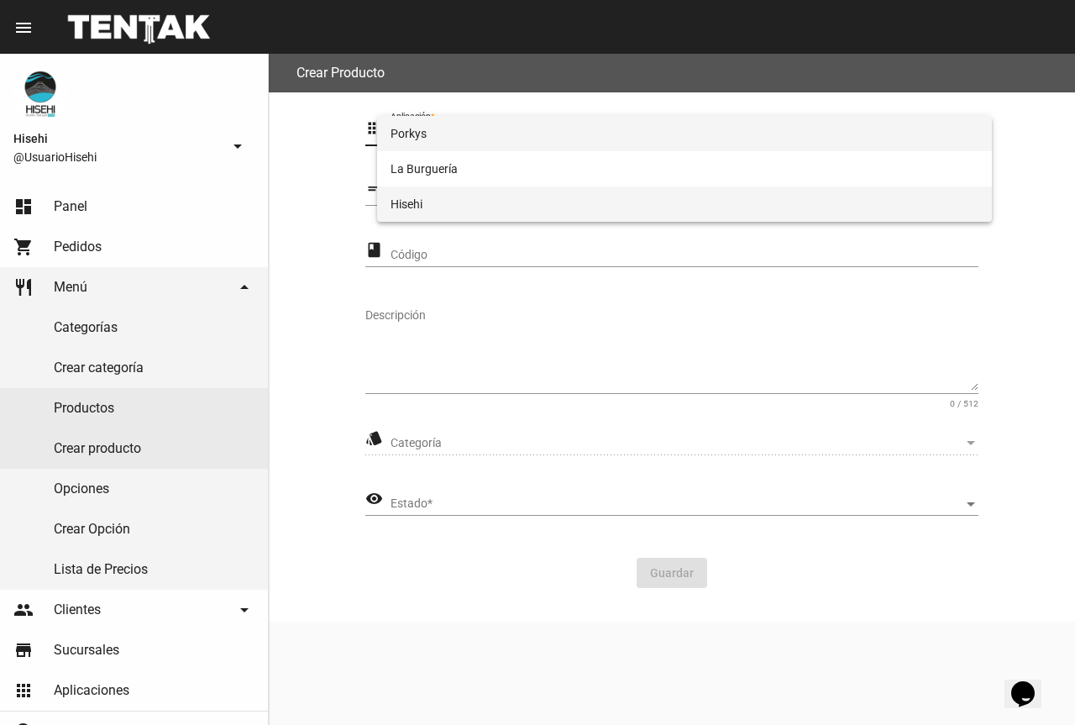
click at [445, 214] on span "Hisehi" at bounding box center [685, 203] width 588 height 35
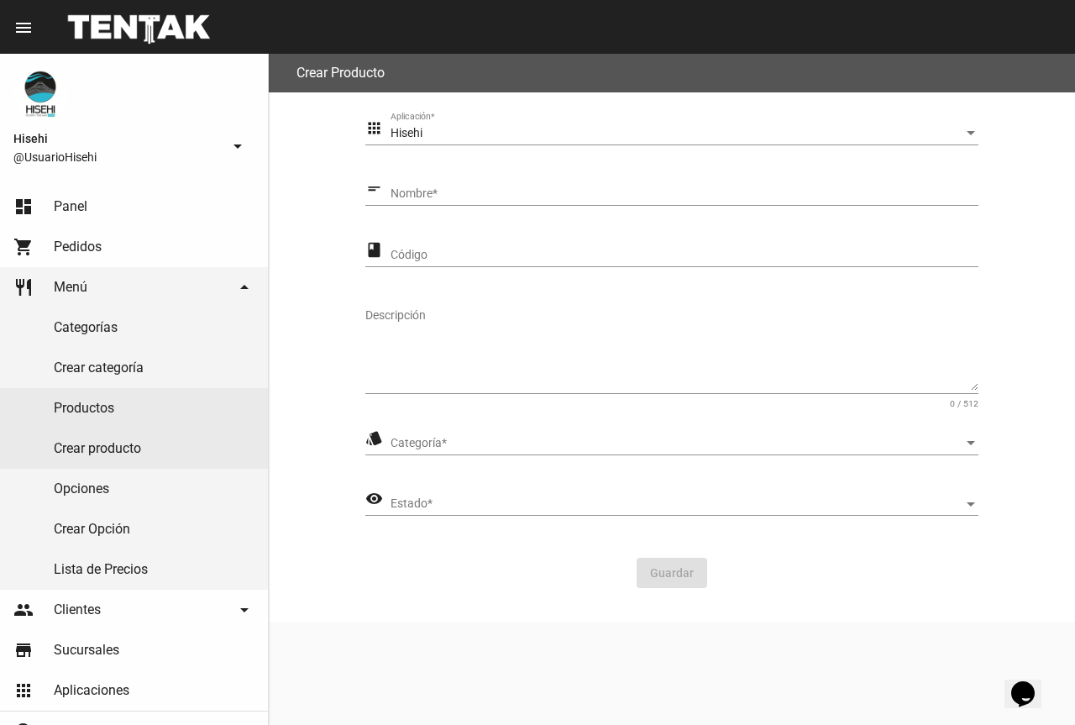
click at [444, 203] on div "Nombre *" at bounding box center [685, 189] width 588 height 33
type input "TABLA EXOTIC x15 PIEZAS"
click at [417, 334] on textarea "Descripción" at bounding box center [671, 348] width 613 height 83
type textarea "d"
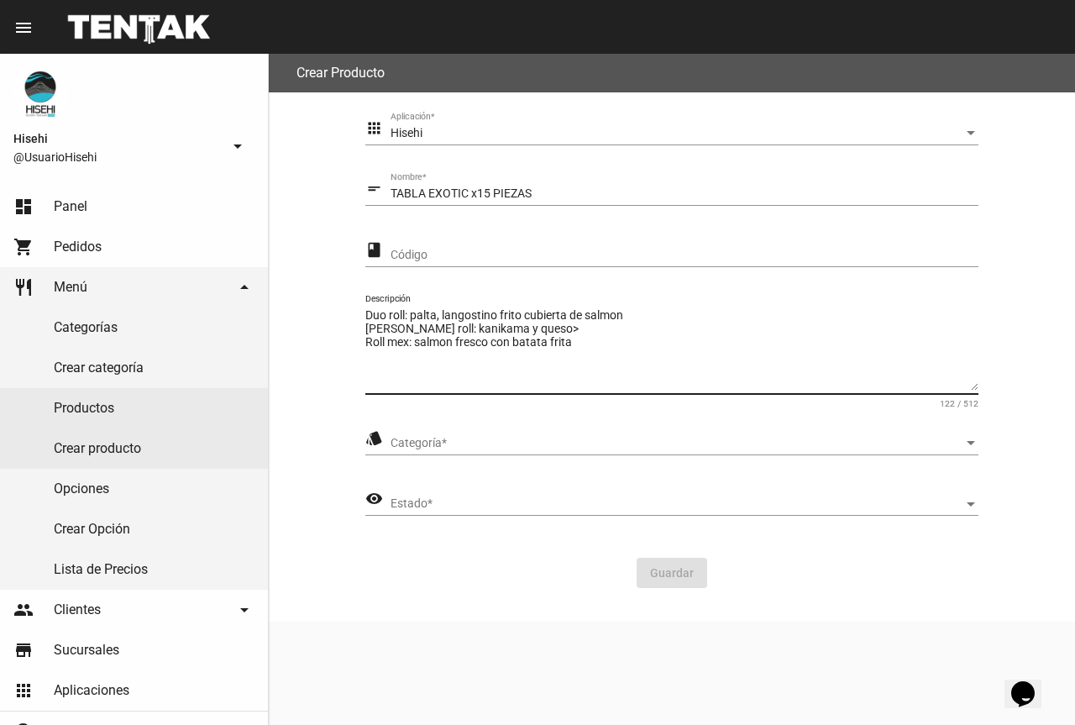
type textarea "Duo roll: palta, langostino frito cubierta de salmon [PERSON_NAME] roll: kanika…"
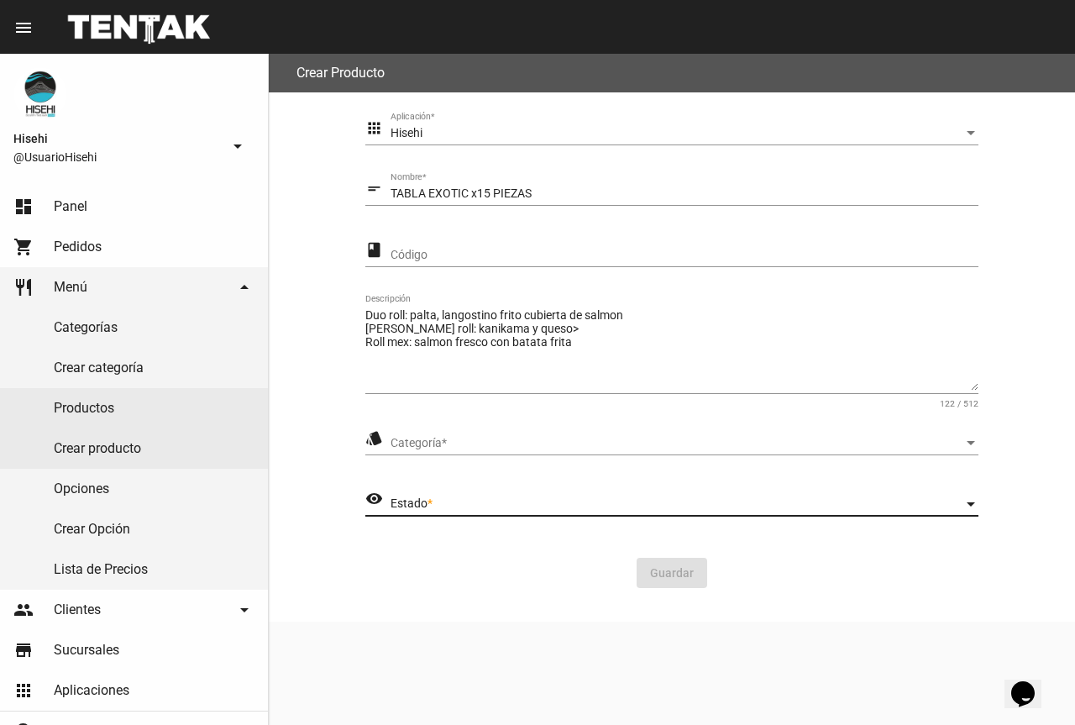
click at [472, 507] on span "Estado" at bounding box center [677, 503] width 573 height 13
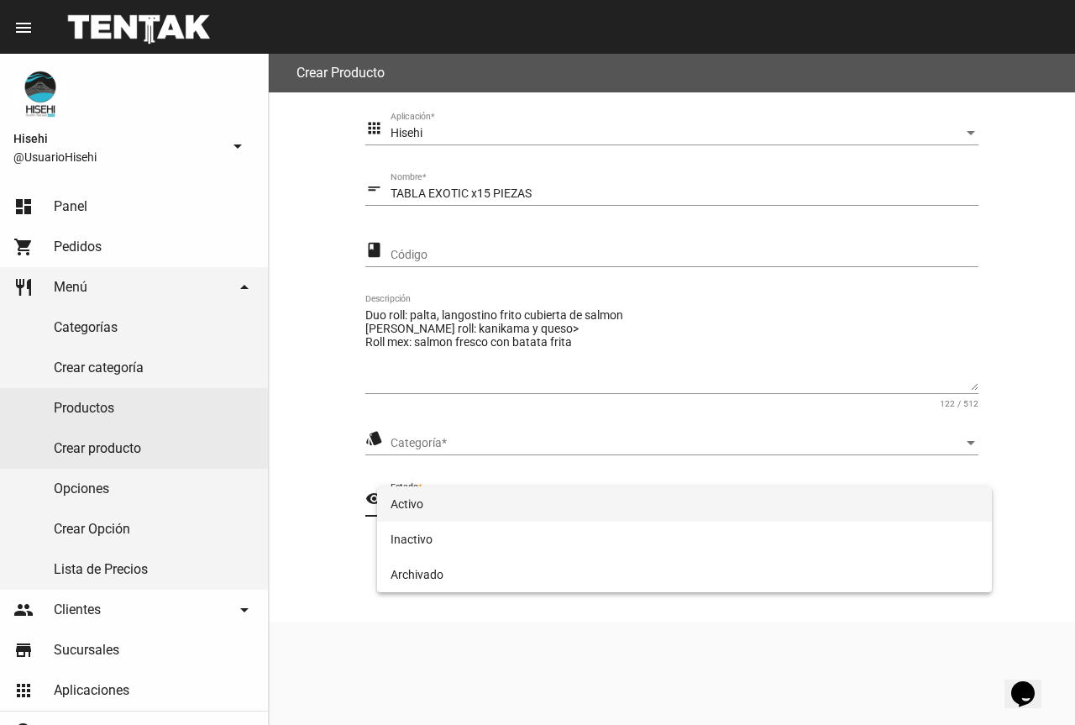
click at [517, 495] on span "Activo" at bounding box center [685, 503] width 588 height 35
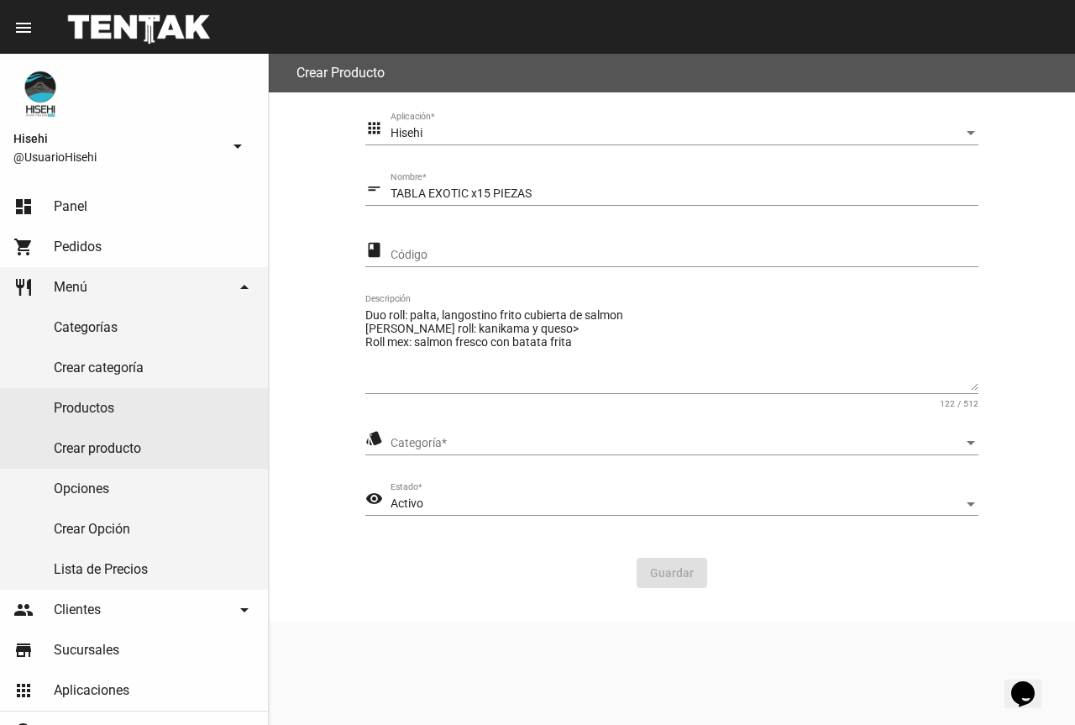
click at [503, 558] on div "Guardar" at bounding box center [672, 573] width 586 height 30
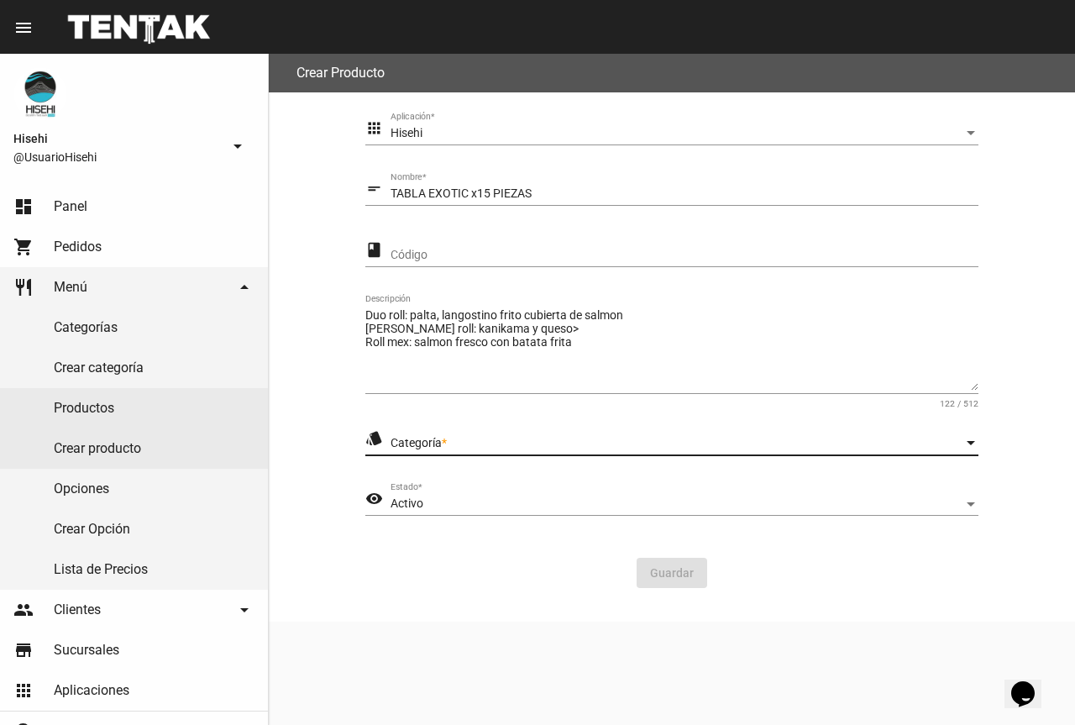
click at [523, 448] on span "Categoría" at bounding box center [677, 443] width 573 height 13
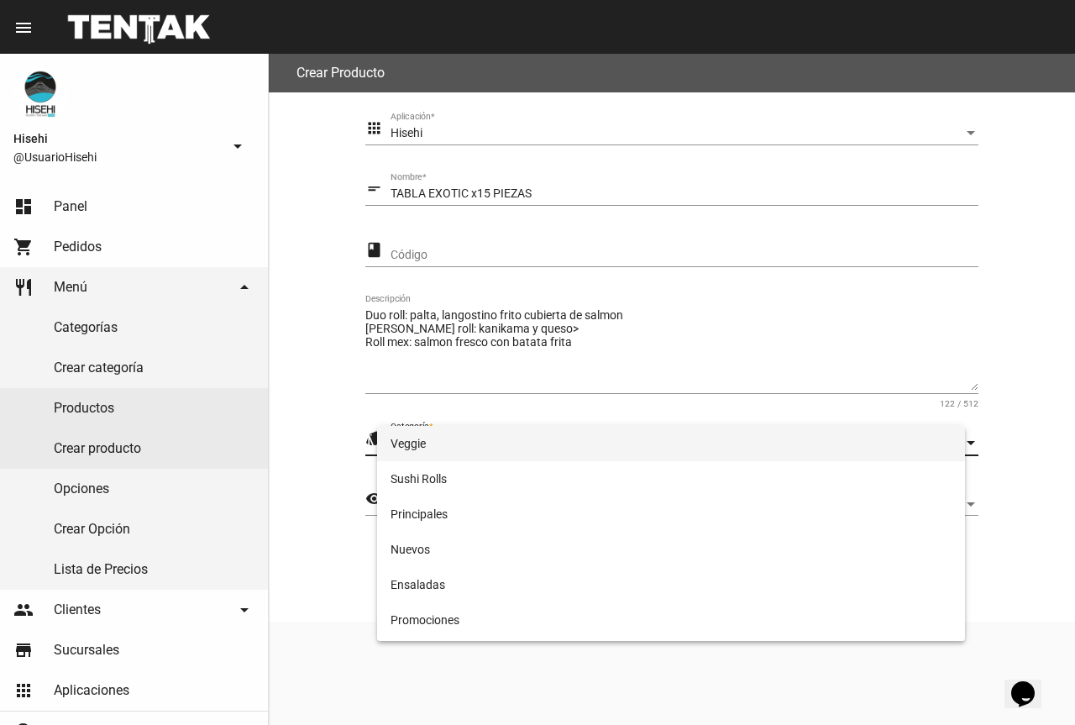
click at [517, 433] on span "Veggie" at bounding box center [671, 443] width 561 height 35
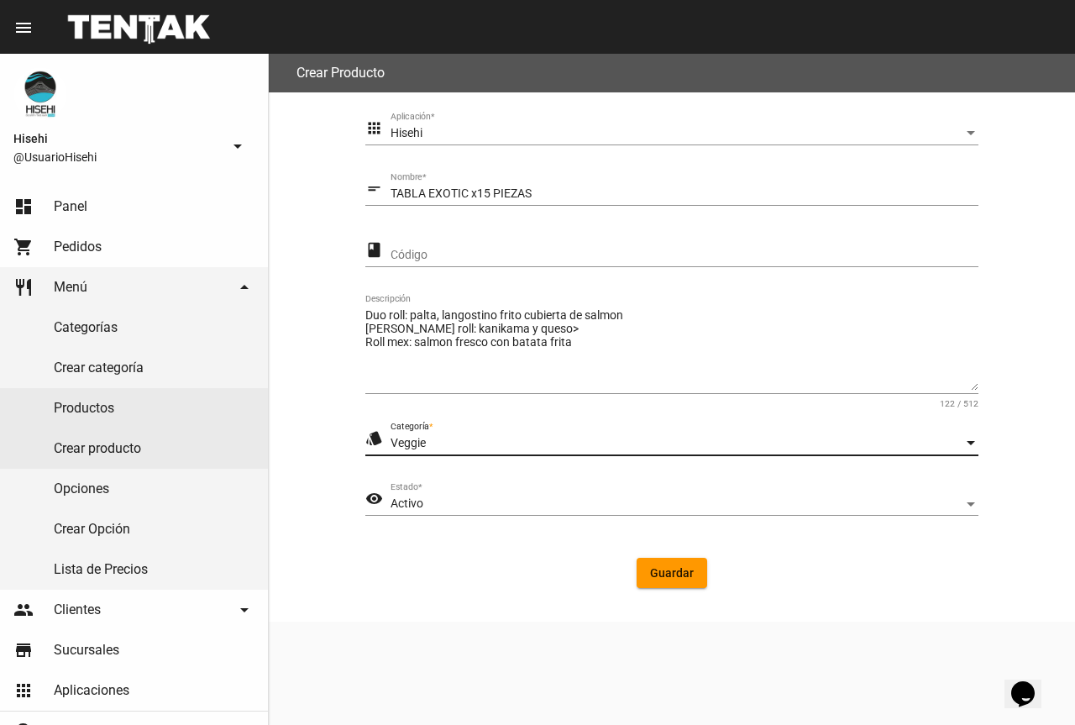
click at [515, 435] on div "Veggie Categoría *" at bounding box center [685, 439] width 588 height 33
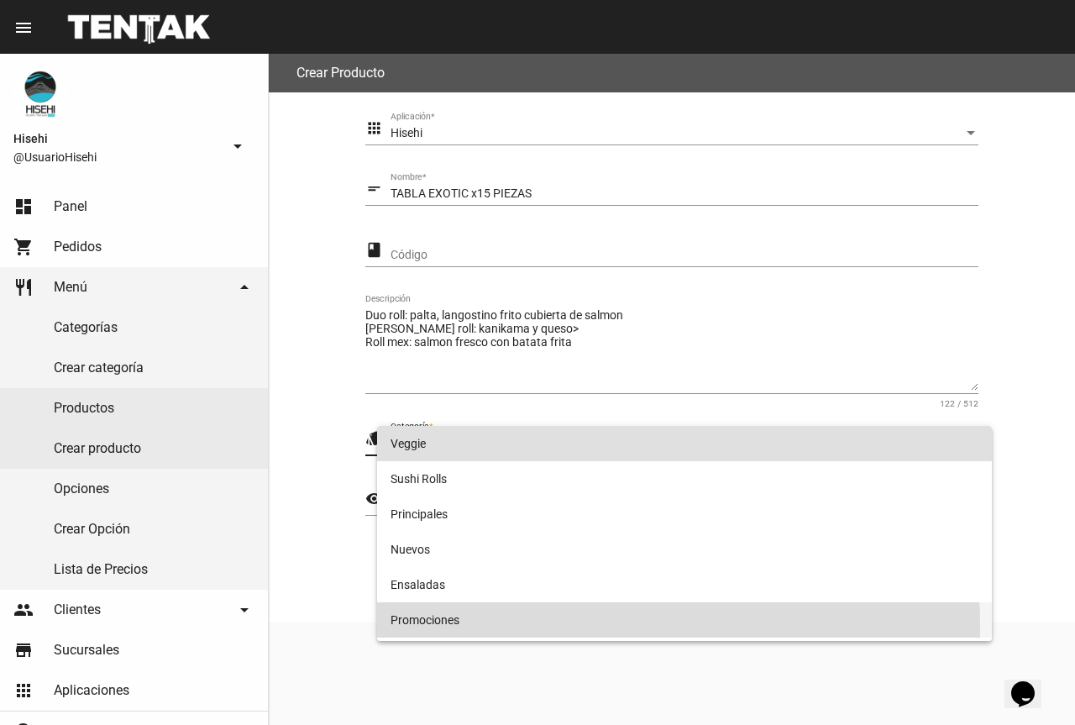
click at [487, 627] on span "Promociones" at bounding box center [685, 619] width 588 height 35
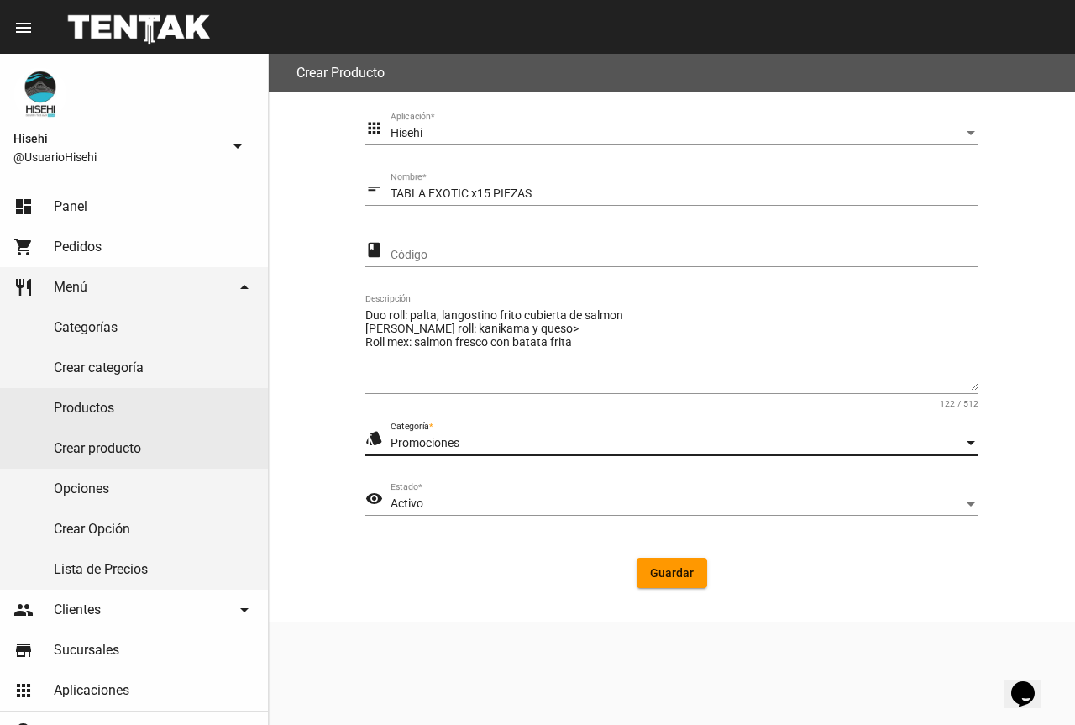
click at [680, 572] on span "Guardar" at bounding box center [672, 572] width 44 height 13
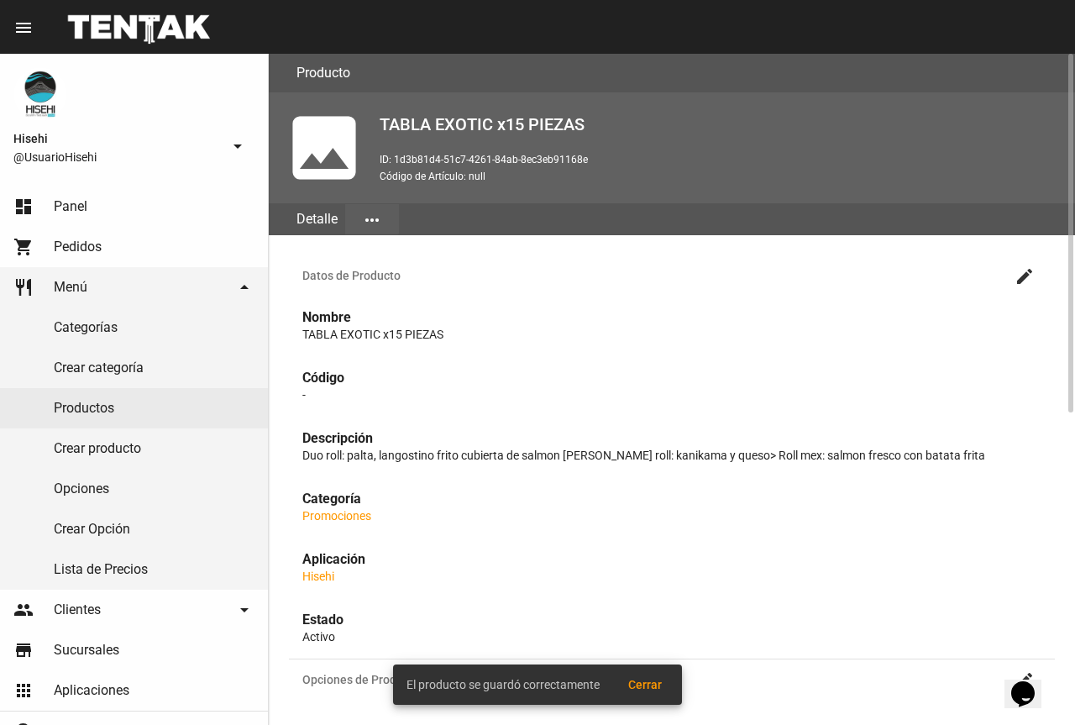
click at [368, 217] on mat-icon "more_horiz" at bounding box center [372, 220] width 20 height 20
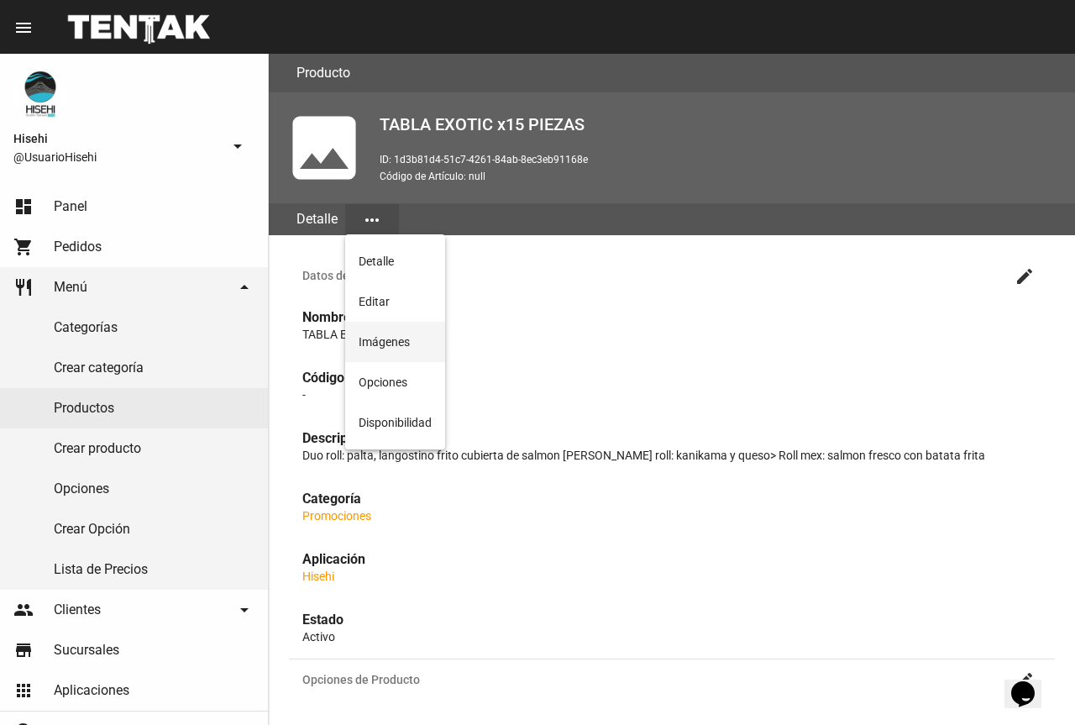
click at [400, 345] on button "Imágenes" at bounding box center [395, 342] width 100 height 40
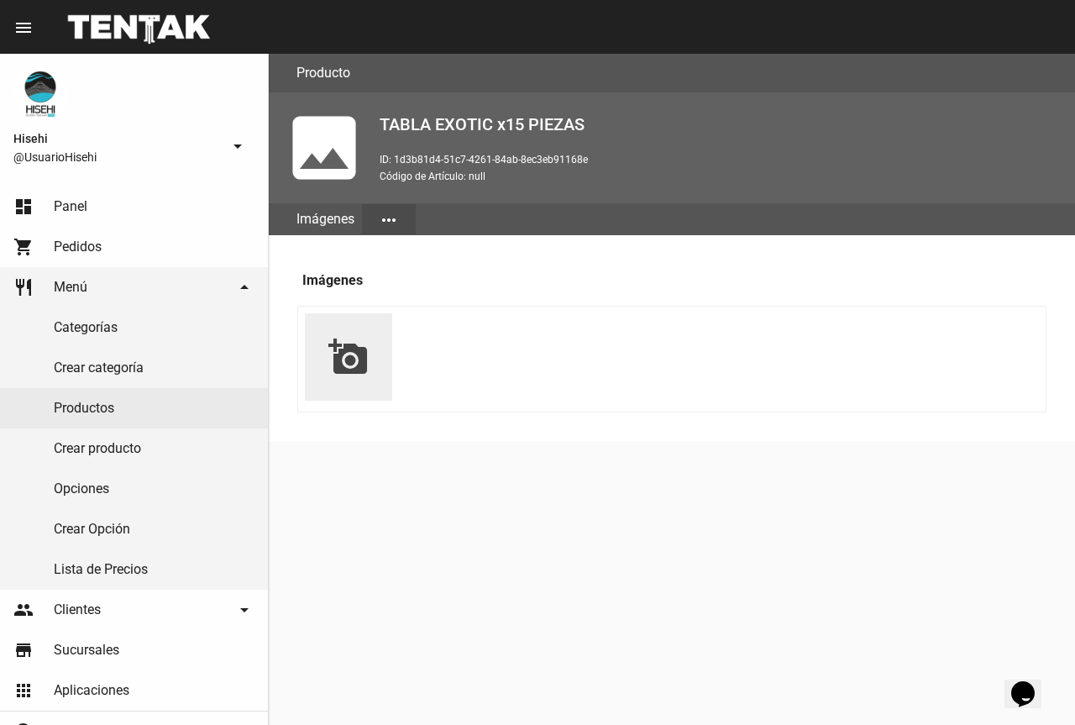
click at [329, 377] on button "add_a_photo" at bounding box center [348, 358] width 40 height 43
type input "C:\fakepath\WhatsApp Image [DATE] 5.20.34 PM.jpeg"
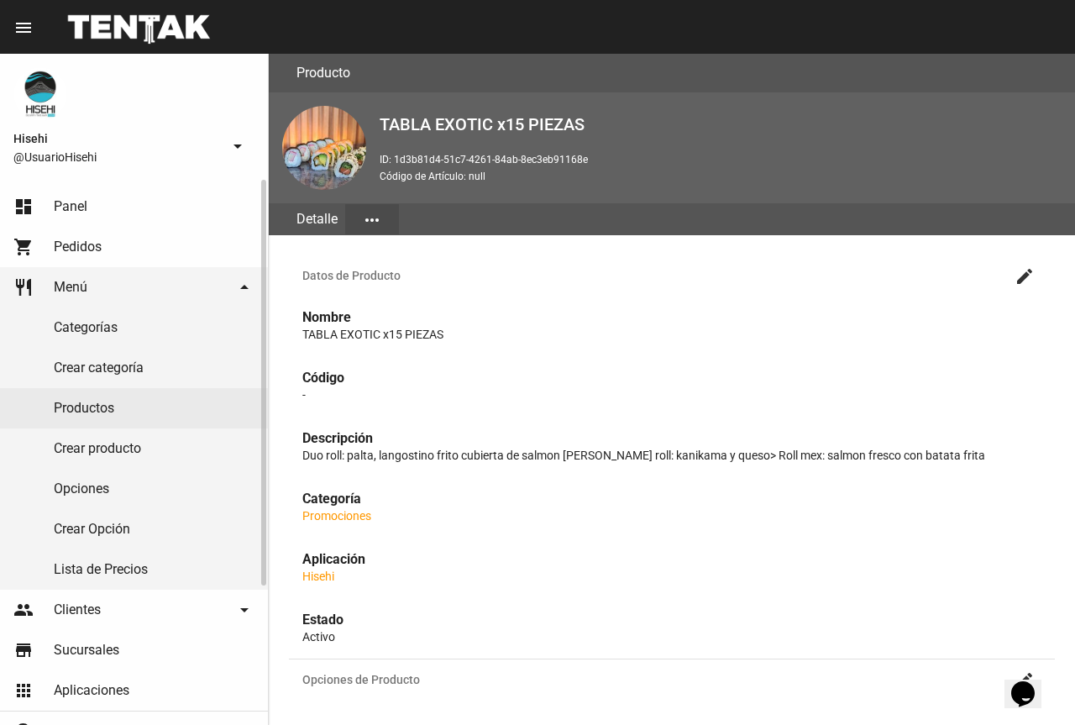
click at [103, 562] on link "Lista de Precios" at bounding box center [134, 569] width 268 height 40
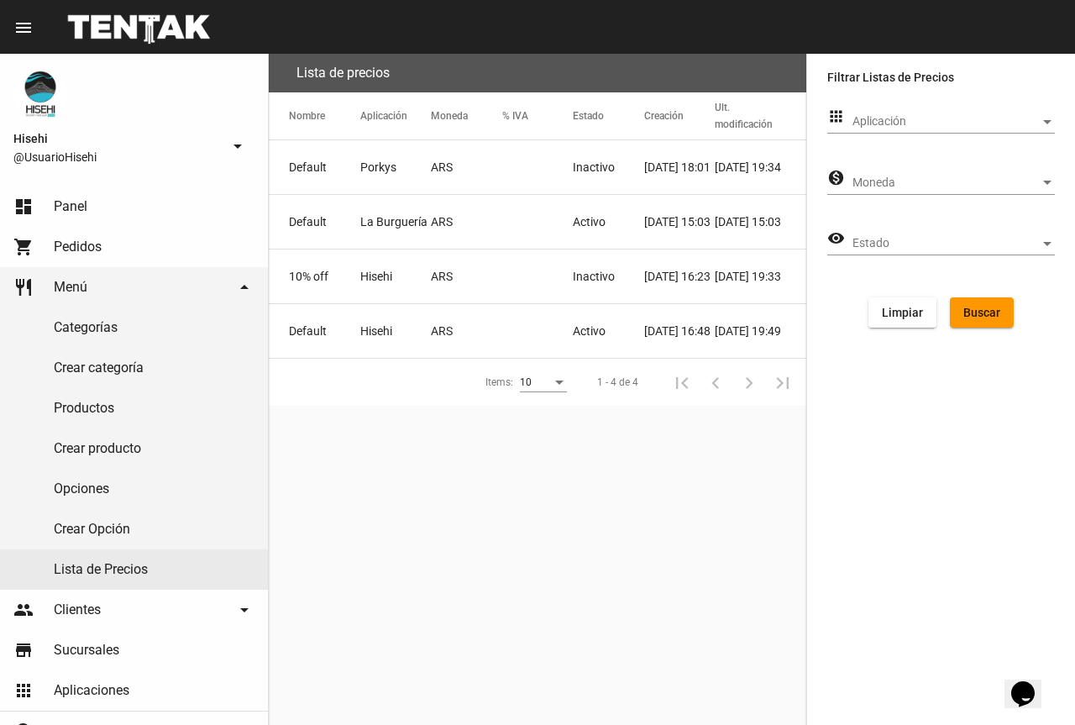
click at [464, 330] on mat-cell "ARS" at bounding box center [466, 331] width 71 height 54
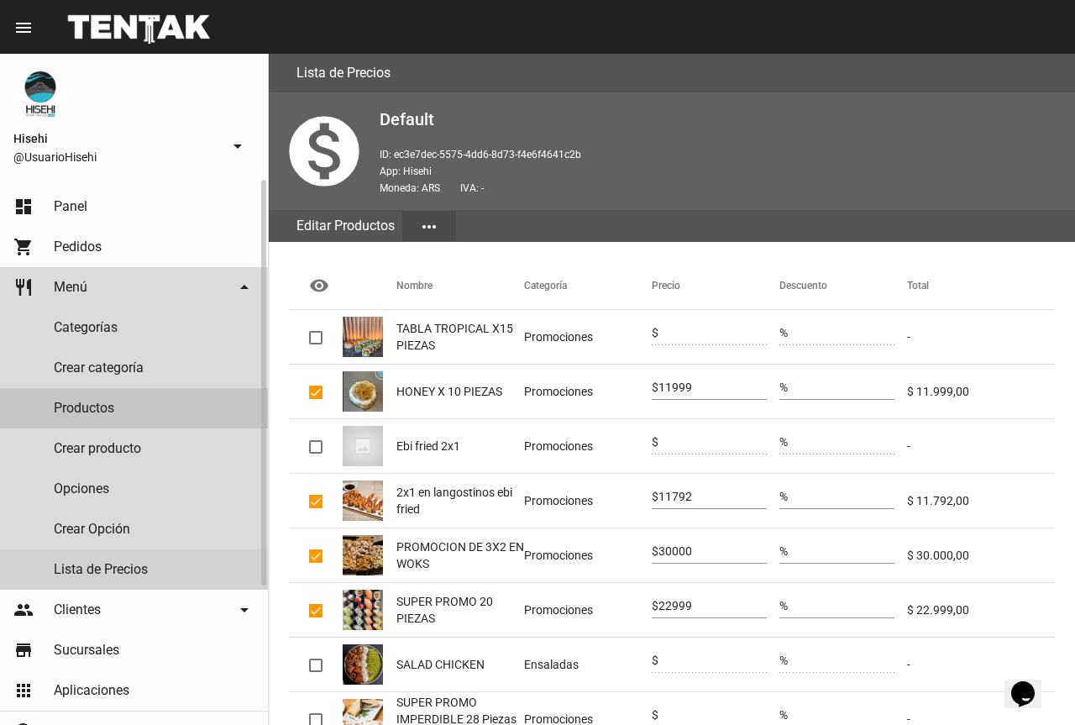
click at [113, 402] on link "Productos" at bounding box center [134, 408] width 268 height 40
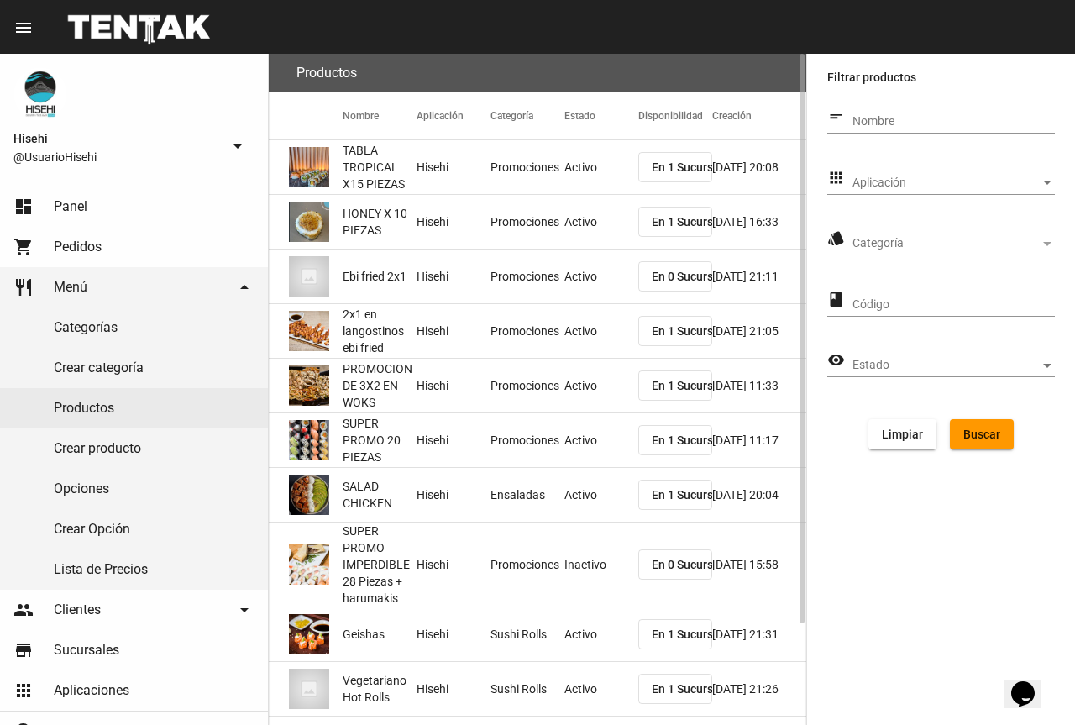
scroll to position [119, 0]
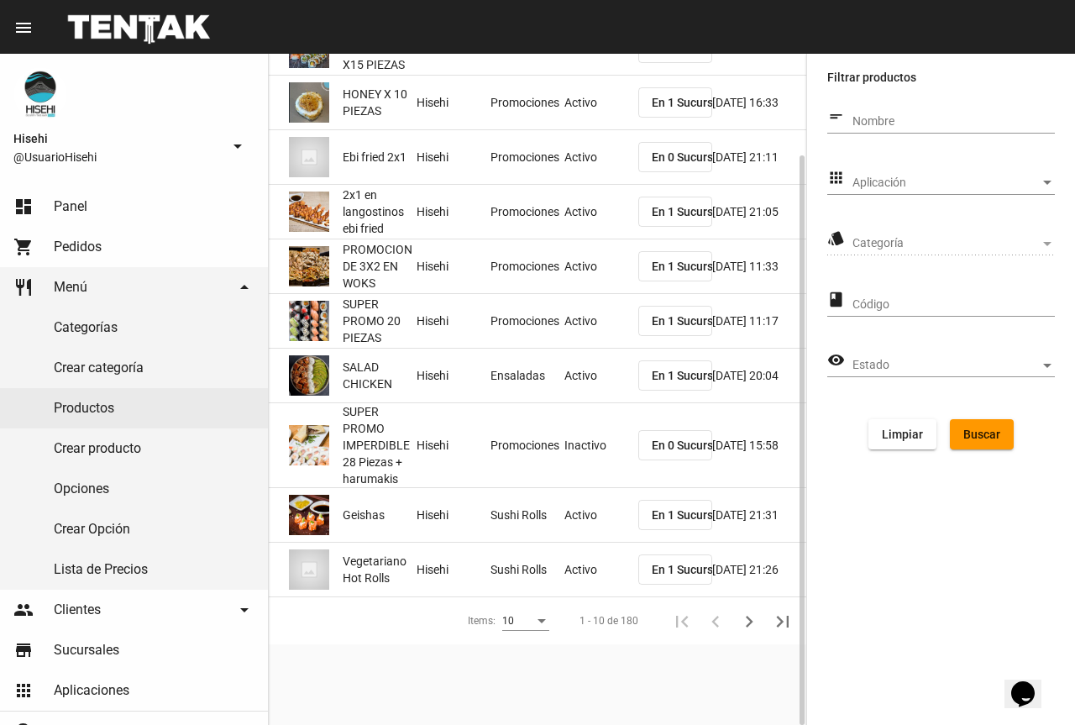
click at [538, 621] on div "Items:" at bounding box center [542, 621] width 8 height 4
click at [532, 680] on span "50" at bounding box center [526, 682] width 47 height 30
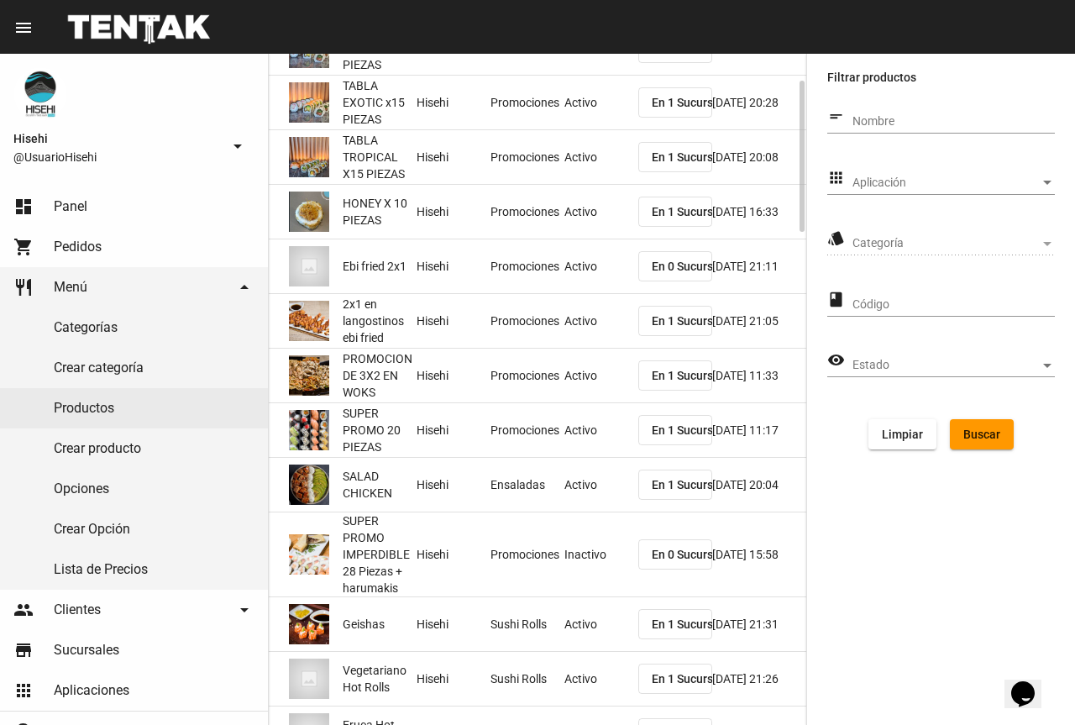
scroll to position [0, 0]
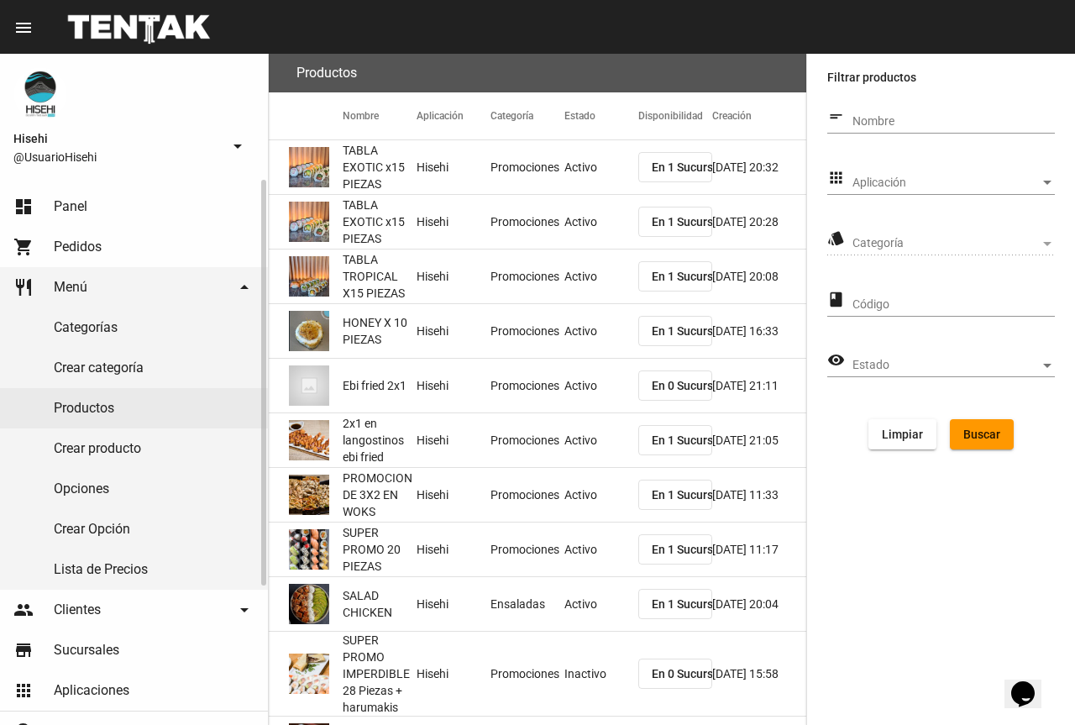
click at [90, 407] on link "Productos" at bounding box center [134, 408] width 268 height 40
click at [325, 216] on img at bounding box center [309, 222] width 40 height 40
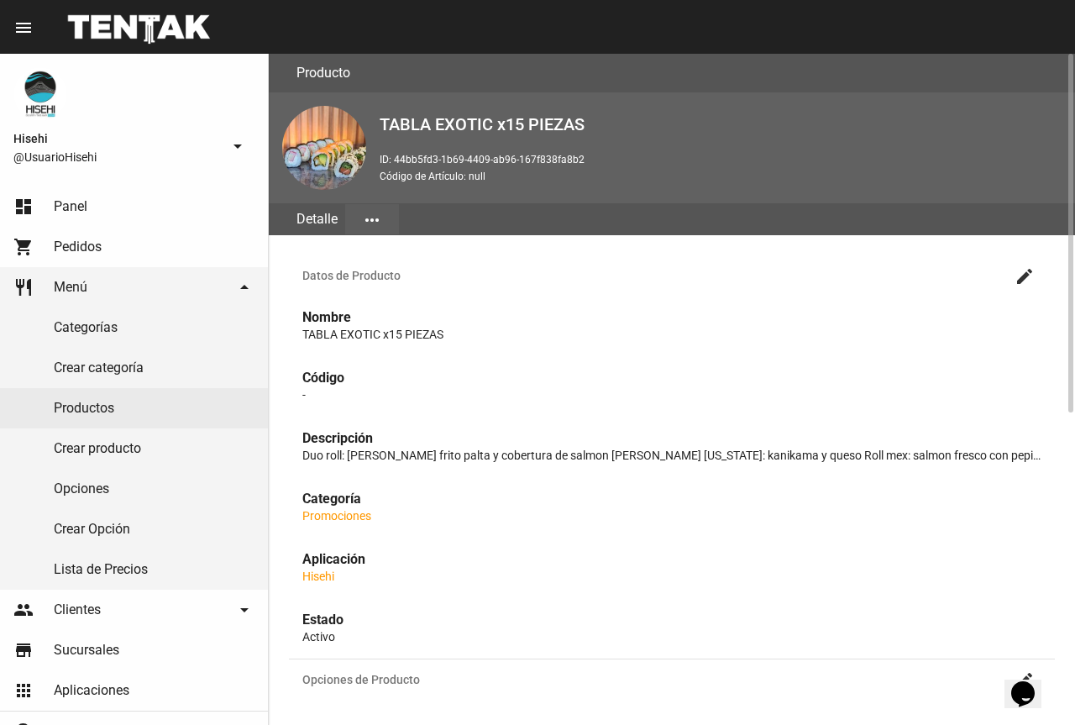
click at [376, 221] on mat-icon "more_horiz" at bounding box center [372, 220] width 20 height 20
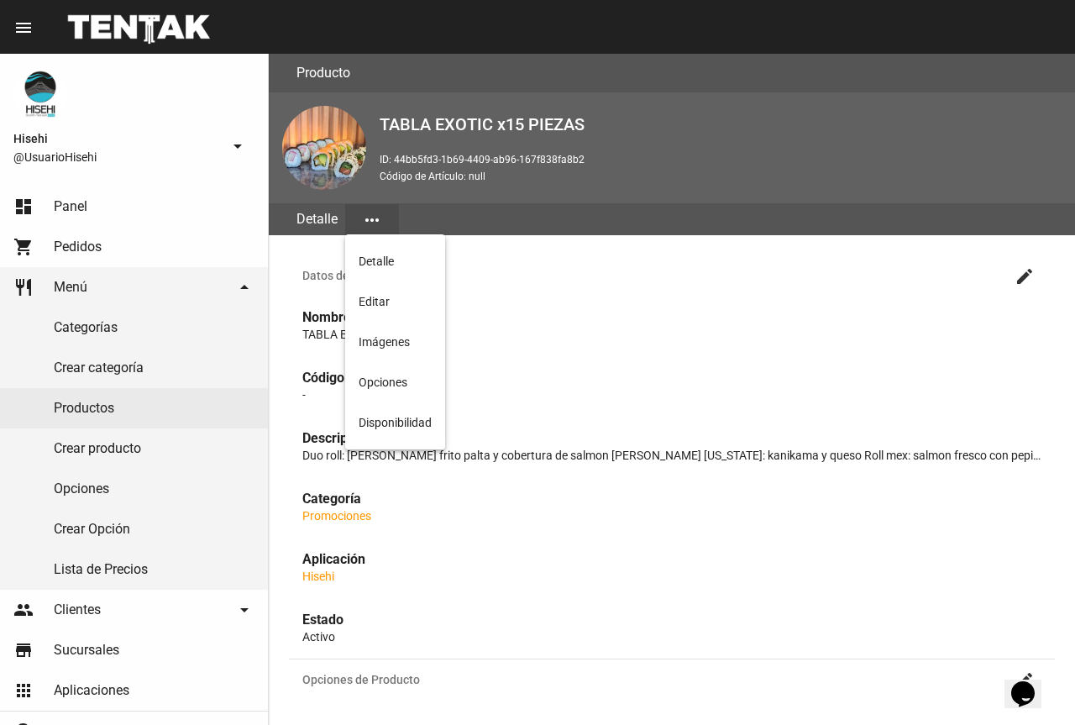
click at [1011, 275] on div at bounding box center [537, 362] width 1075 height 725
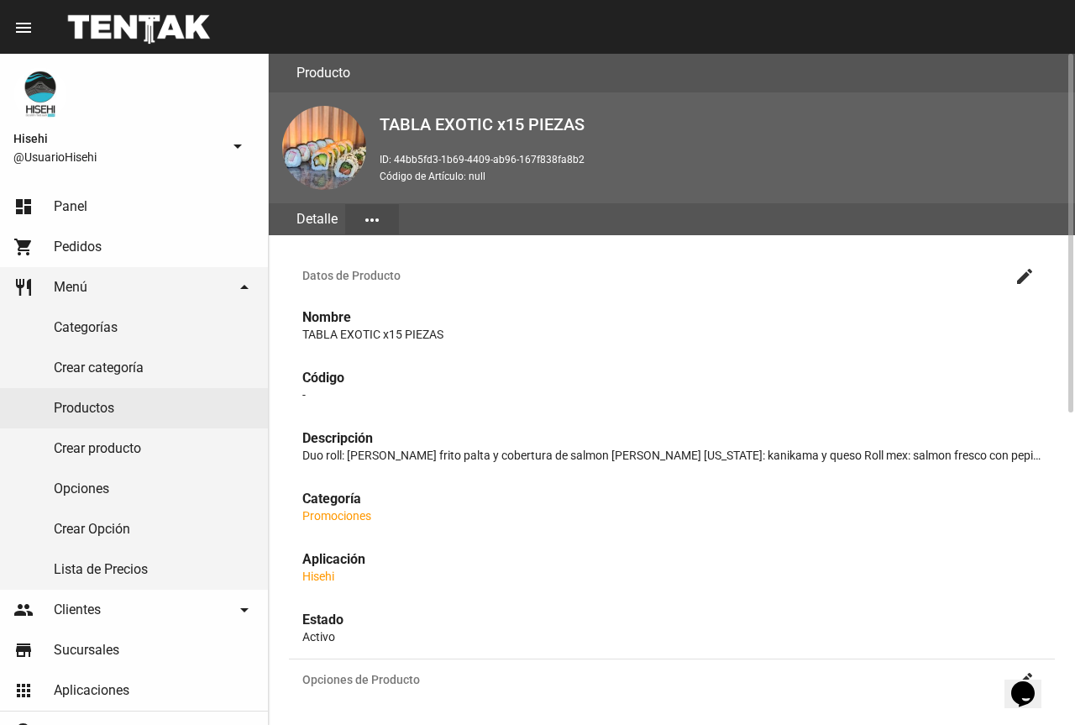
click at [1024, 278] on mat-icon "create" at bounding box center [1025, 276] width 20 height 20
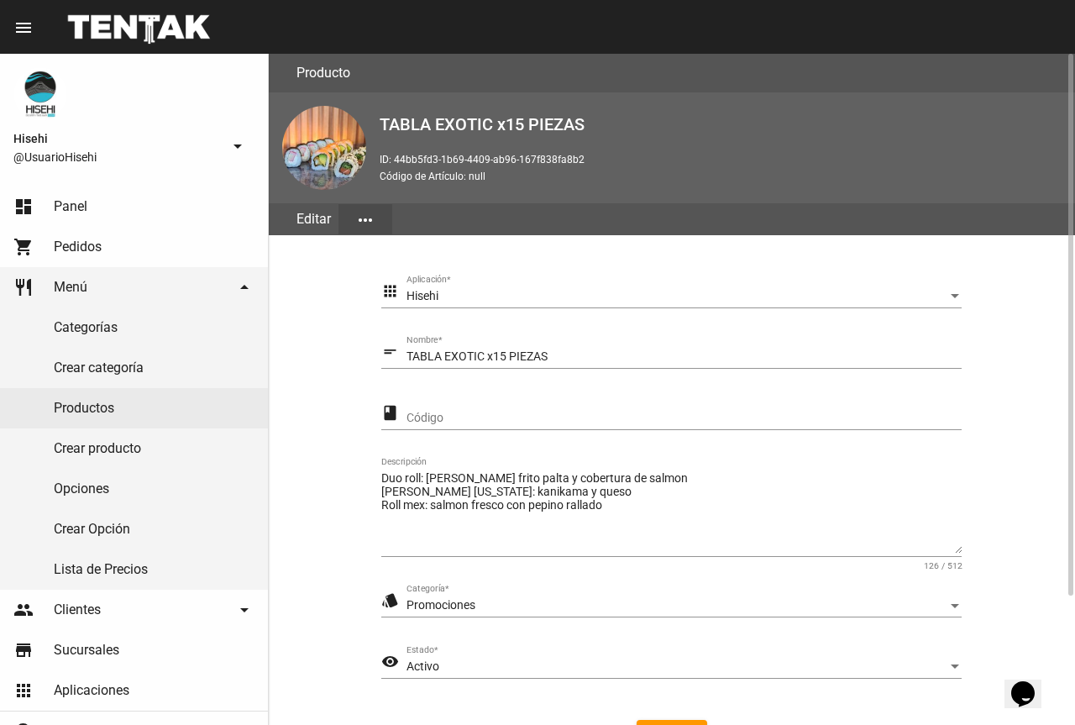
click at [343, 241] on div "apps Hisehi Aplicación * short_text TABLA EXOTIC x15 PIEZAS Nombre * class Códi…" at bounding box center [672, 540] width 806 height 610
click at [385, 220] on button "more_horiz" at bounding box center [366, 219] width 54 height 30
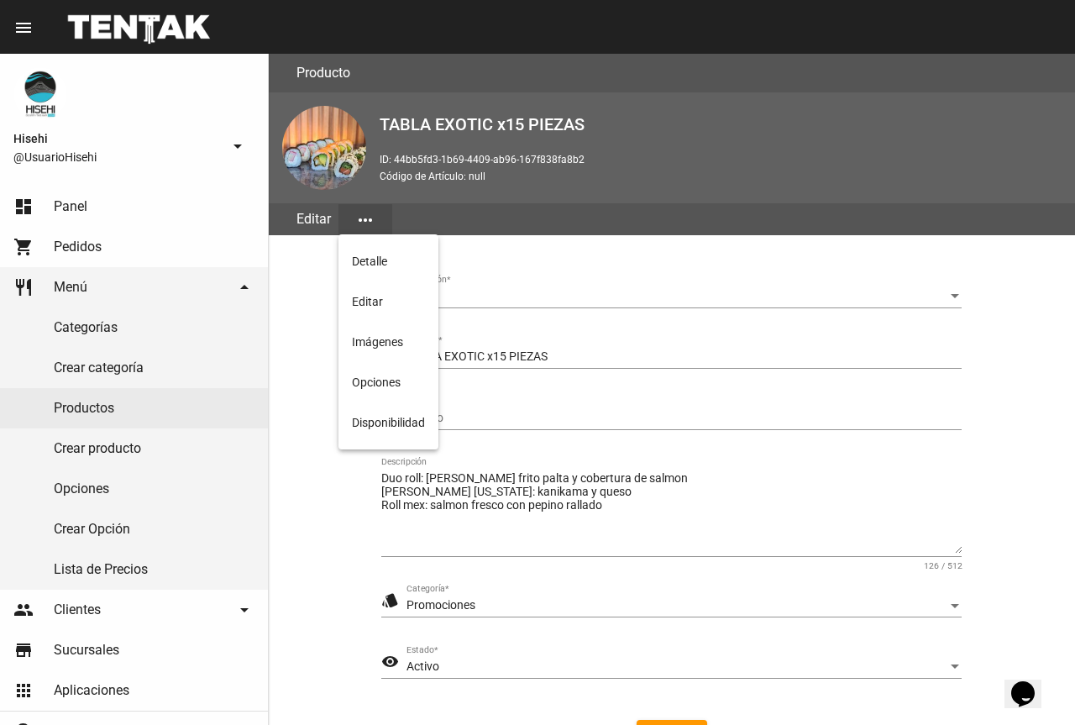
click at [167, 424] on div at bounding box center [537, 362] width 1075 height 725
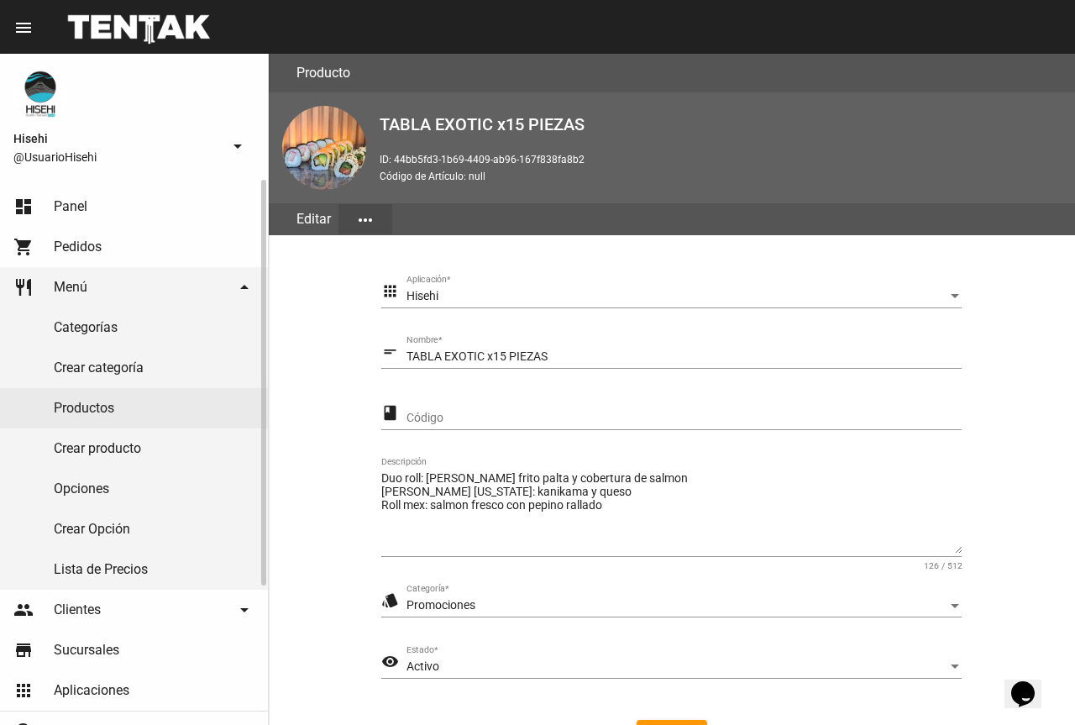
click at [120, 395] on link "Productos" at bounding box center [134, 408] width 268 height 40
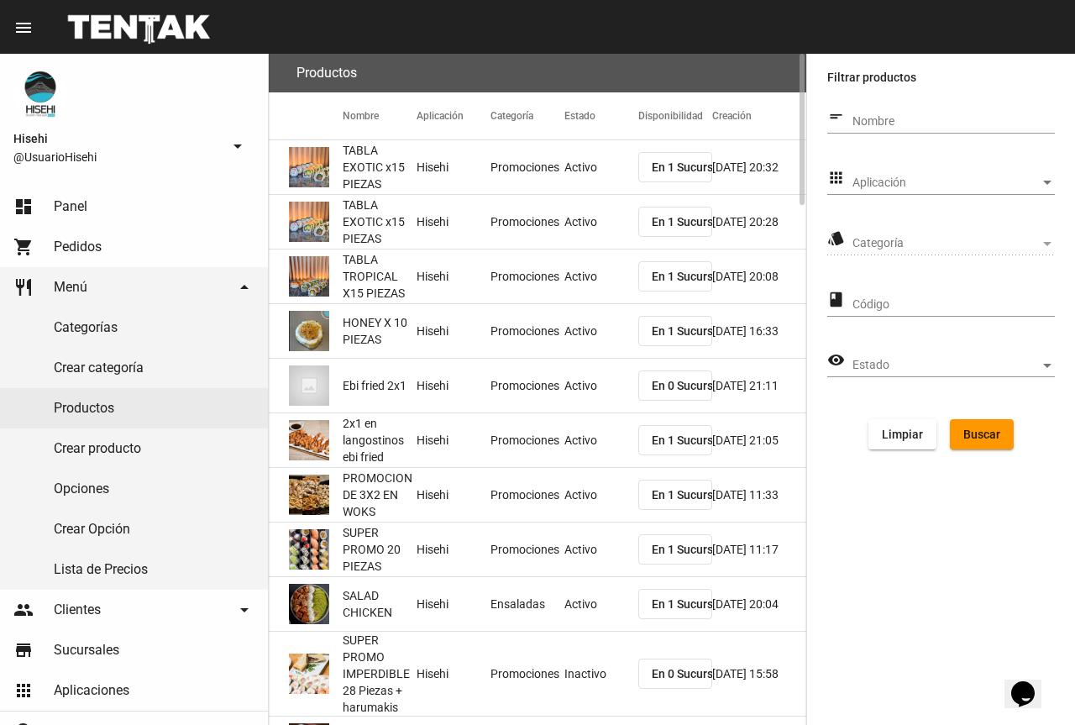
click at [685, 215] on span "En 1 Sucursales" at bounding box center [694, 221] width 84 height 13
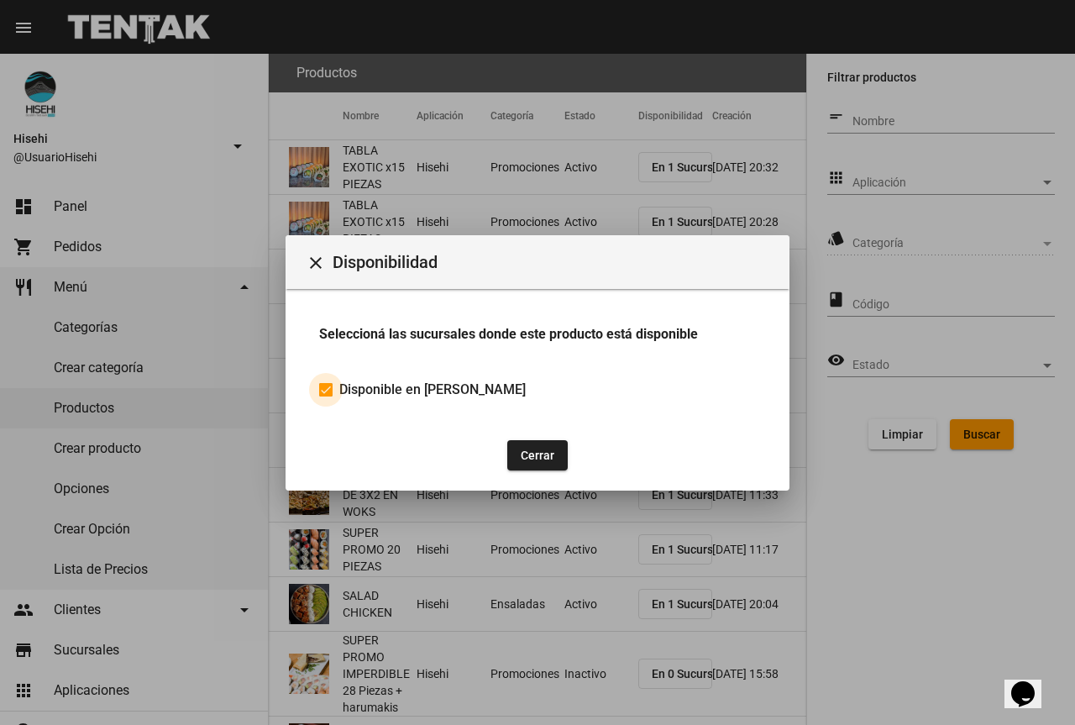
click at [416, 398] on span "Disponible en [PERSON_NAME]" at bounding box center [432, 390] width 186 height 20
click at [326, 397] on input "Disponible en [PERSON_NAME]" at bounding box center [325, 397] width 1 height 1
checkbox input "false"
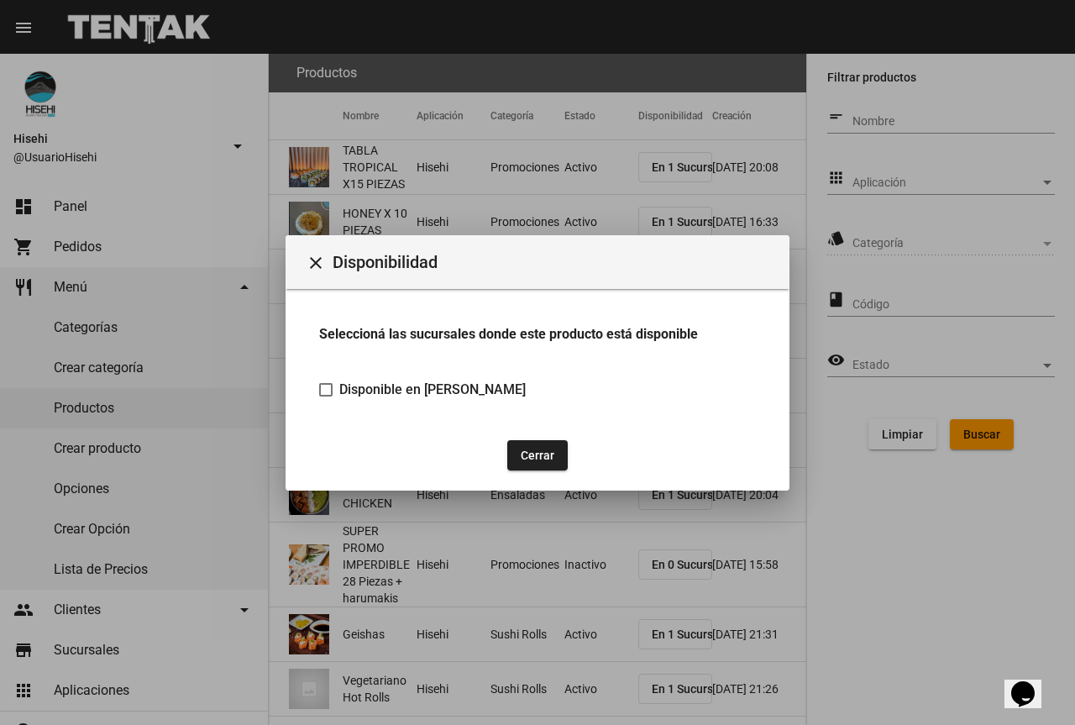
click at [557, 455] on button "Cerrar" at bounding box center [537, 455] width 60 height 30
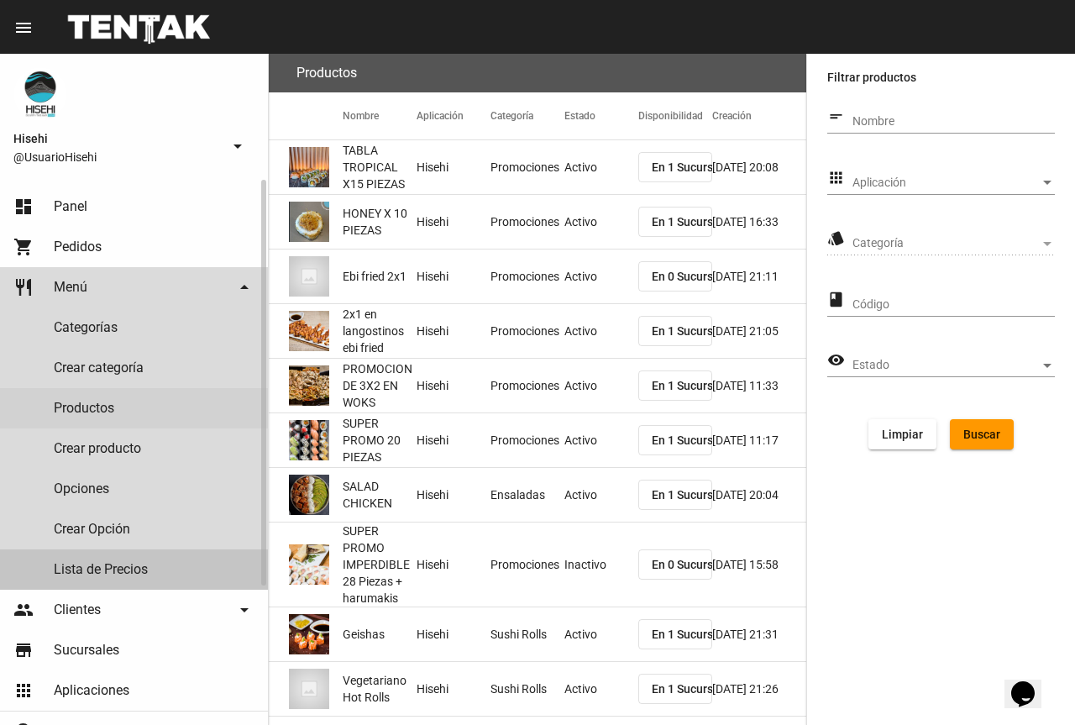
click at [119, 570] on link "Lista de Precios" at bounding box center [134, 569] width 268 height 40
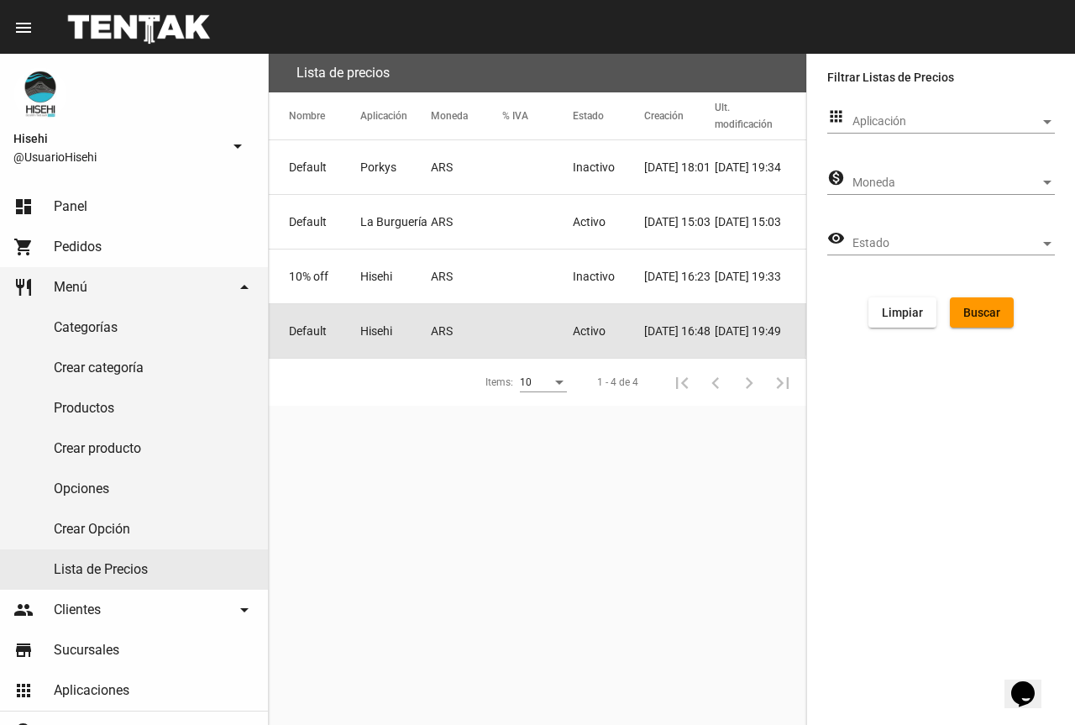
click at [485, 322] on mat-cell "ARS" at bounding box center [466, 331] width 71 height 54
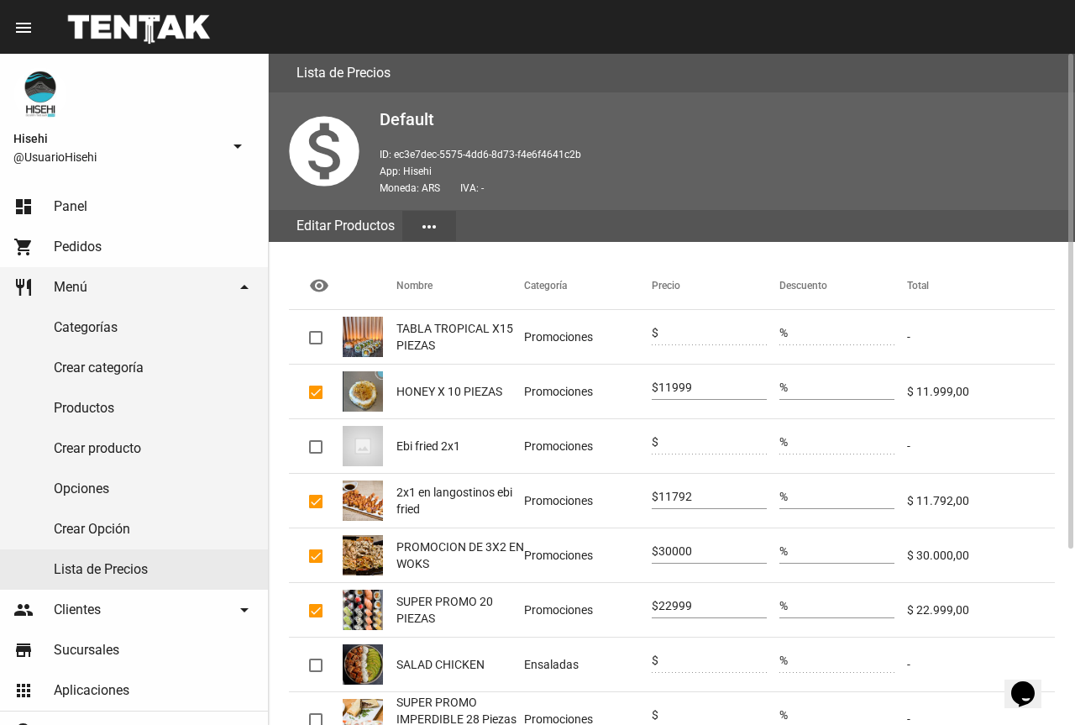
click at [454, 337] on span "TABLA TROPICAL X15 PIEZAS" at bounding box center [461, 337] width 128 height 34
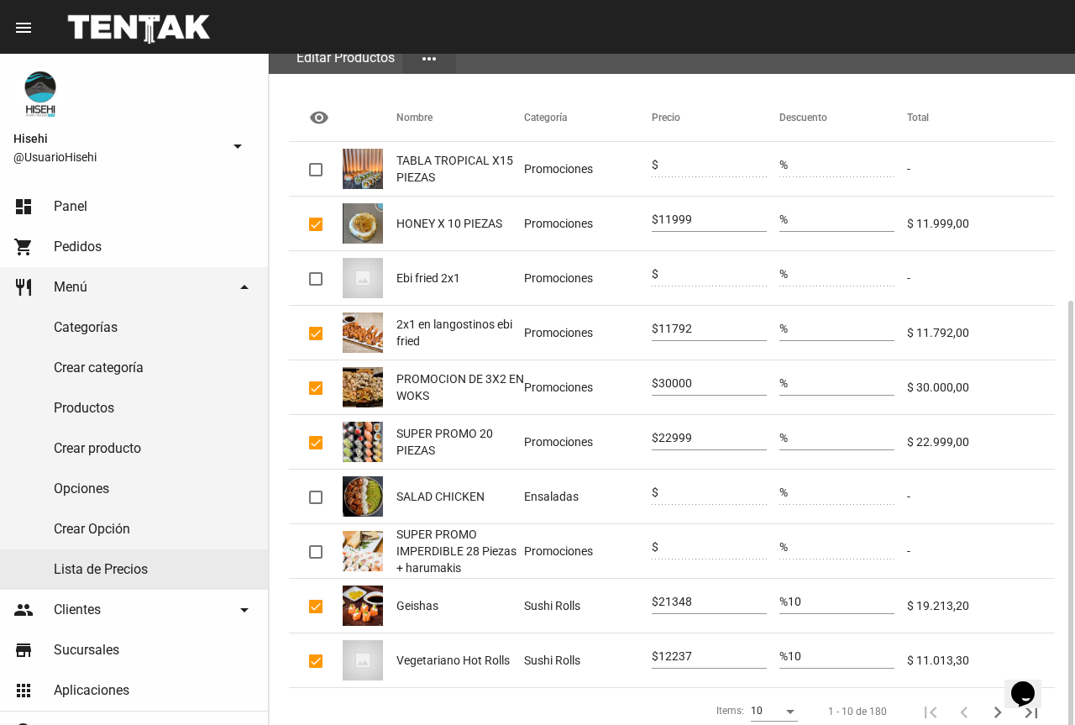
scroll to position [239, 0]
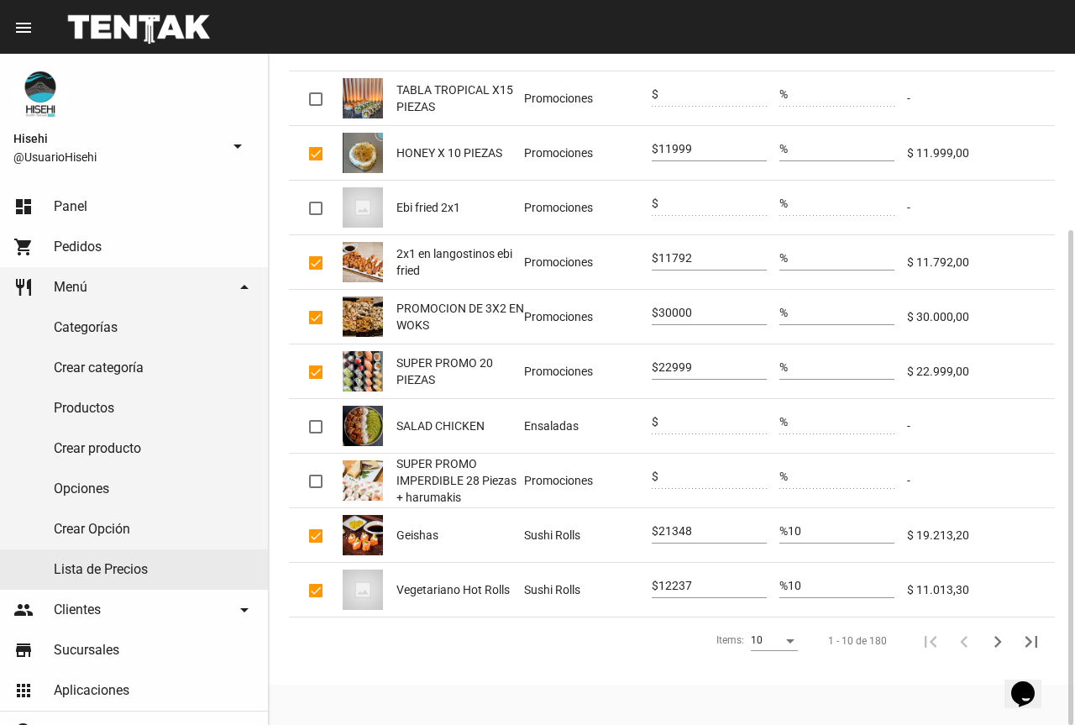
click at [794, 646] on div "Items:" at bounding box center [790, 641] width 15 height 12
click at [779, 692] on span "50" at bounding box center [775, 701] width 47 height 30
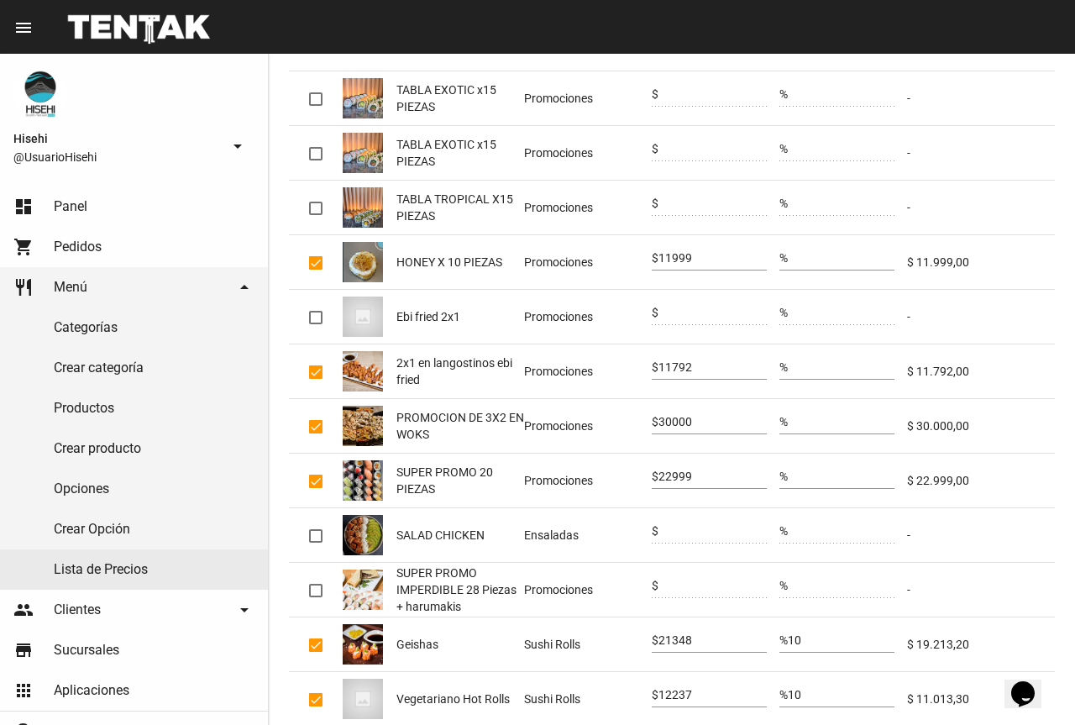
scroll to position [0, 0]
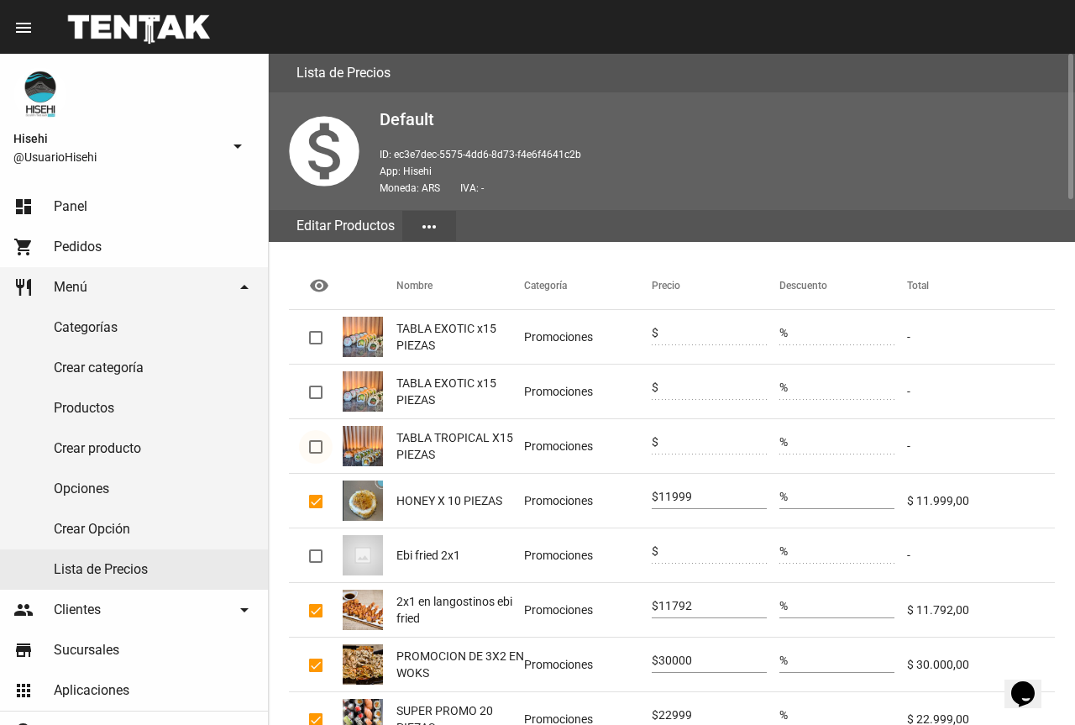
click at [318, 441] on div at bounding box center [315, 446] width 13 height 13
click at [316, 454] on input "checkbox" at bounding box center [315, 454] width 1 height 1
checkbox input "true"
click at [317, 396] on div at bounding box center [315, 392] width 13 height 13
click at [316, 399] on input "checkbox" at bounding box center [315, 399] width 1 height 1
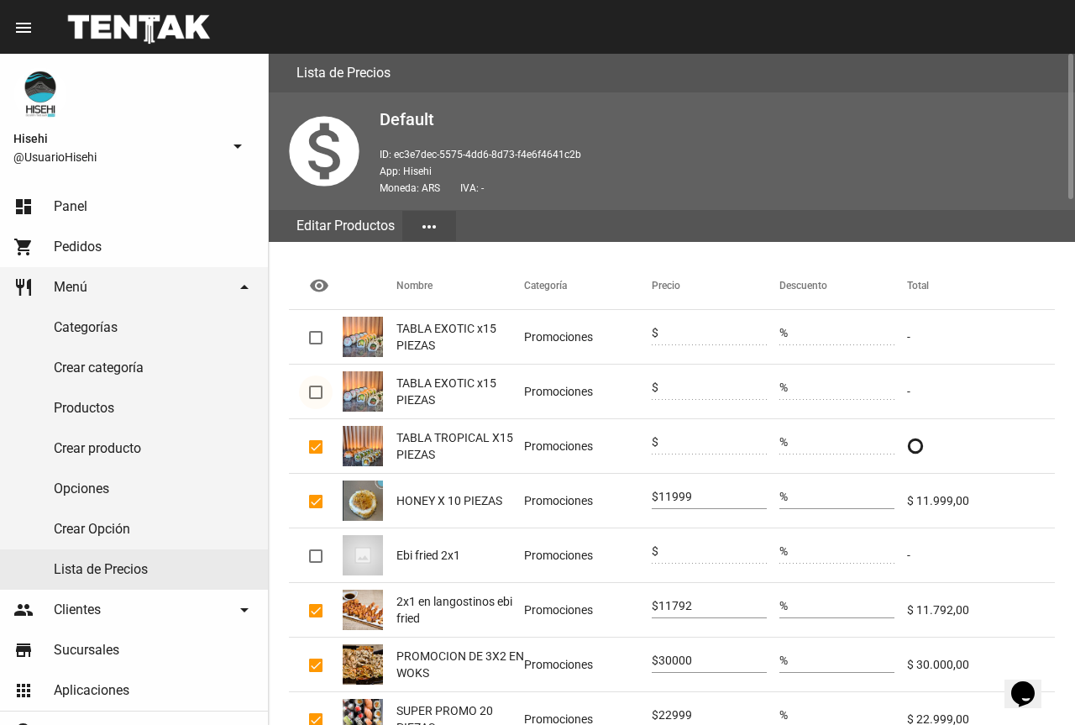
checkbox input "true"
click at [314, 392] on div at bounding box center [315, 392] width 13 height 13
click at [315, 399] on input "checkbox" at bounding box center [315, 399] width 1 height 1
checkbox input "false"
click at [315, 440] on div at bounding box center [315, 446] width 13 height 13
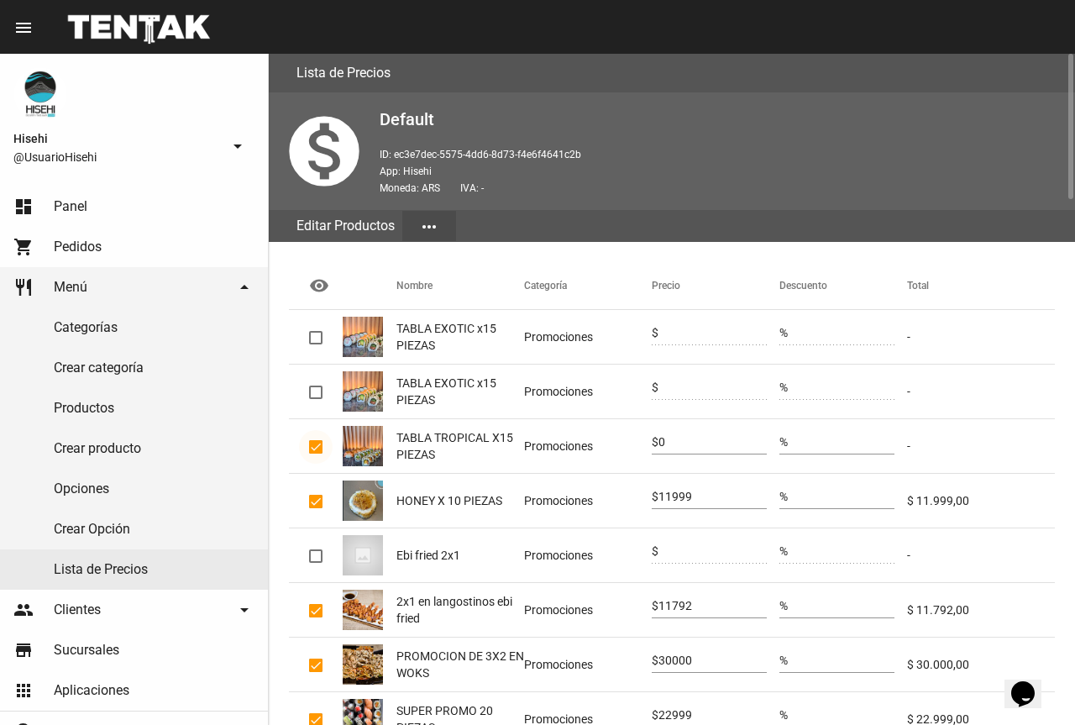
click at [315, 454] on input "checkbox" at bounding box center [315, 454] width 1 height 1
checkbox input "false"
click at [93, 213] on link "dashboard Panel" at bounding box center [134, 206] width 268 height 40
